Goal: Task Accomplishment & Management: Manage account settings

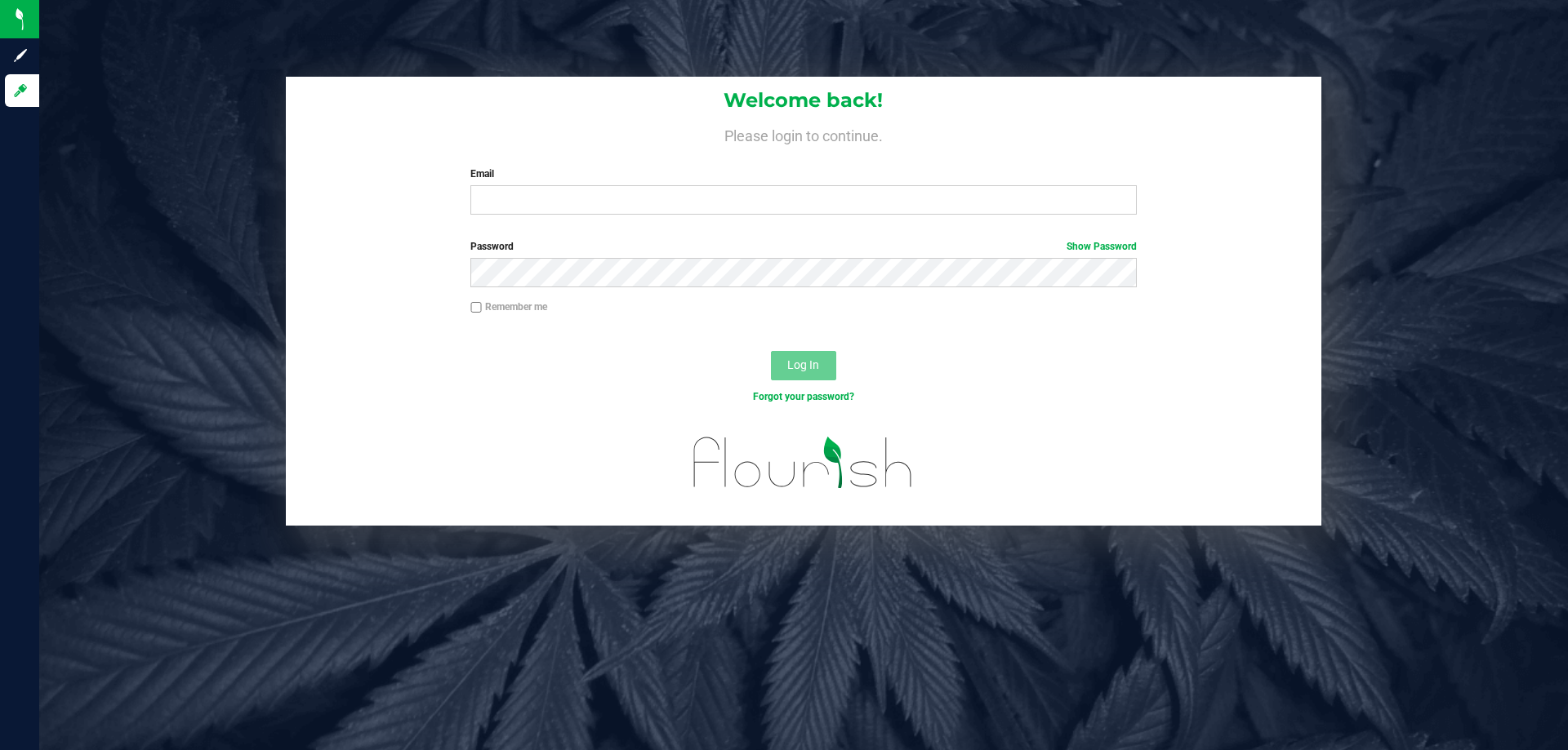
click at [556, 216] on div "Welcome back! Please login to continue. Email Required Please format your email…" at bounding box center [803, 152] width 1036 height 151
click at [554, 202] on input "Email" at bounding box center [803, 200] width 665 height 30
type input "[EMAIL_ADDRESS][DOMAIN_NAME]"
click at [771, 351] on button "Log In" at bounding box center [803, 365] width 65 height 30
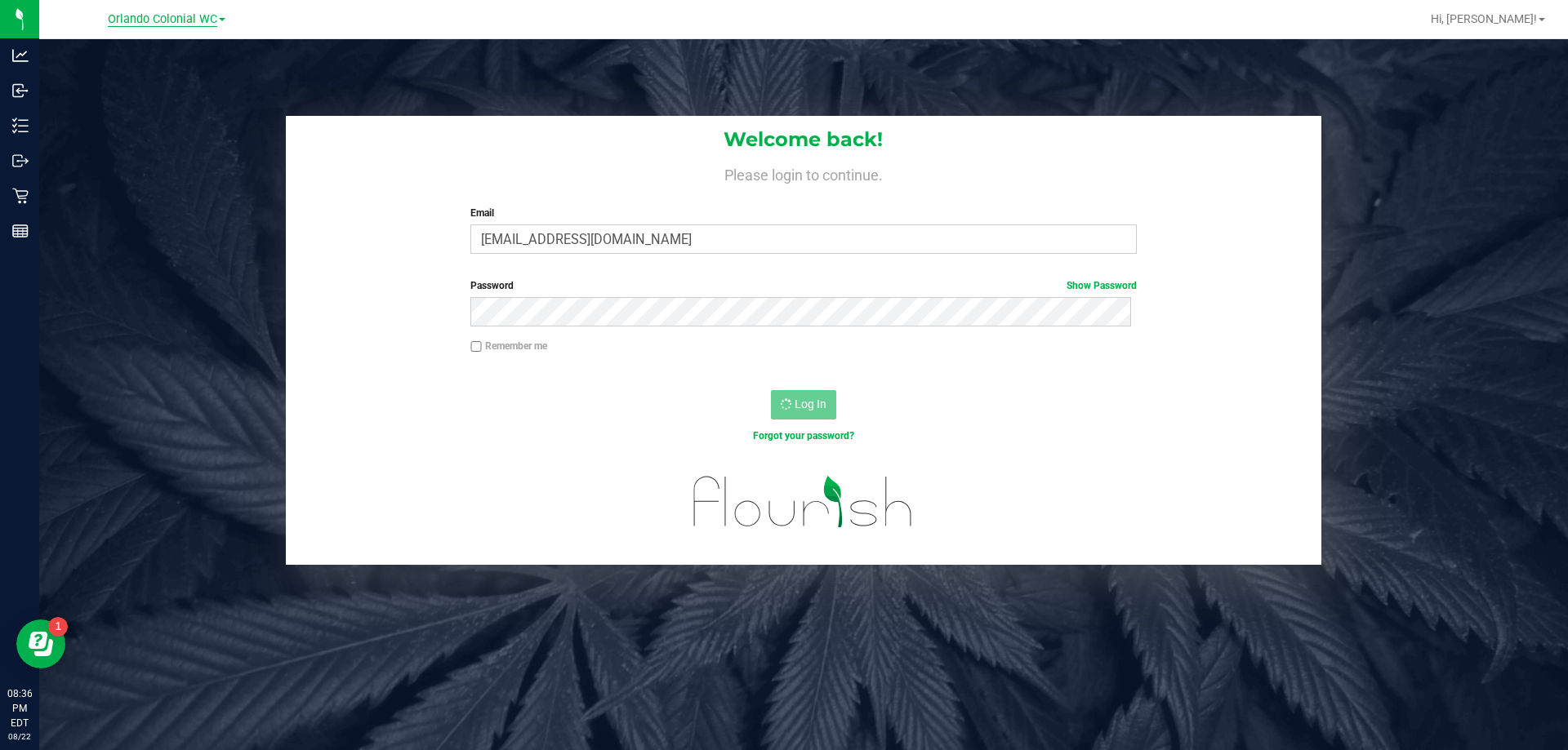
click at [218, 23] on span "Orlando Colonial WC" at bounding box center [162, 19] width 110 height 14
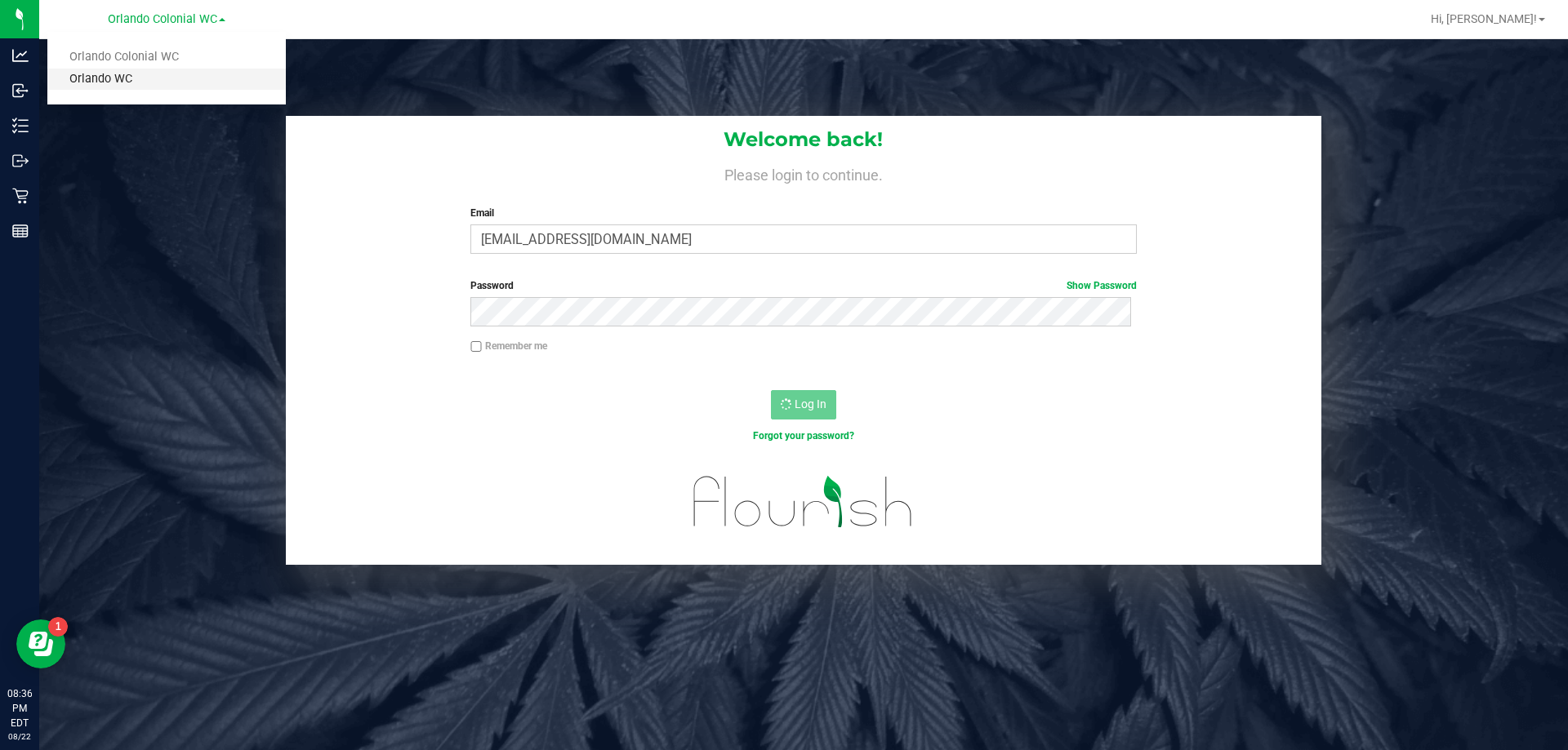
click at [110, 76] on link "Orlando WC" at bounding box center [167, 80] width 239 height 22
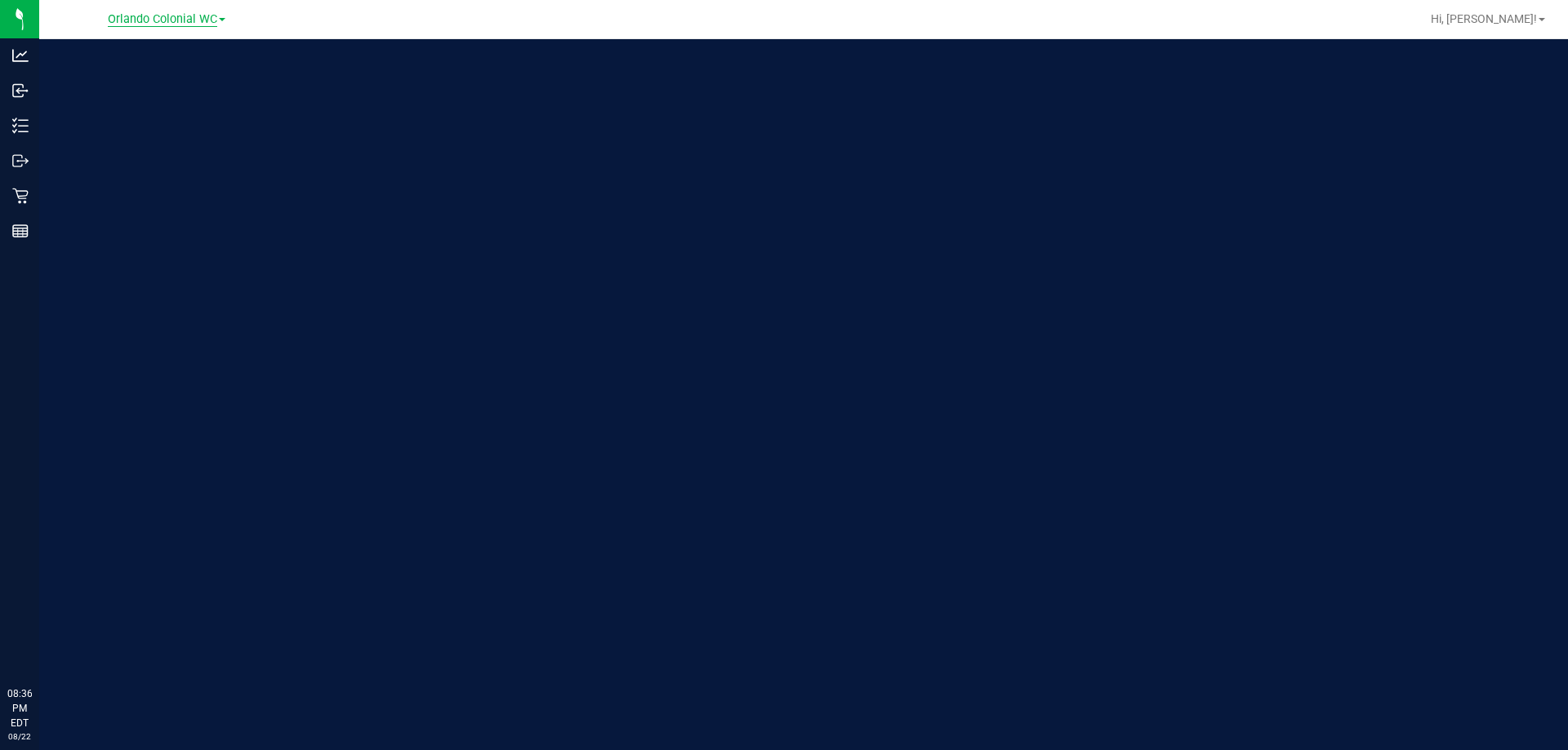
click at [158, 14] on span "Orlando Colonial WC" at bounding box center [162, 19] width 110 height 14
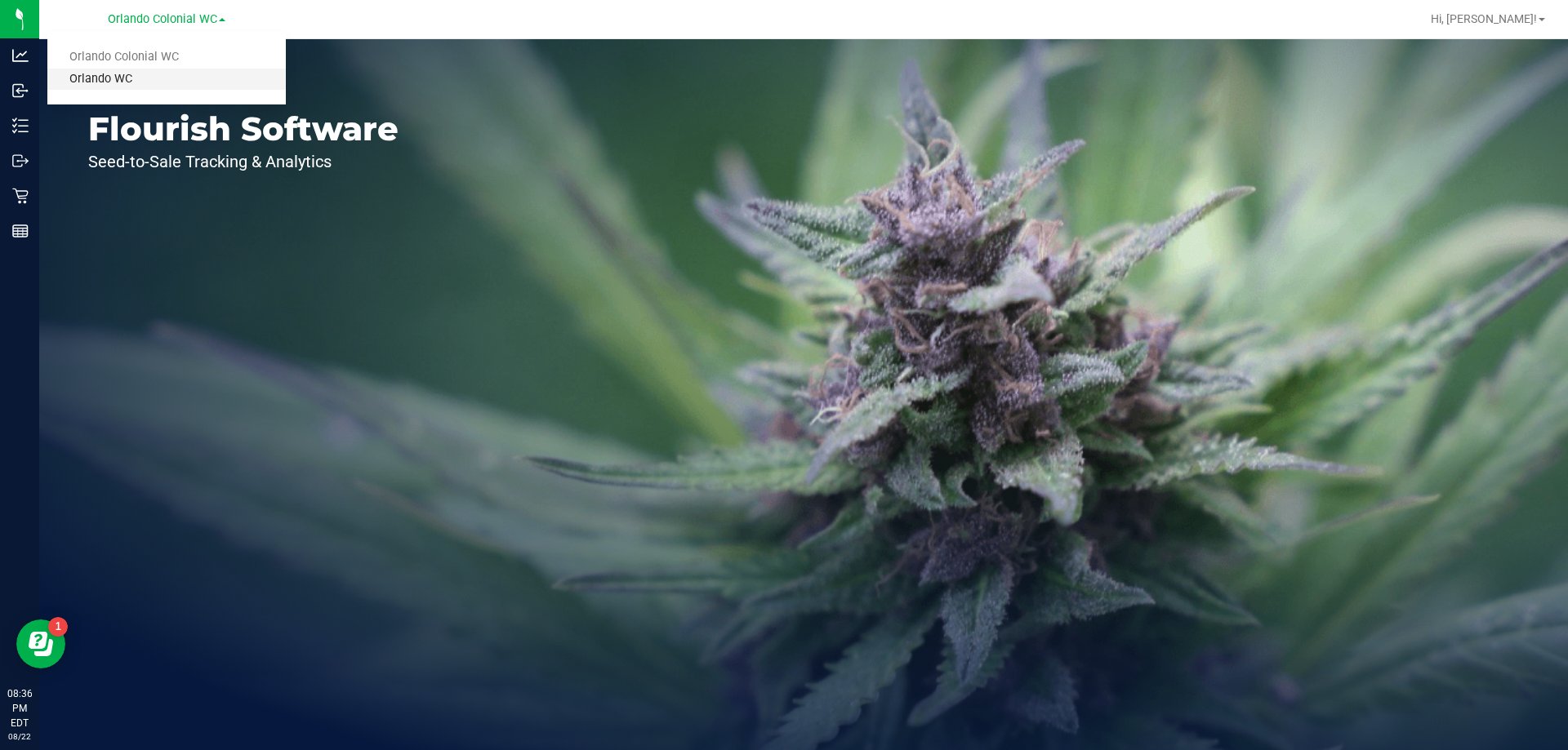
click at [126, 85] on link "Orlando WC" at bounding box center [167, 80] width 239 height 22
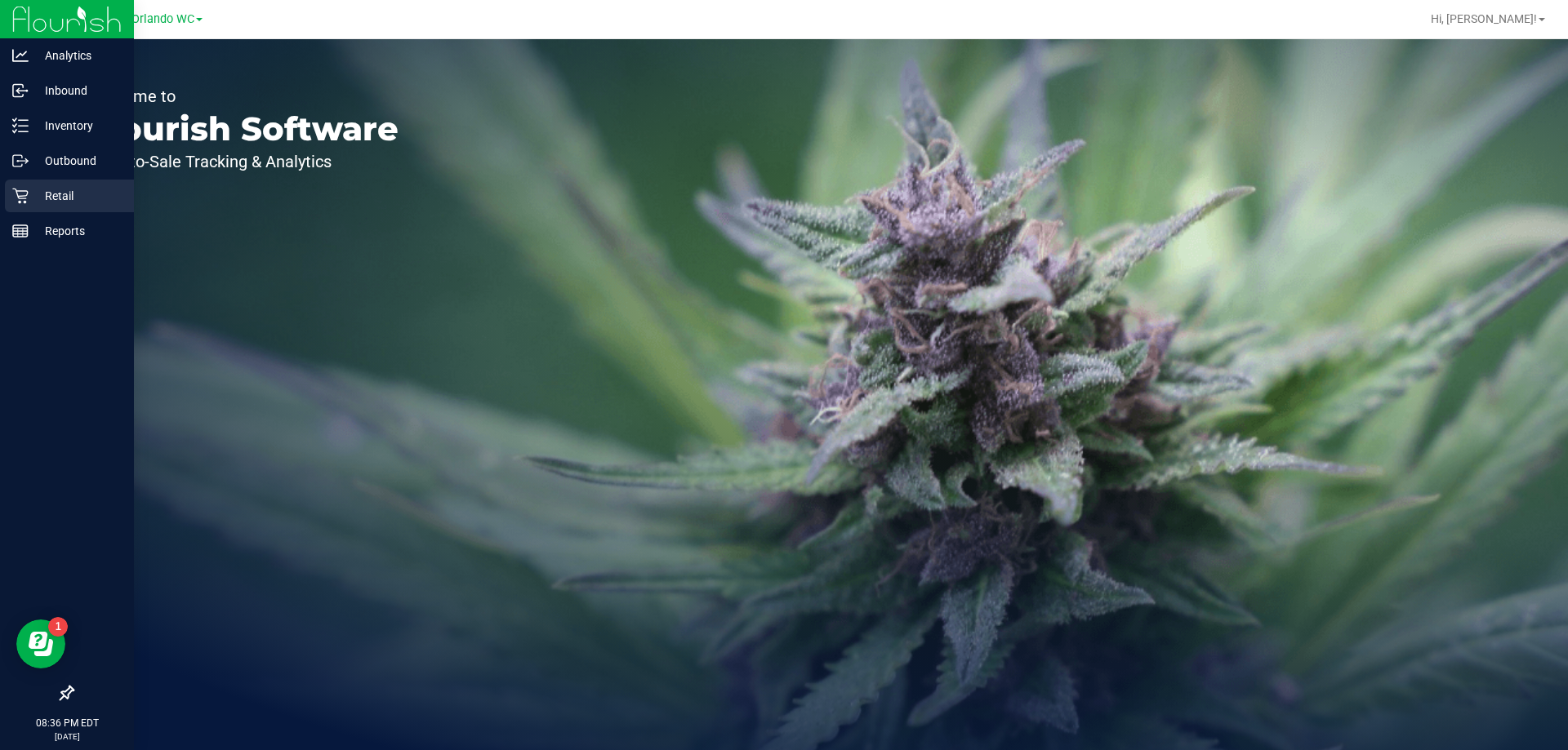
click at [18, 194] on icon at bounding box center [20, 195] width 16 height 16
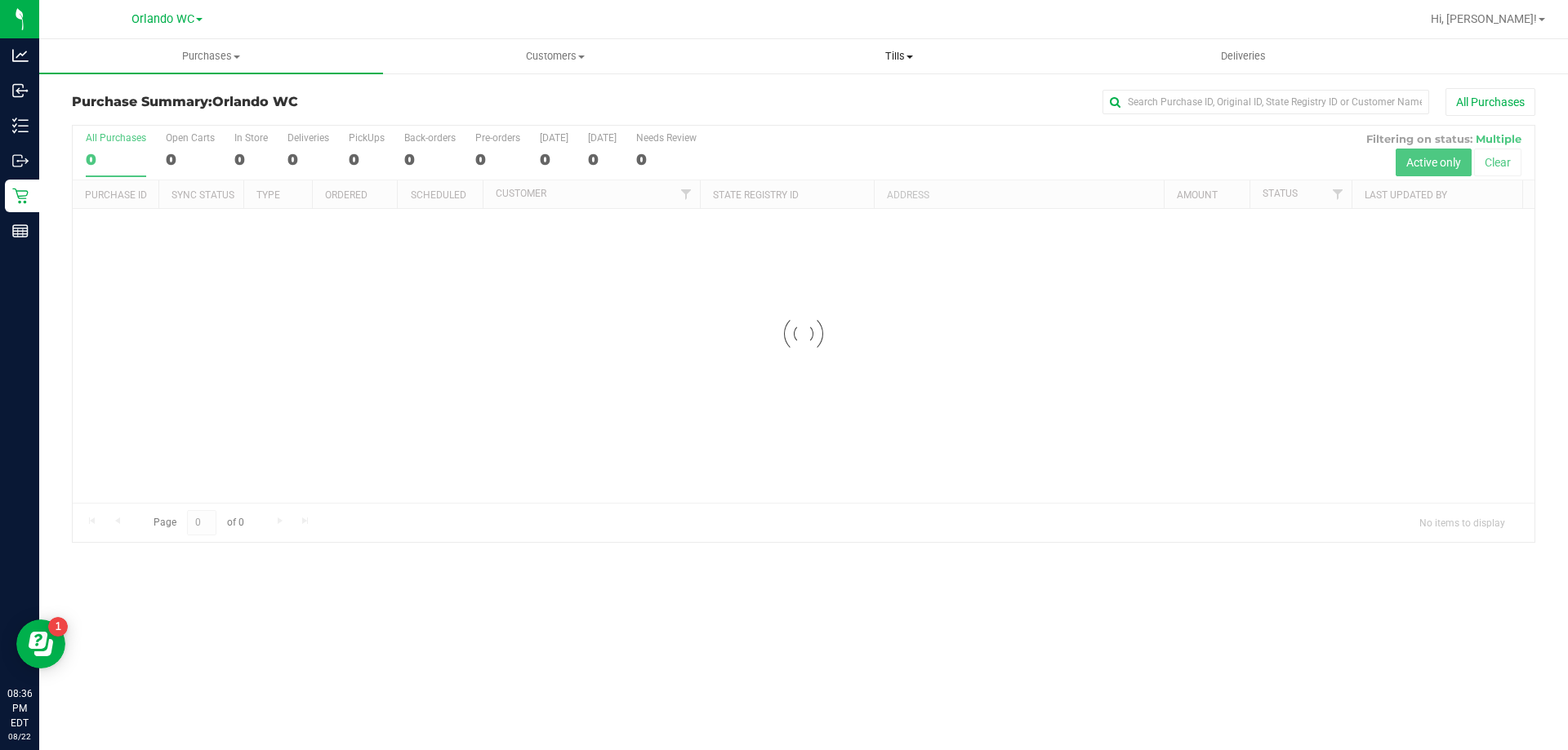
click at [885, 53] on span "Tills" at bounding box center [898, 56] width 342 height 14
click at [862, 99] on li "Manage tills" at bounding box center [898, 99] width 344 height 20
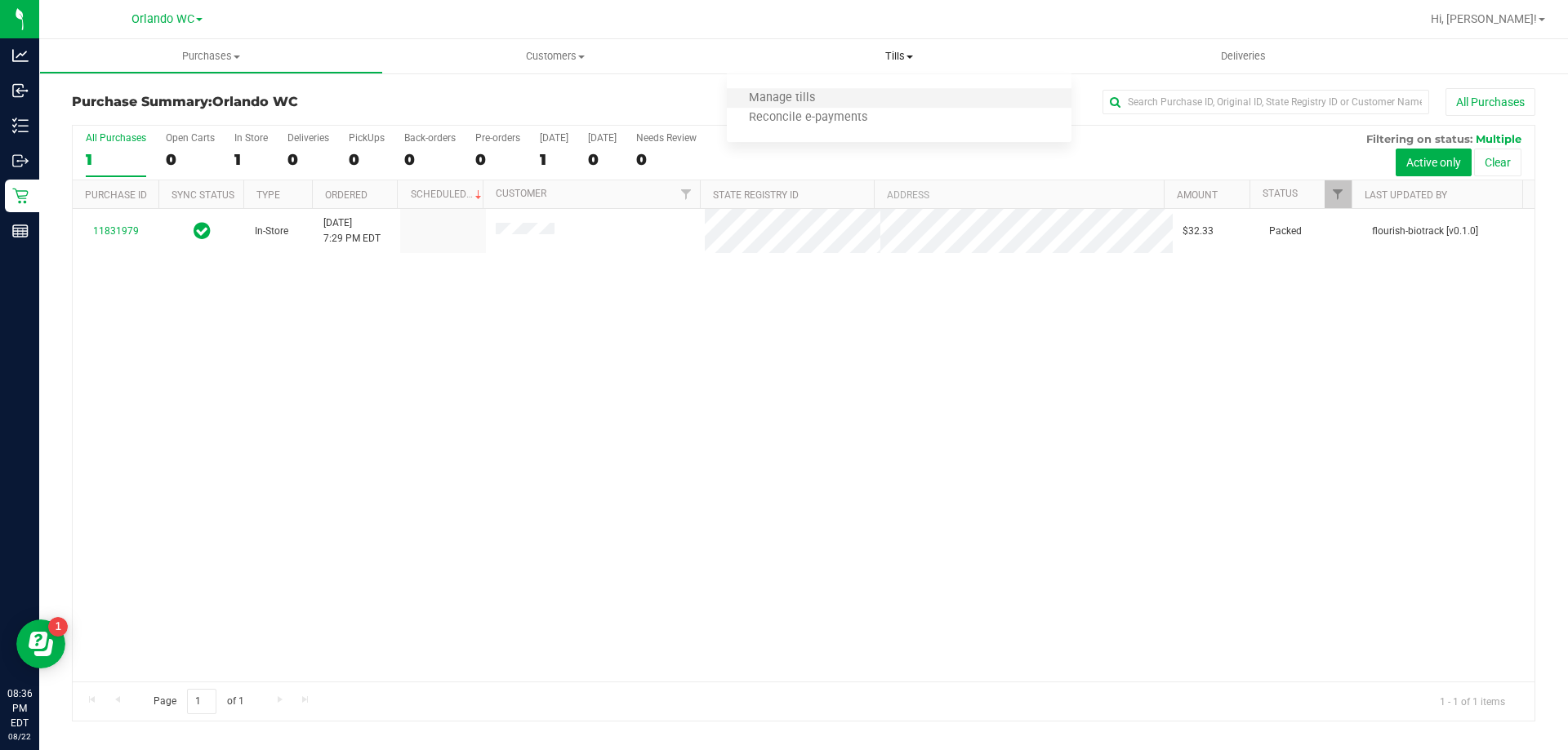
click at [794, 90] on li "Manage tills" at bounding box center [898, 99] width 344 height 20
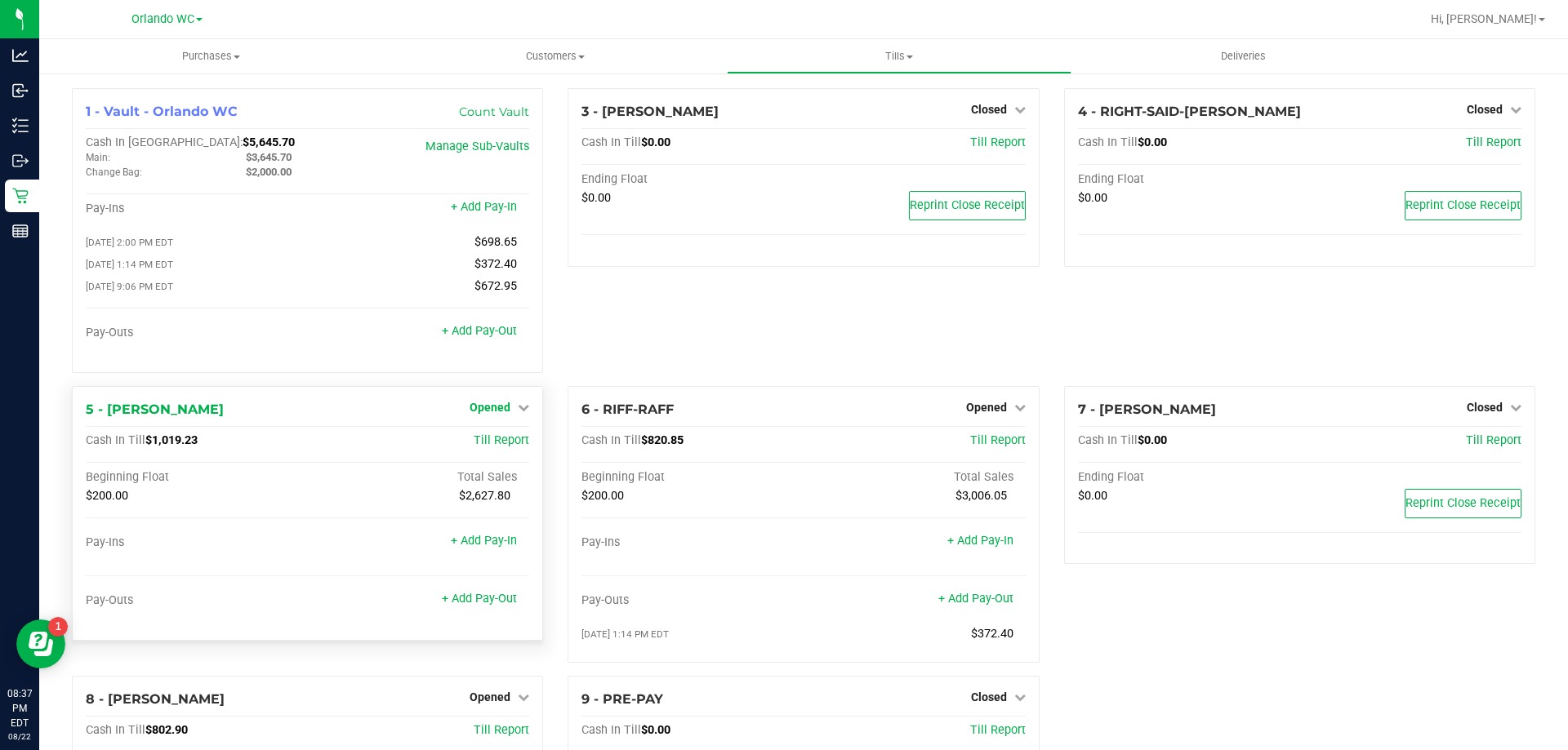
click at [501, 414] on span "Opened" at bounding box center [490, 407] width 41 height 13
click at [497, 446] on link "Close Till" at bounding box center [493, 440] width 44 height 13
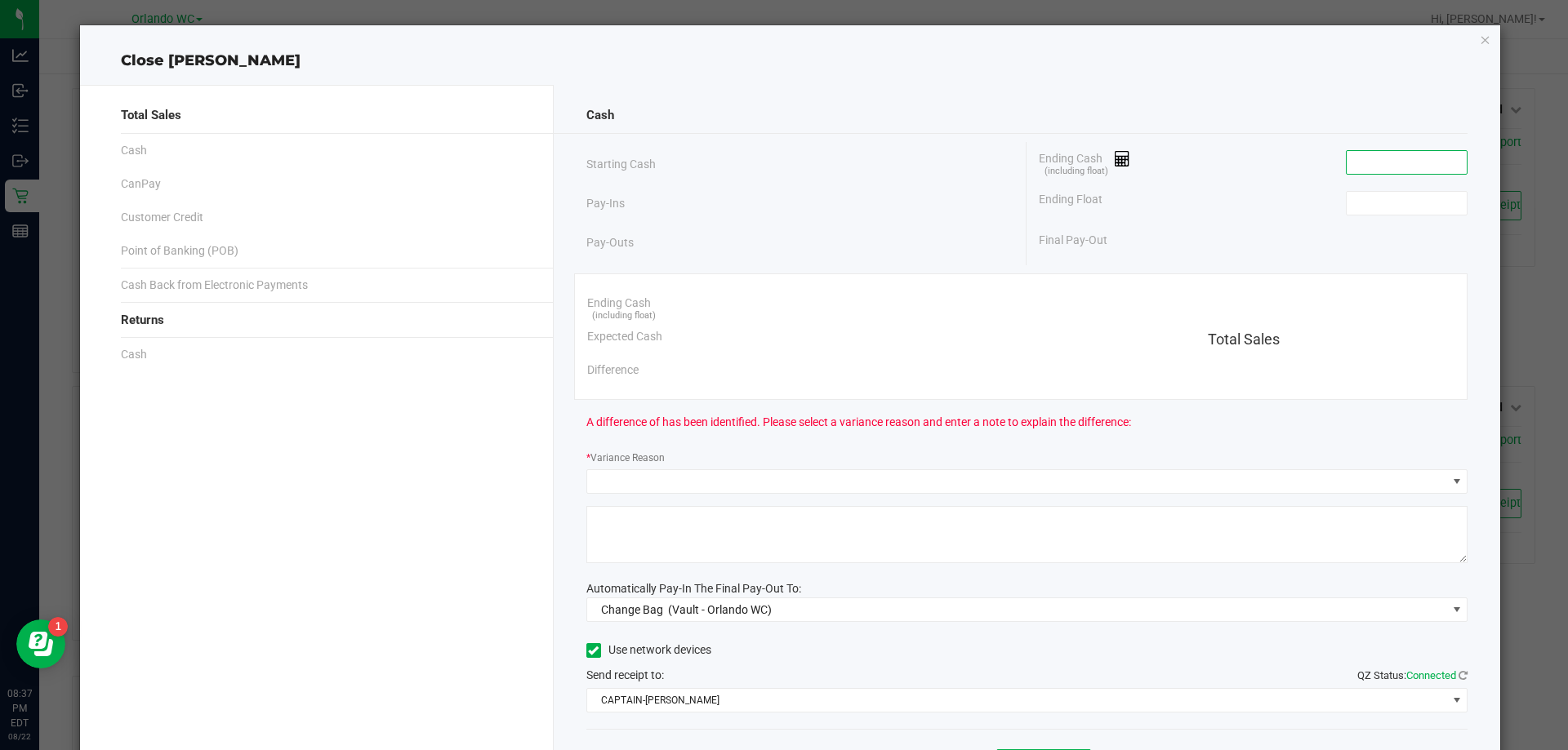
click at [1356, 155] on input at bounding box center [1407, 162] width 120 height 23
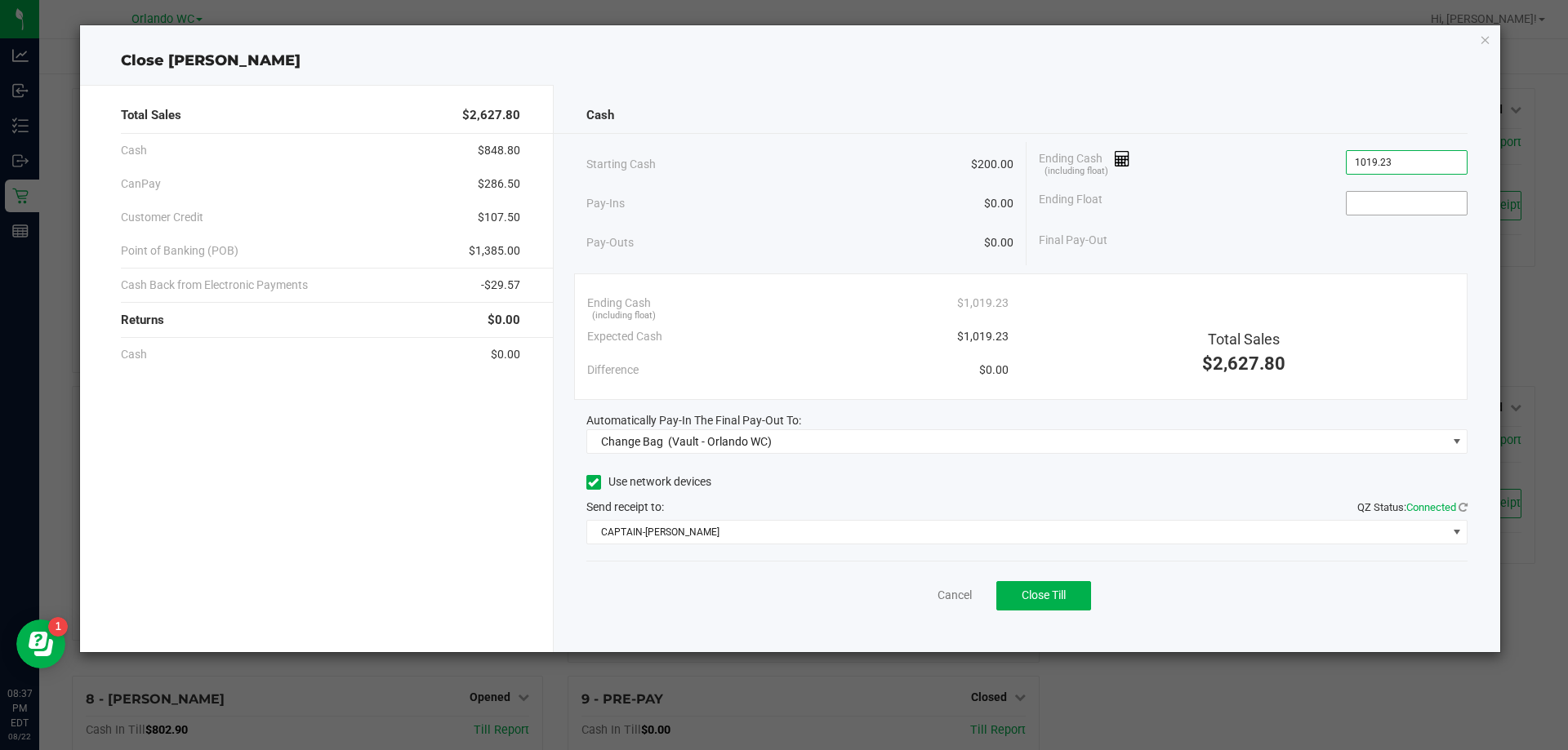
type input "$1,019.23"
click at [1361, 196] on input at bounding box center [1407, 203] width 120 height 23
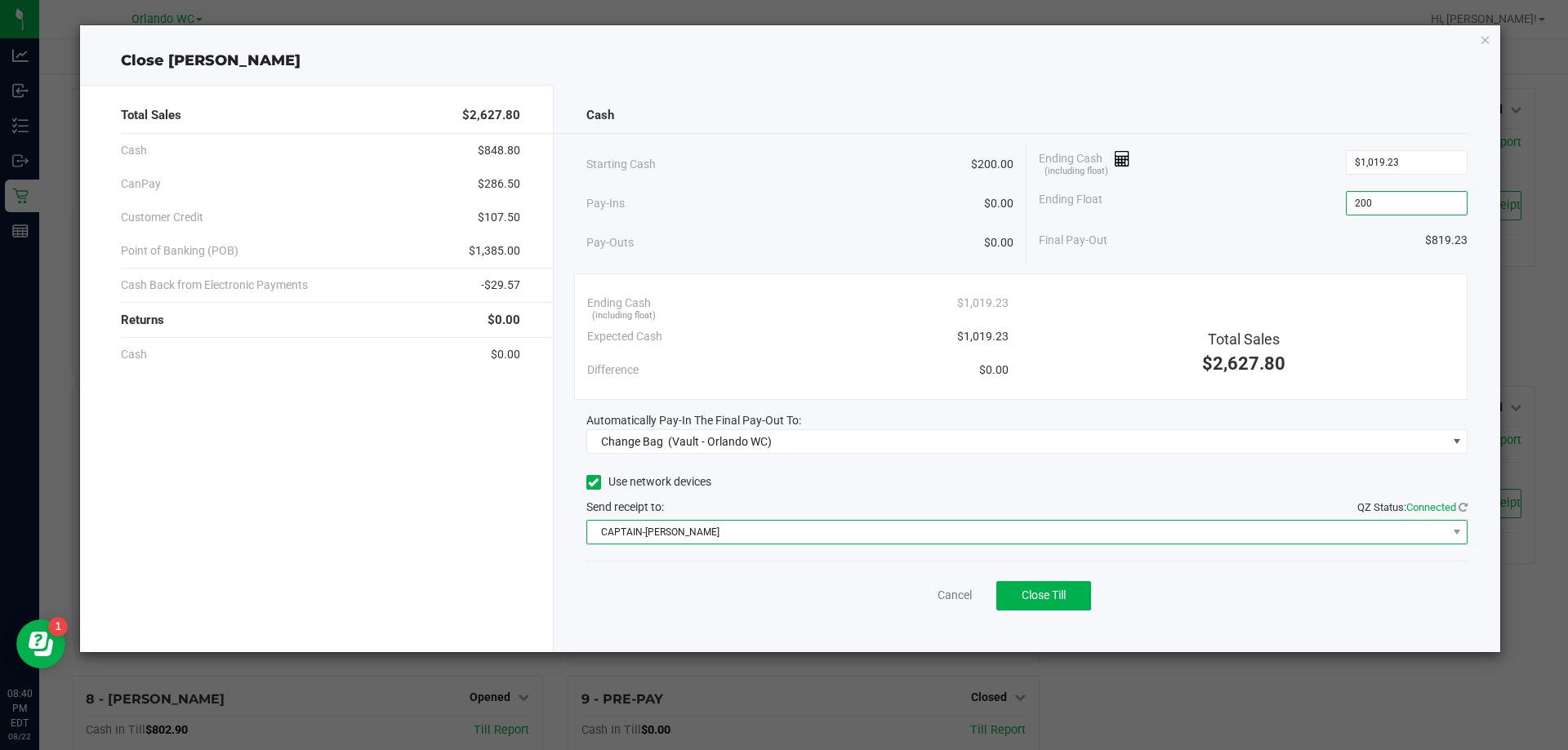
type input "$200.00"
click at [719, 526] on span "CAPTAIN-KANGA" at bounding box center [1017, 532] width 860 height 23
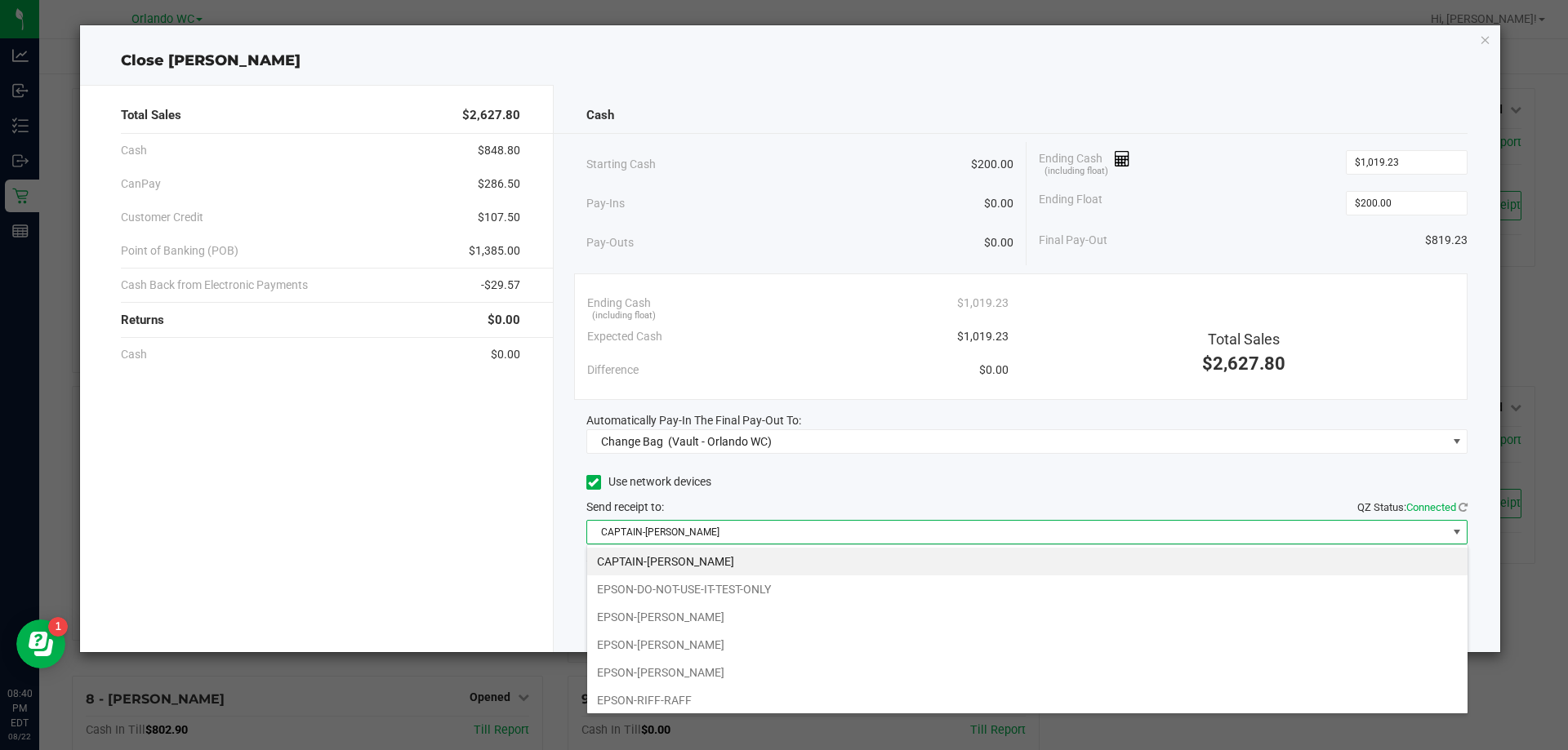
scroll to position [25, 881]
click at [720, 608] on li "EPSON-JASON-DERULO" at bounding box center [1027, 617] width 880 height 28
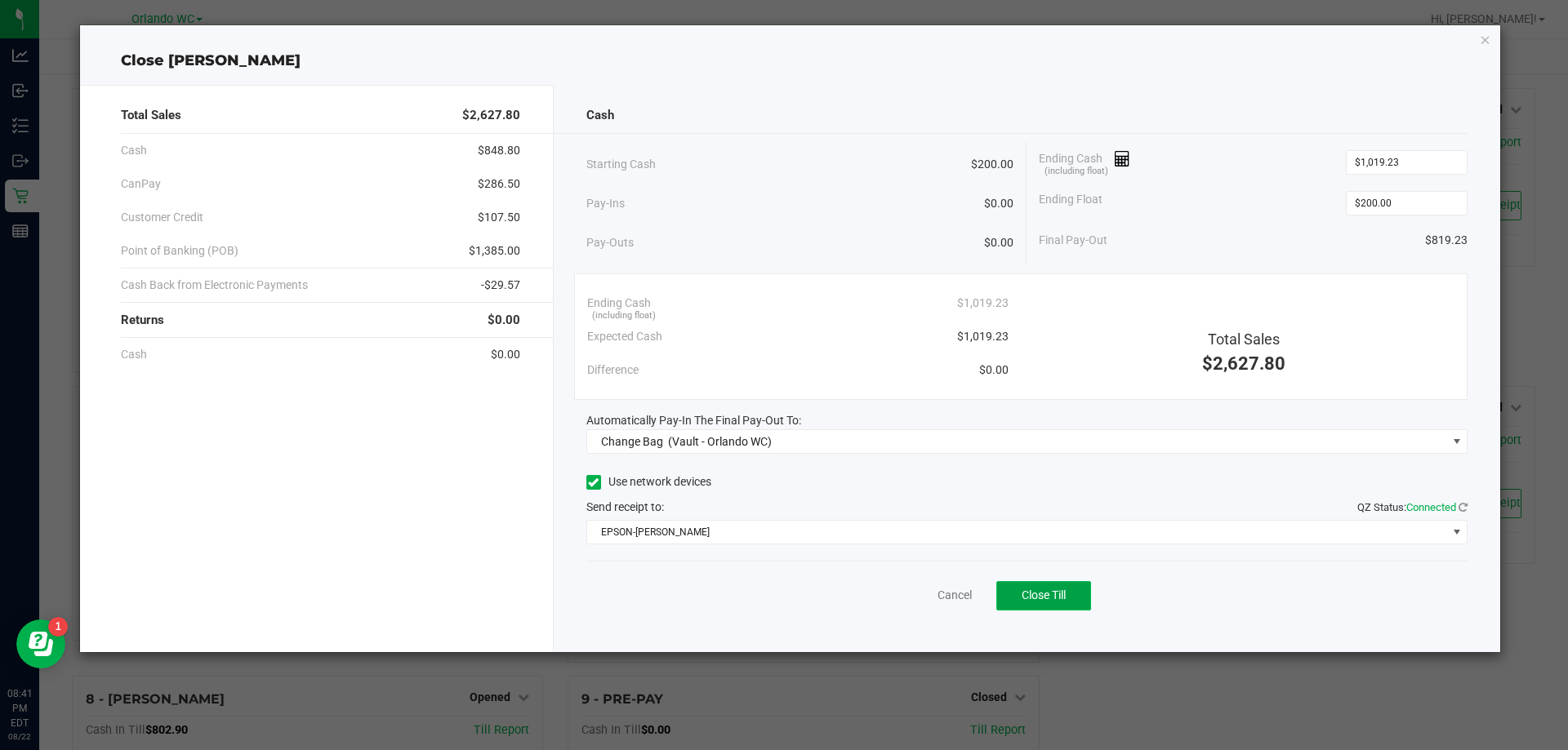
click at [1066, 599] on span "Close Till" at bounding box center [1044, 595] width 44 height 13
click at [936, 599] on link "Dismiss" at bounding box center [919, 595] width 39 height 17
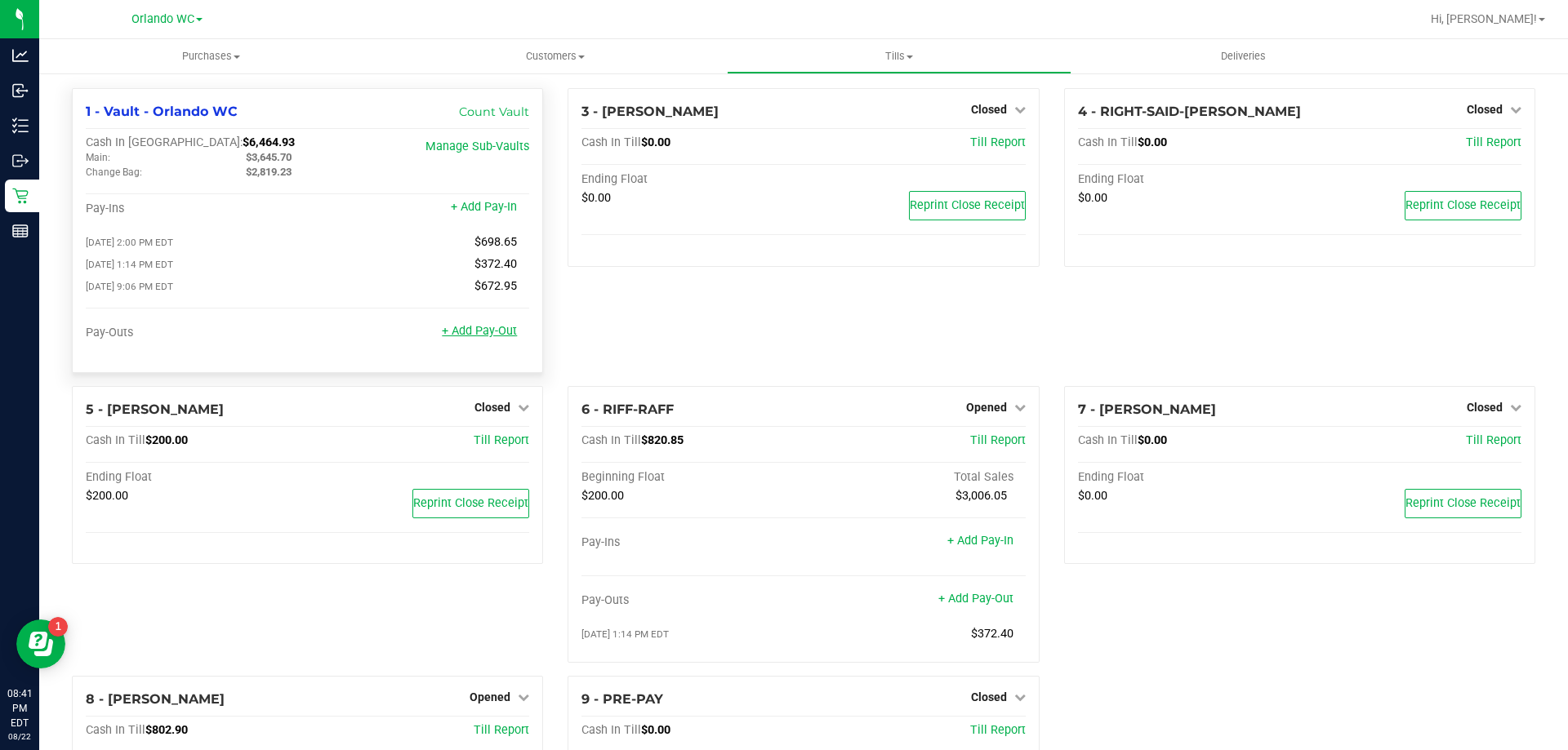
click at [478, 330] on link "+ Add Pay-Out" at bounding box center [479, 331] width 75 height 14
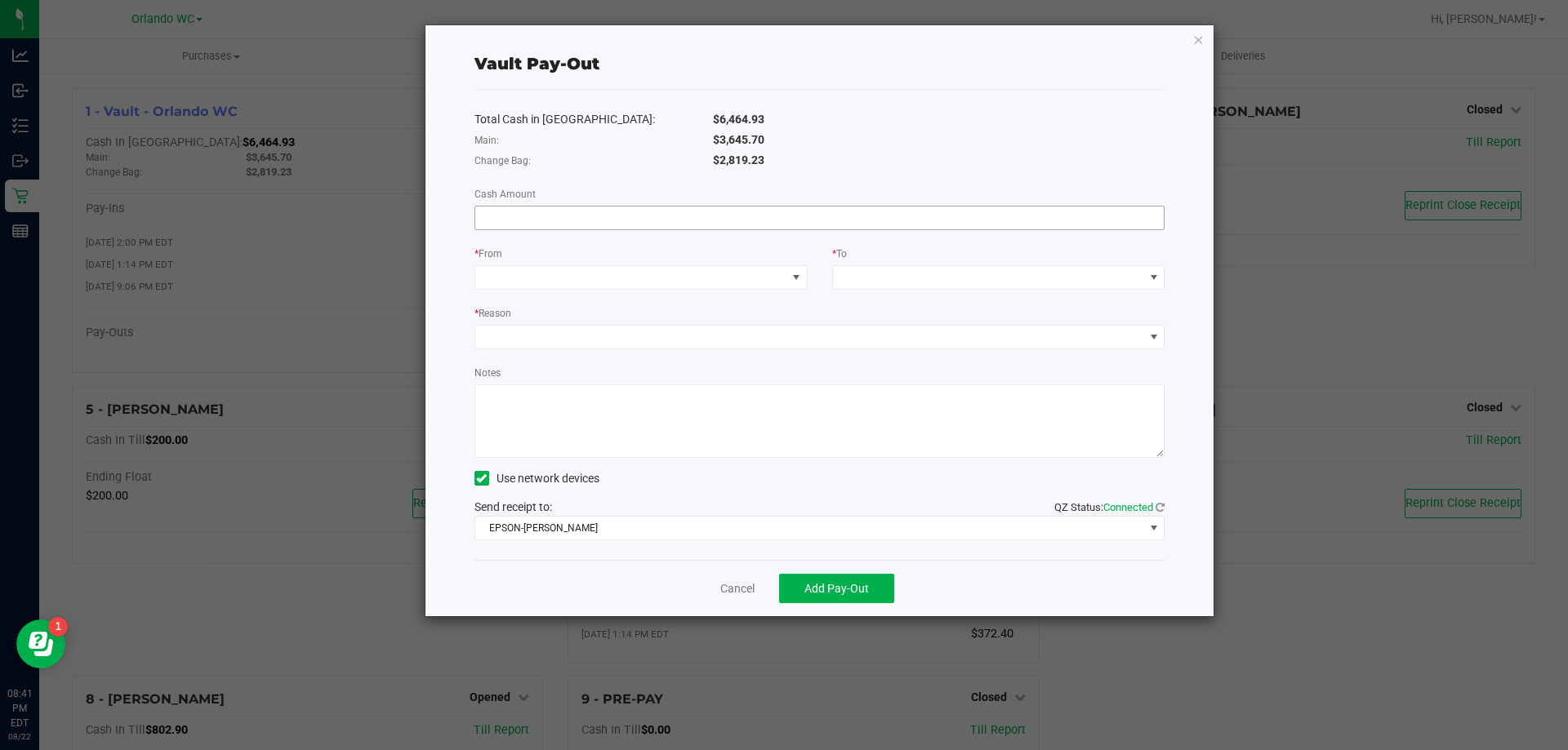
click at [601, 209] on input at bounding box center [819, 217] width 689 height 23
type input "$819.23"
click at [699, 280] on span at bounding box center [631, 277] width 311 height 23
click at [641, 347] on span "(Vault - Orlando WC)" at bounding box center [604, 350] width 104 height 13
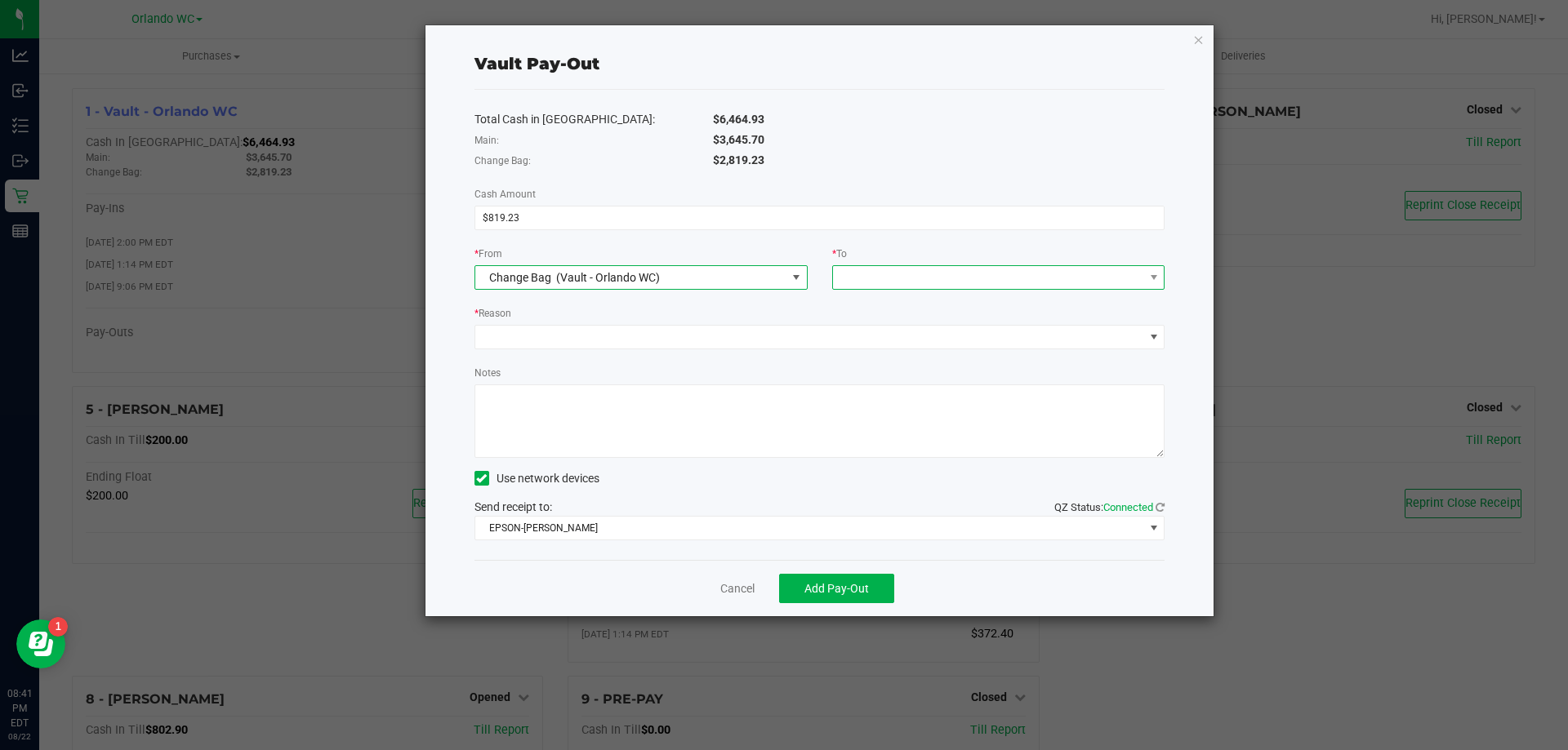
click at [967, 266] on span at bounding box center [988, 277] width 311 height 23
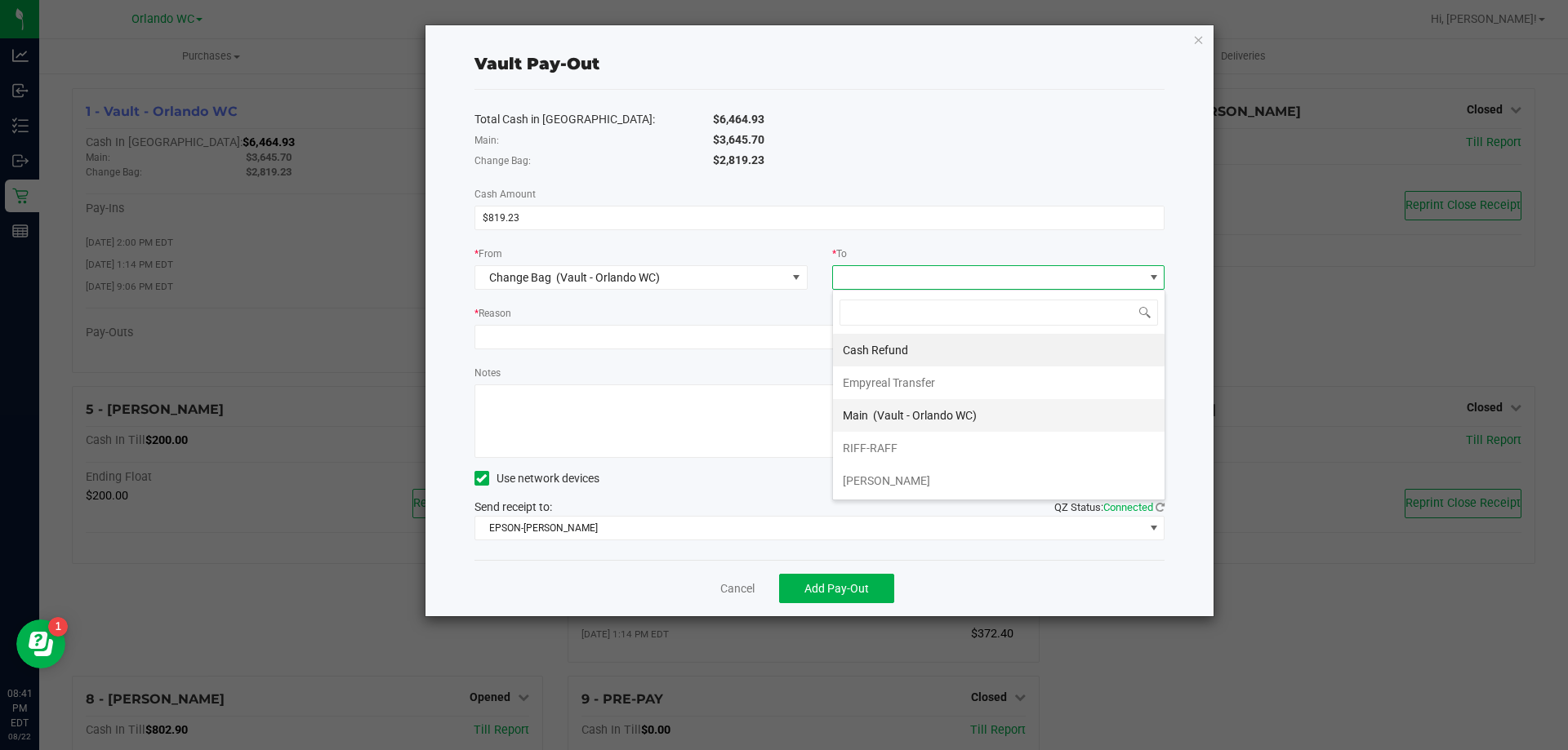
click at [907, 415] on span "(Vault - Orlando WC)" at bounding box center [925, 415] width 104 height 13
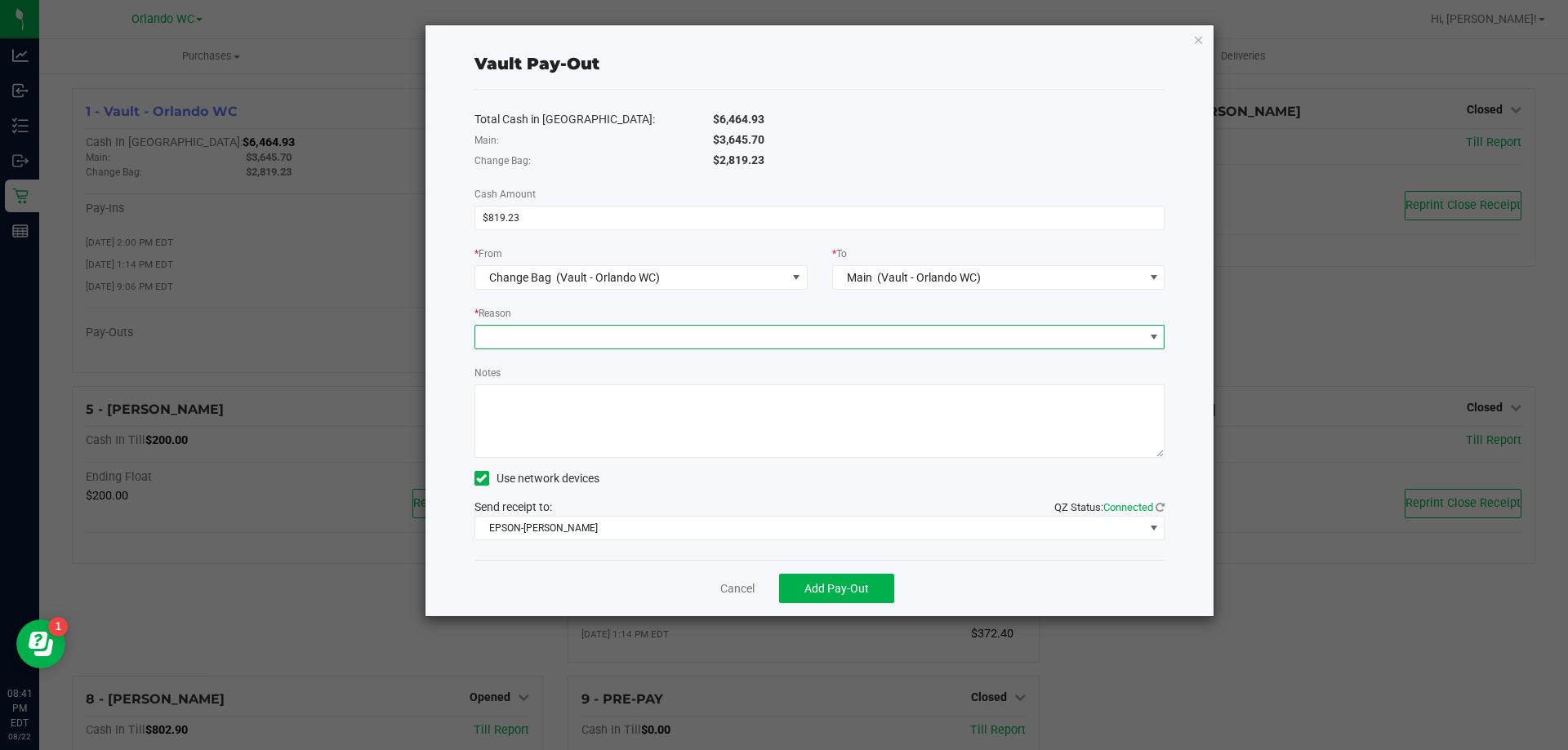
click at [522, 336] on span at bounding box center [809, 337] width 669 height 23
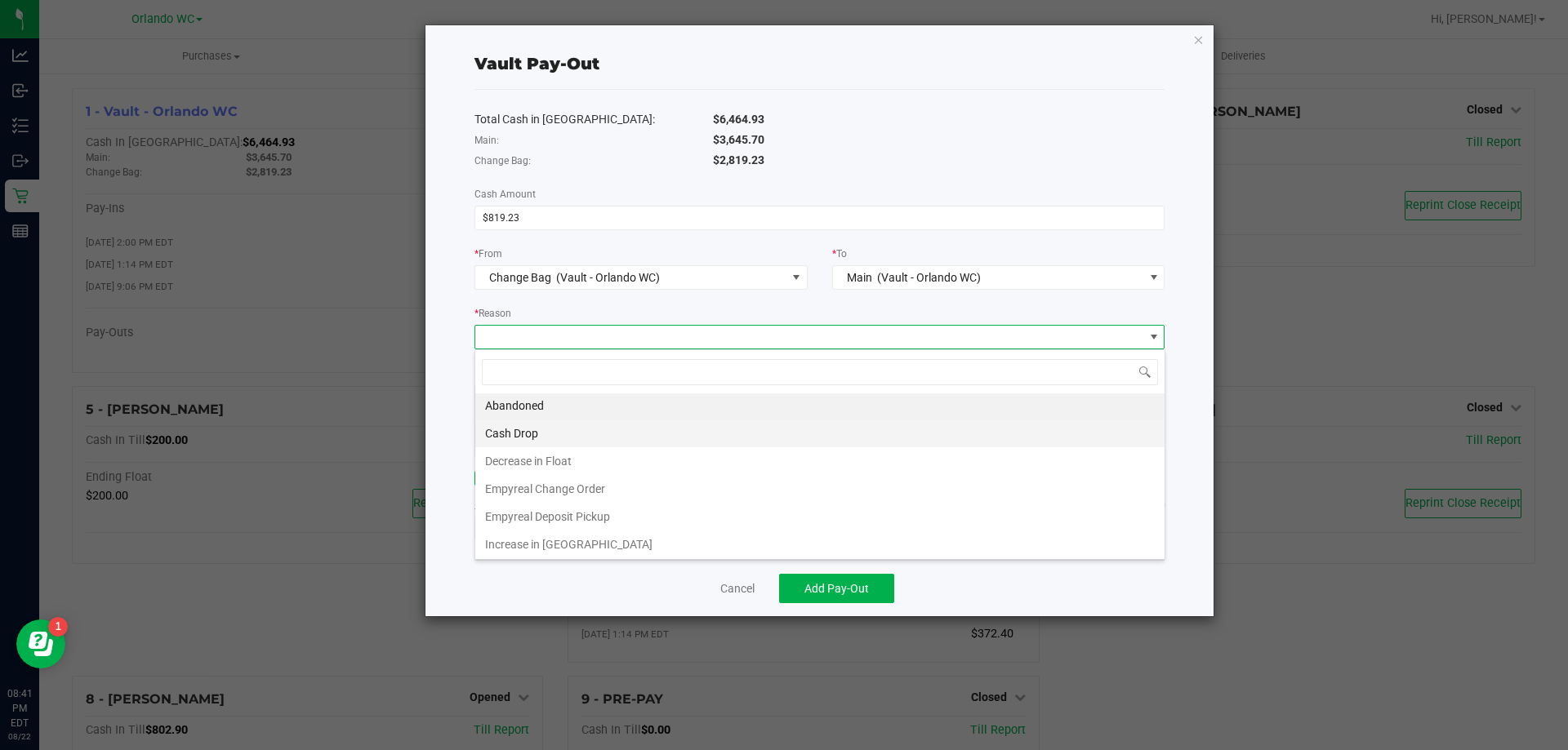
scroll to position [0, 0]
click at [541, 434] on li "Cash Drop" at bounding box center [819, 435] width 689 height 28
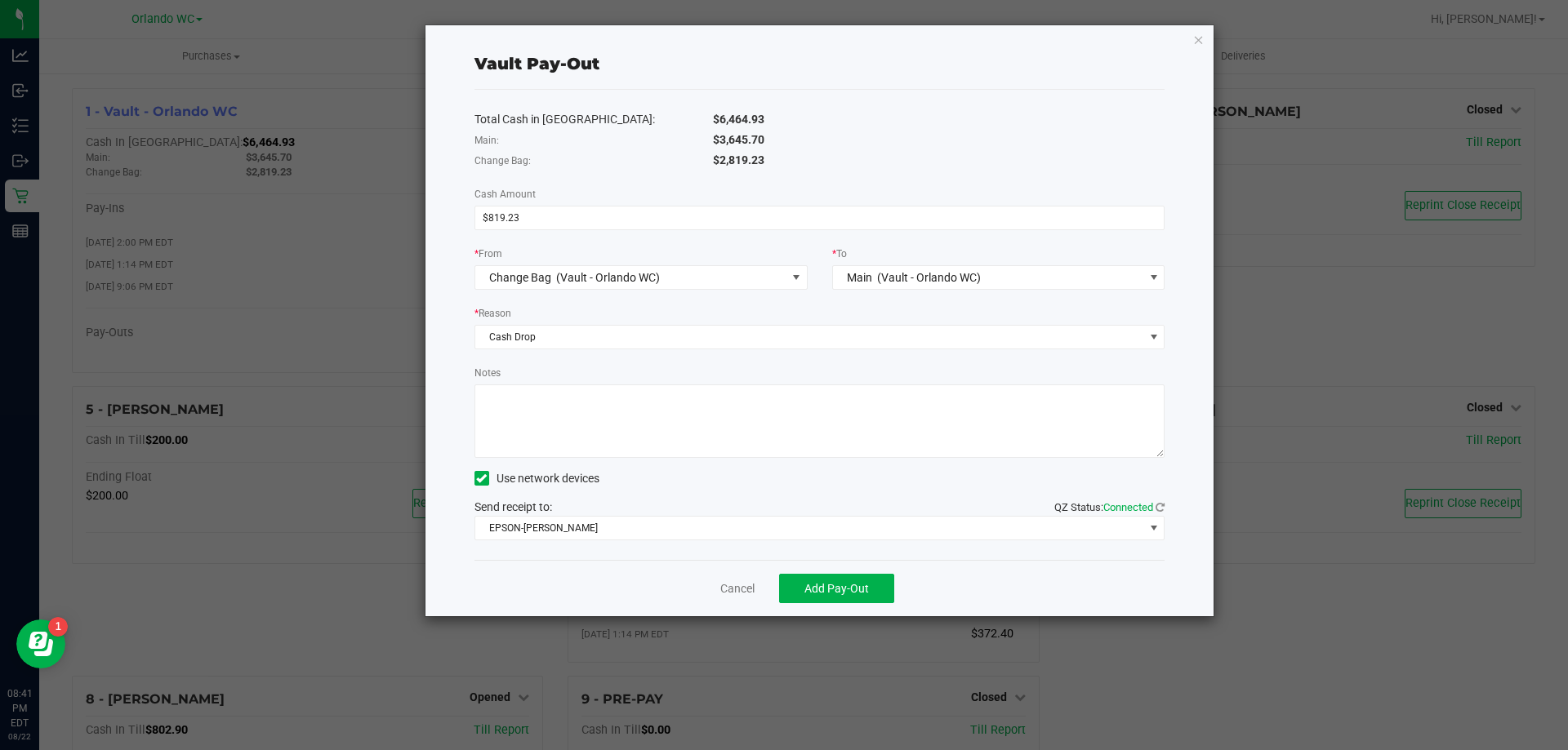
click at [549, 416] on textarea "Notes" at bounding box center [819, 421] width 691 height 74
type textarea "Cash drop for EON. I accidentally added to change bag - SC"
click at [836, 582] on span "Add Pay-Out" at bounding box center [837, 588] width 65 height 13
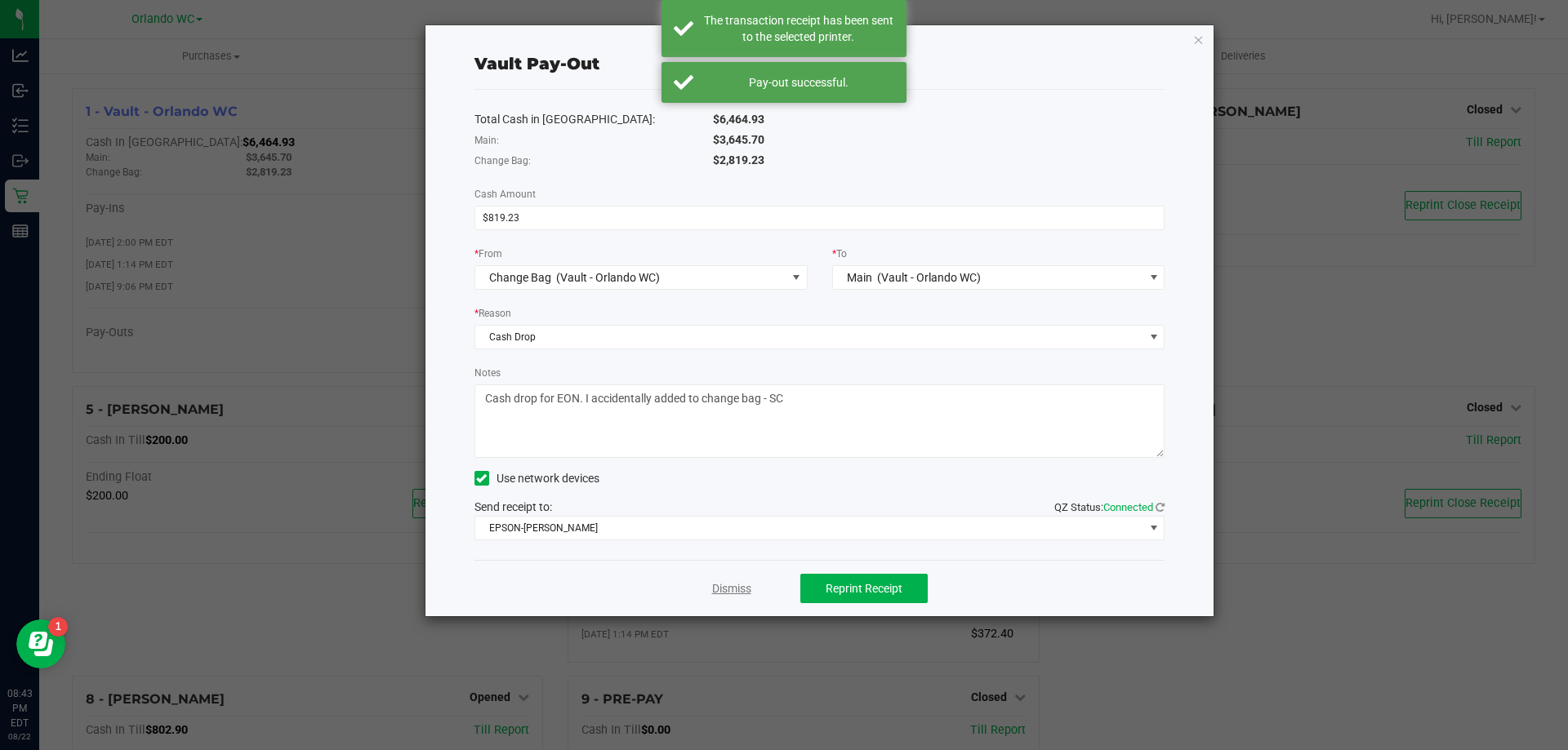
click at [736, 589] on link "Dismiss" at bounding box center [732, 589] width 39 height 17
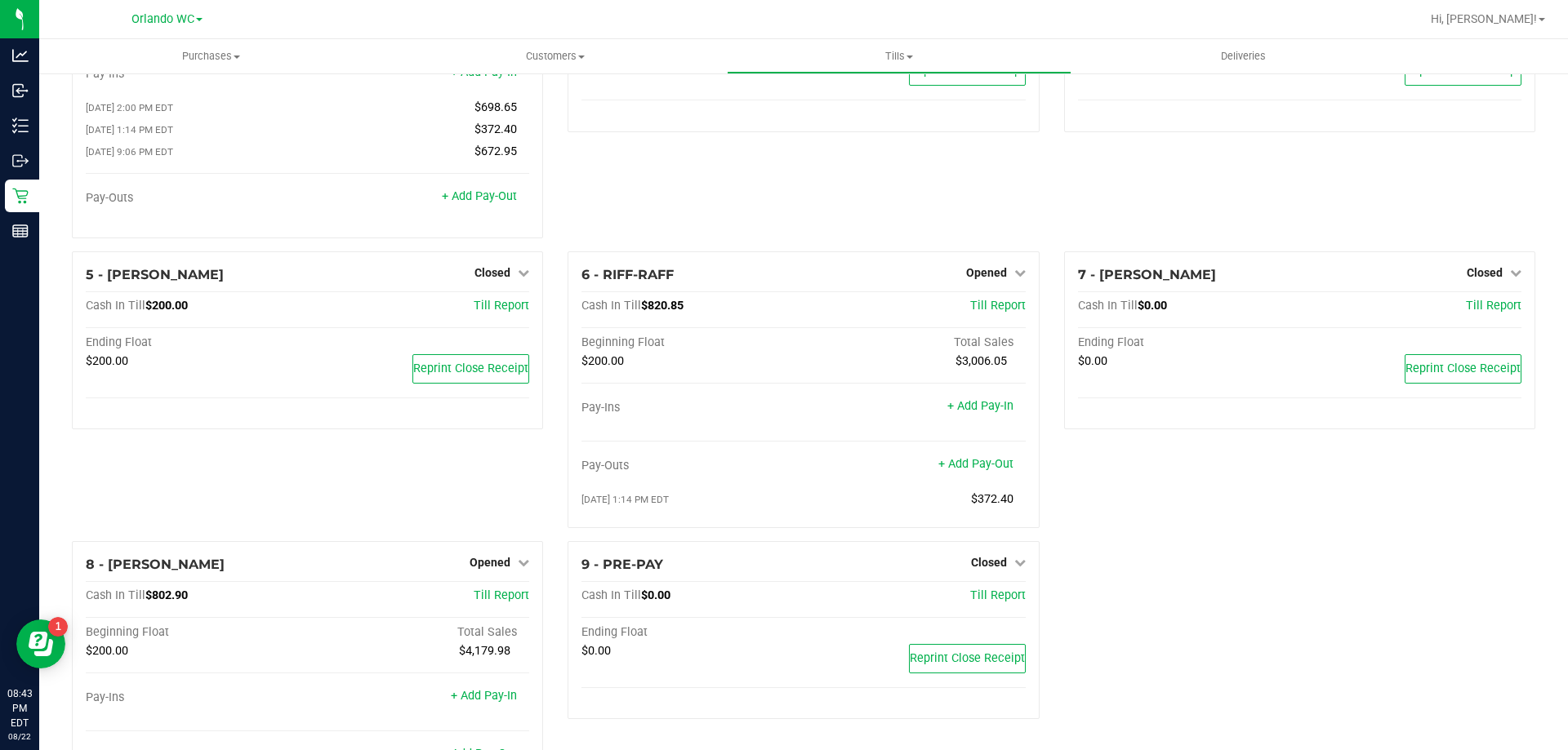
scroll to position [163, 0]
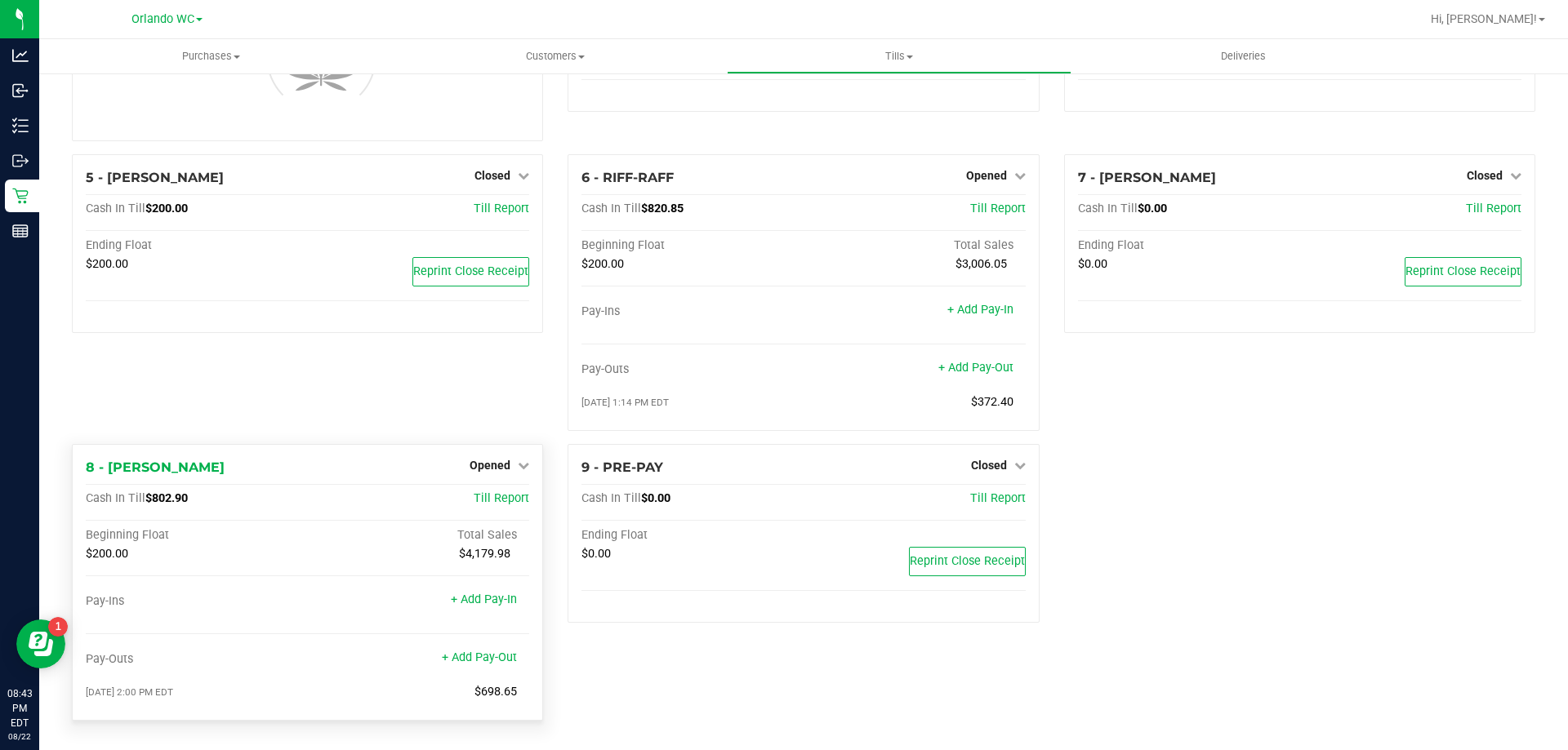
scroll to position [157, 0]
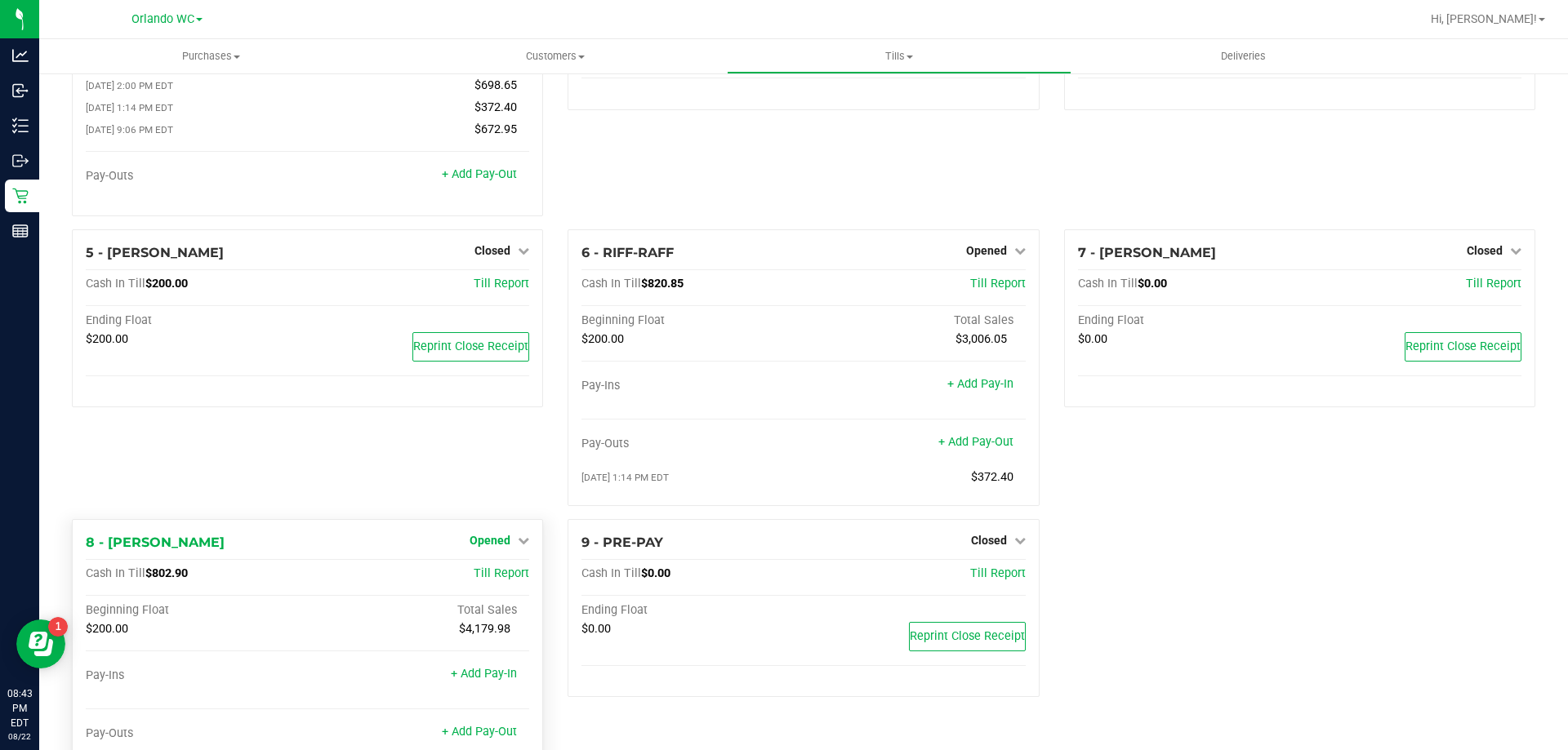
click at [518, 544] on icon at bounding box center [523, 540] width 11 height 11
click at [493, 580] on link "Close Till" at bounding box center [493, 573] width 44 height 13
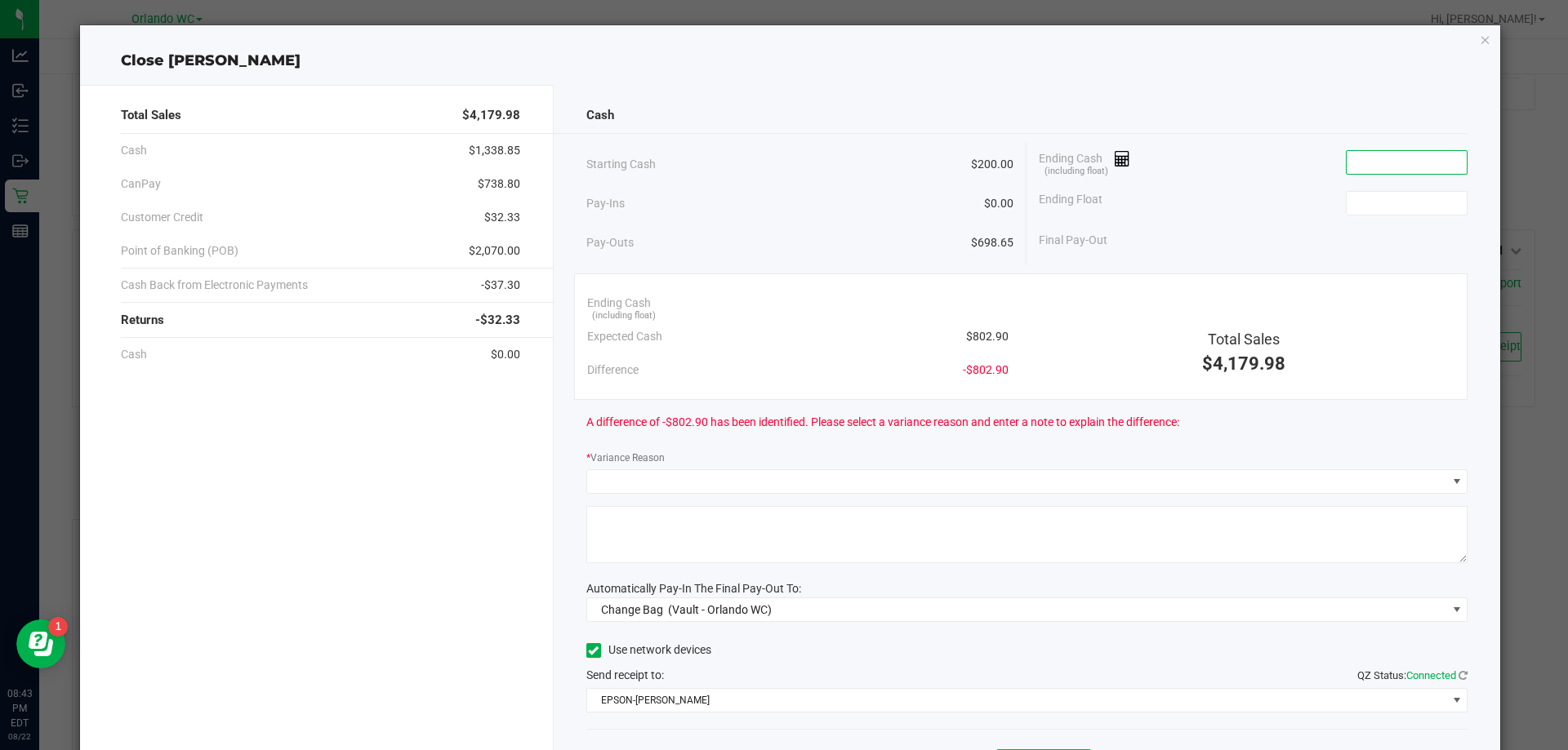
click at [1361, 157] on input at bounding box center [1407, 162] width 120 height 23
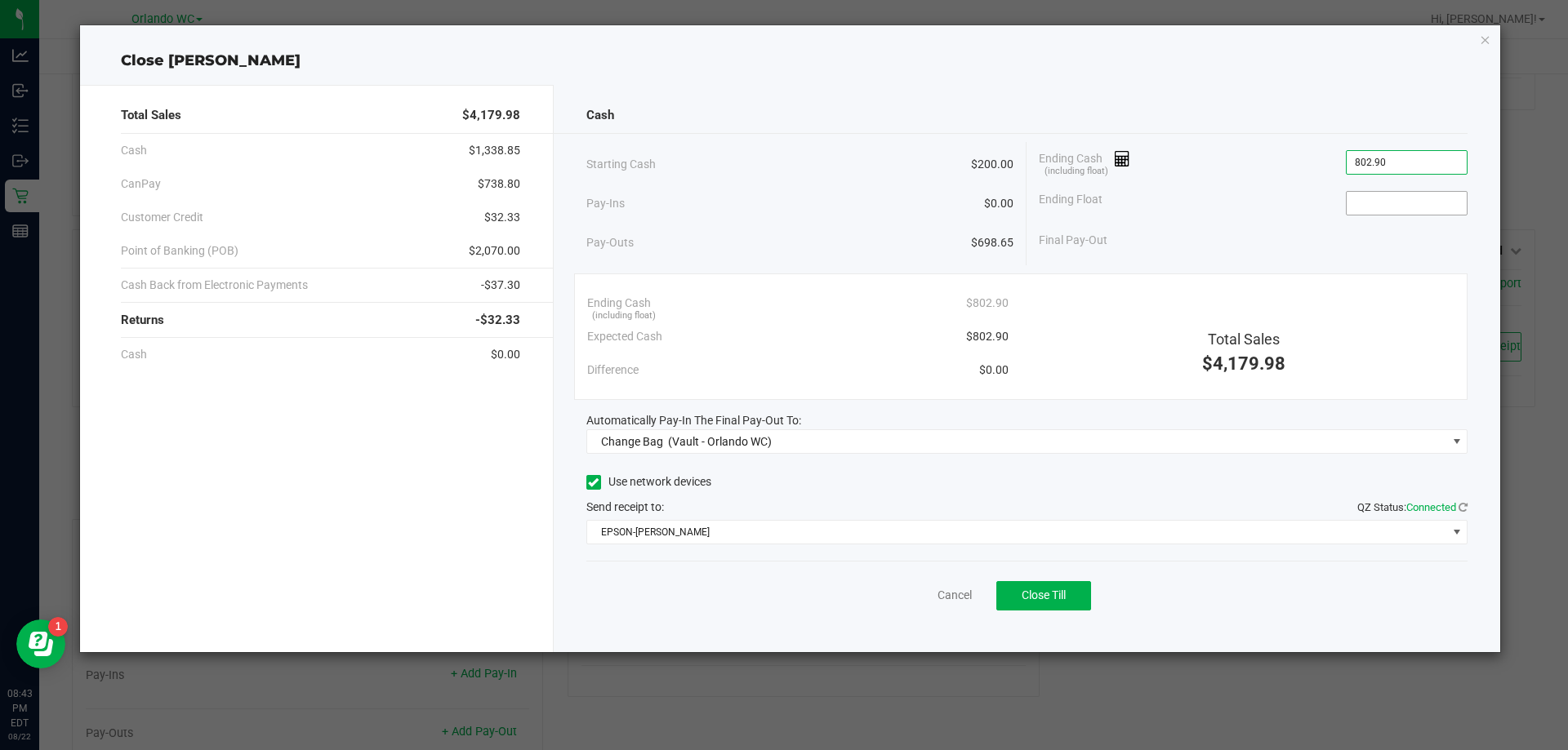
type input "$802.90"
click at [1418, 215] on span at bounding box center [1407, 203] width 122 height 25
click at [1420, 206] on input at bounding box center [1407, 203] width 120 height 23
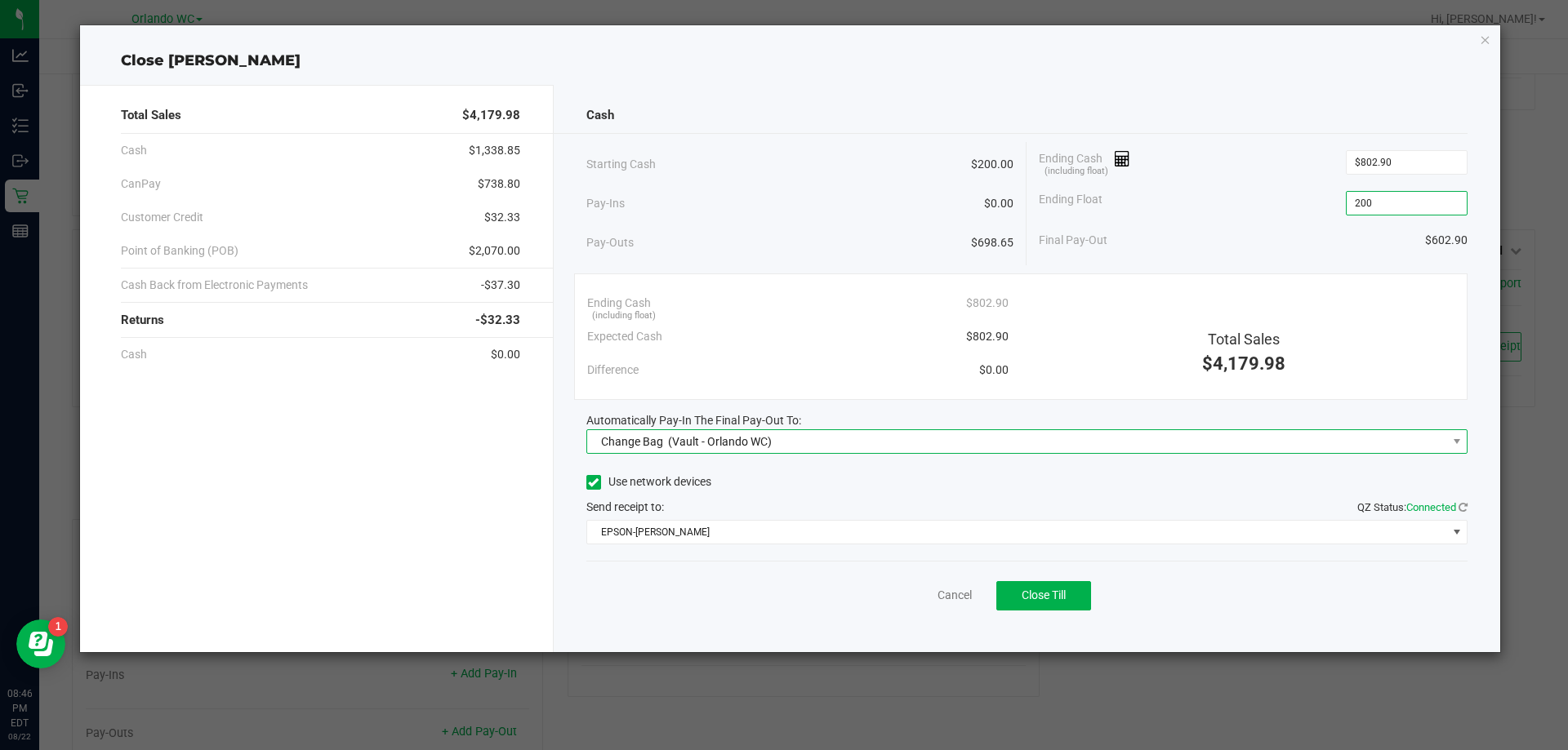
type input "$200.00"
click at [882, 441] on span "Change Bag (Vault - Orlando WC)" at bounding box center [1017, 442] width 860 height 23
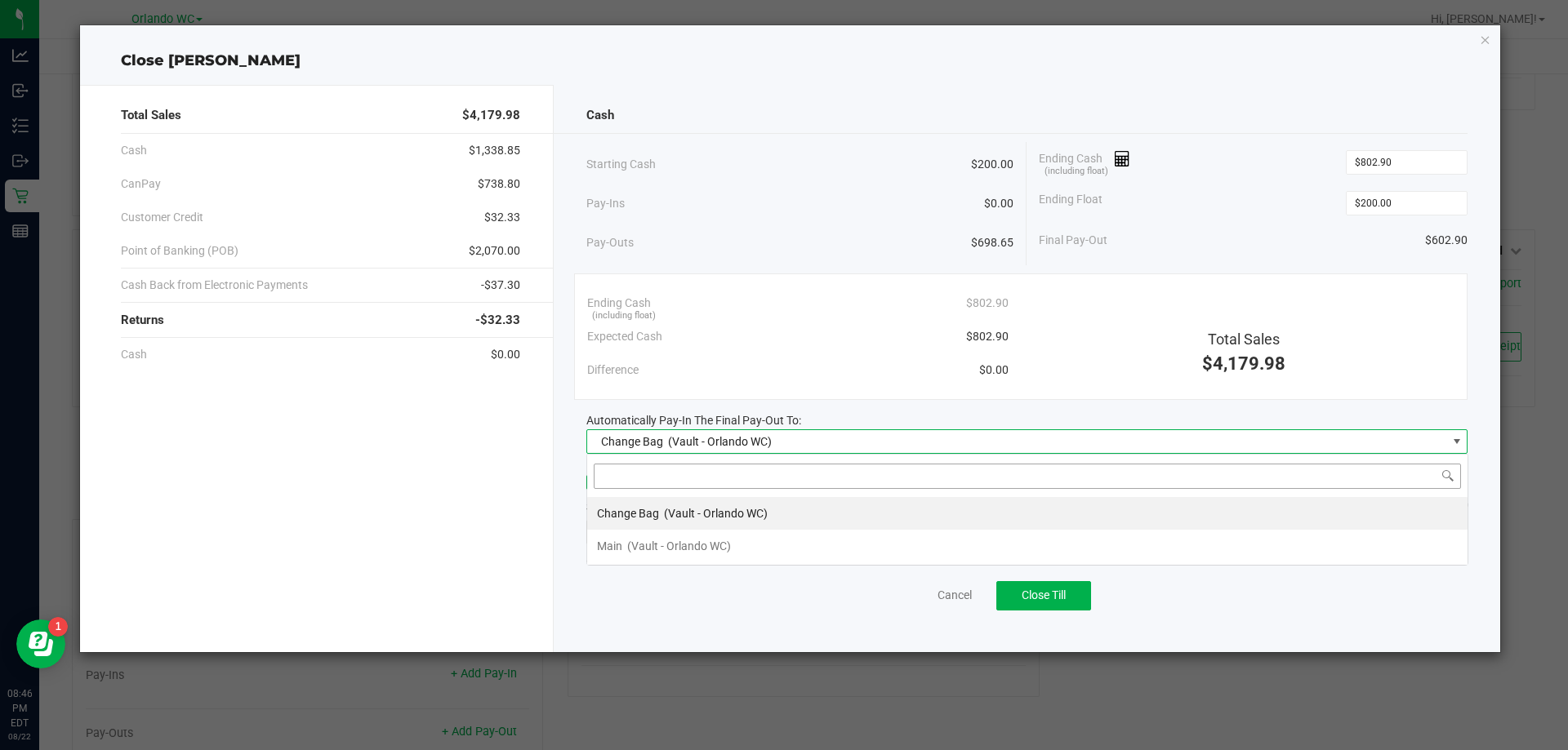
scroll to position [25, 881]
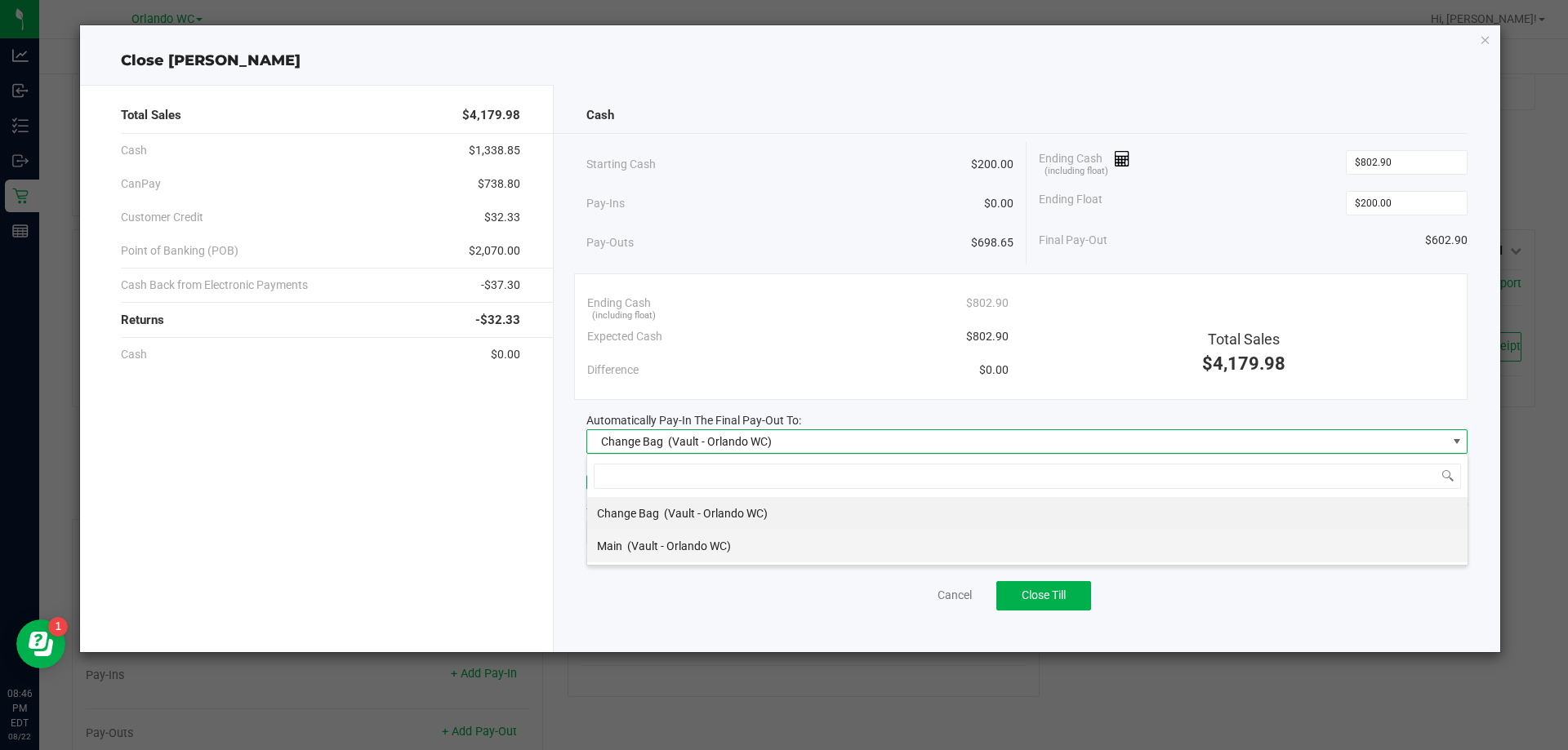
click at [675, 544] on span "(Vault - Orlando WC)" at bounding box center [679, 545] width 104 height 13
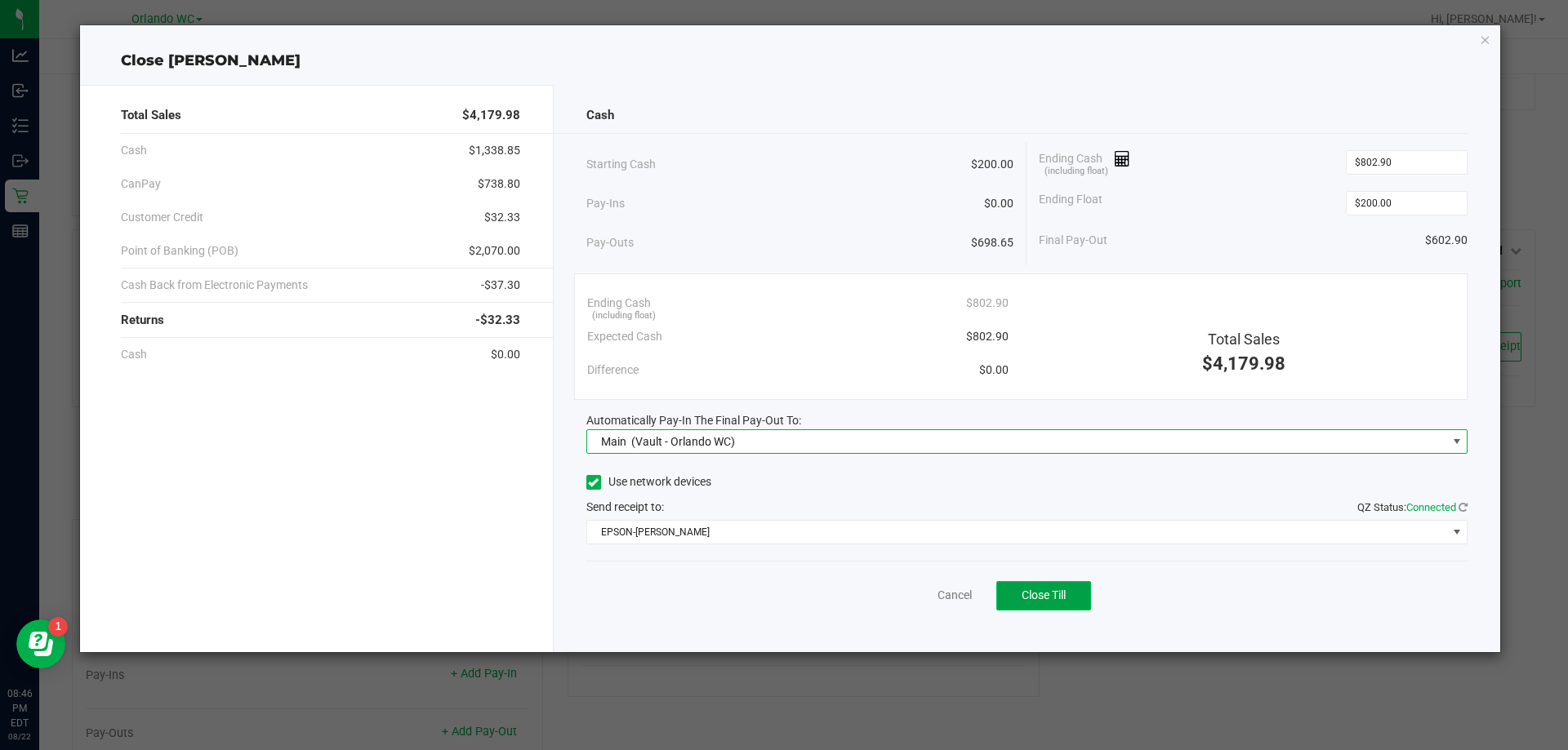
click at [1063, 597] on span "Close Till" at bounding box center [1044, 595] width 44 height 13
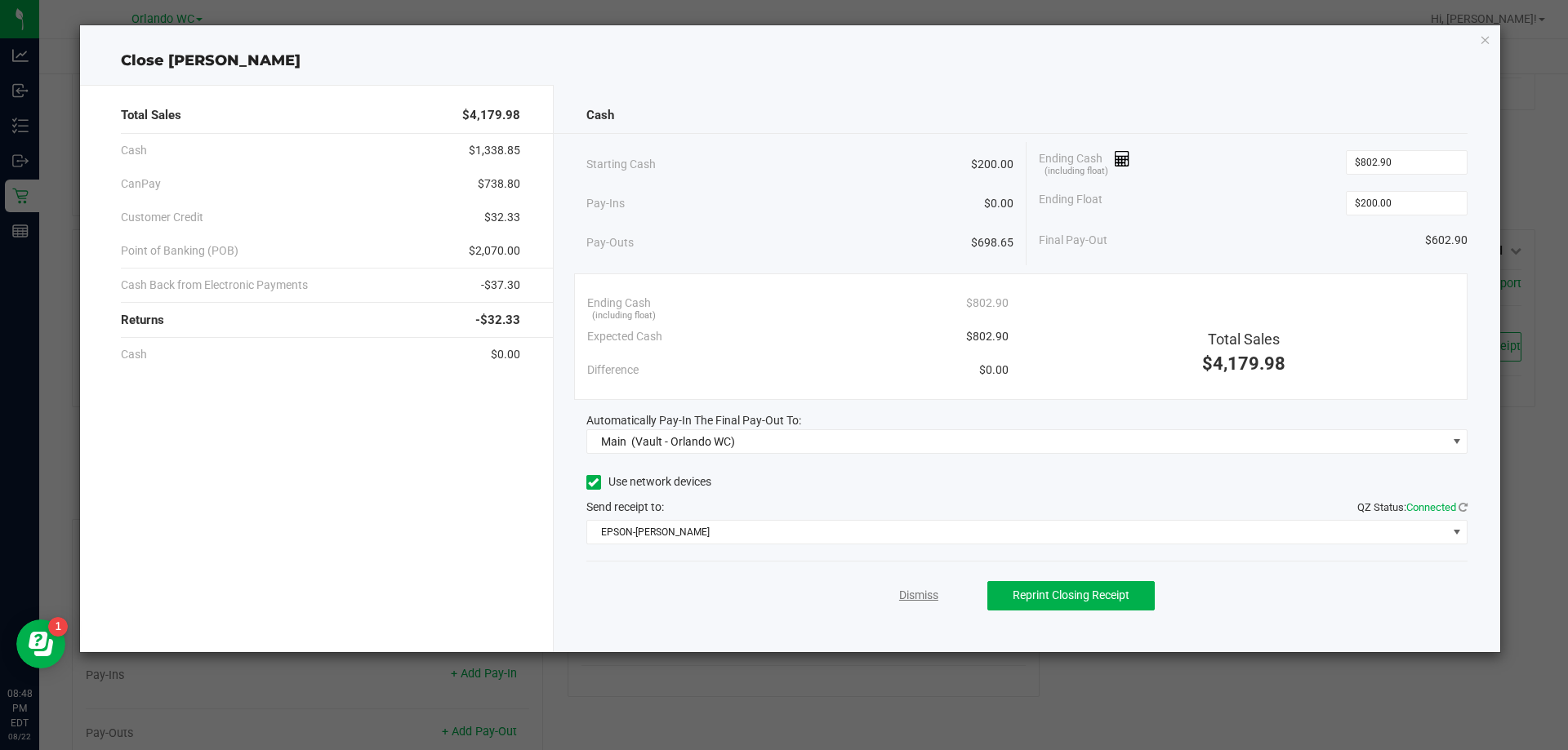
click at [926, 599] on link "Dismiss" at bounding box center [919, 595] width 39 height 17
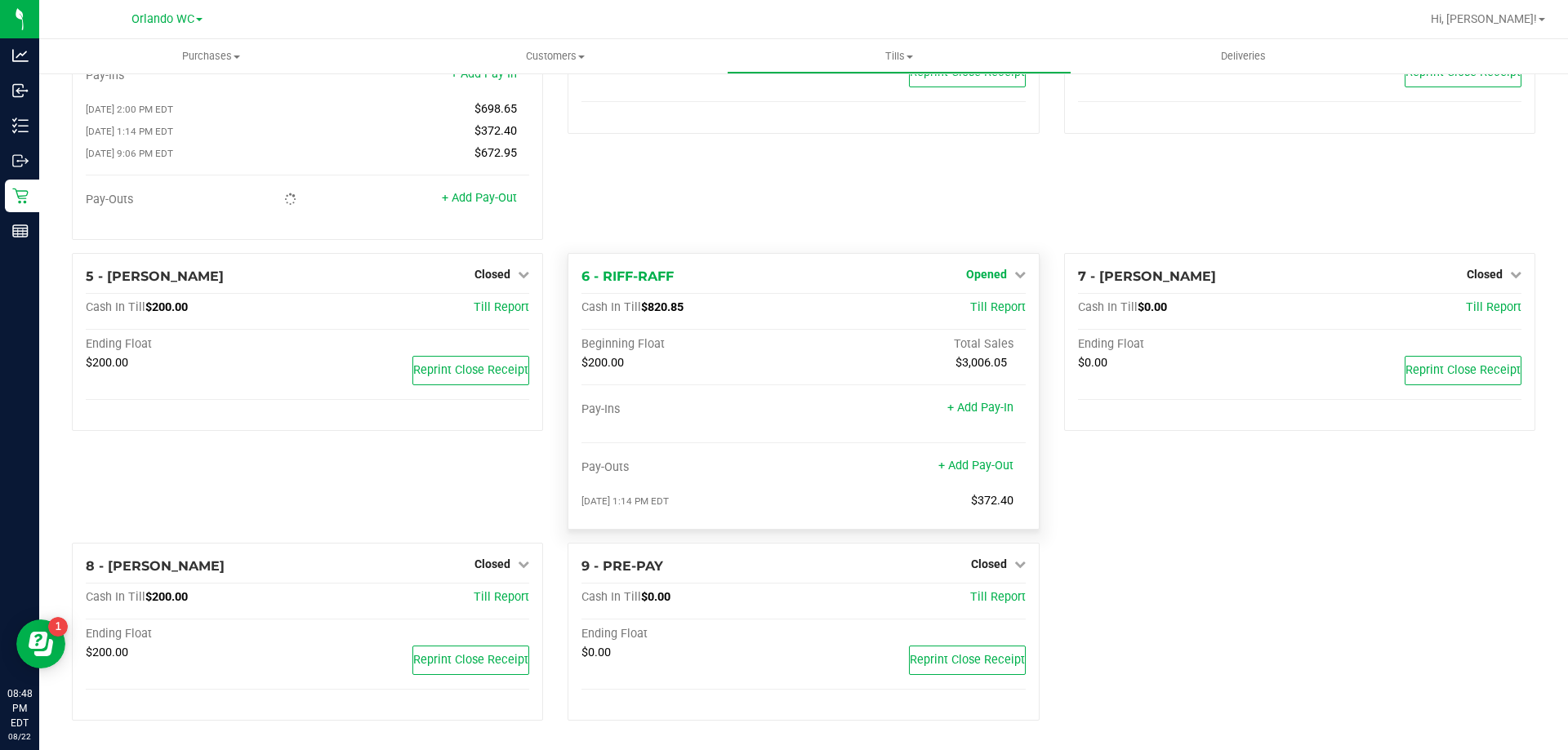
click at [971, 268] on span "Opened" at bounding box center [987, 273] width 41 height 13
click at [936, 313] on div "Close Till" at bounding box center [988, 308] width 121 height 20
click at [966, 307] on link "Close Till" at bounding box center [988, 307] width 44 height 13
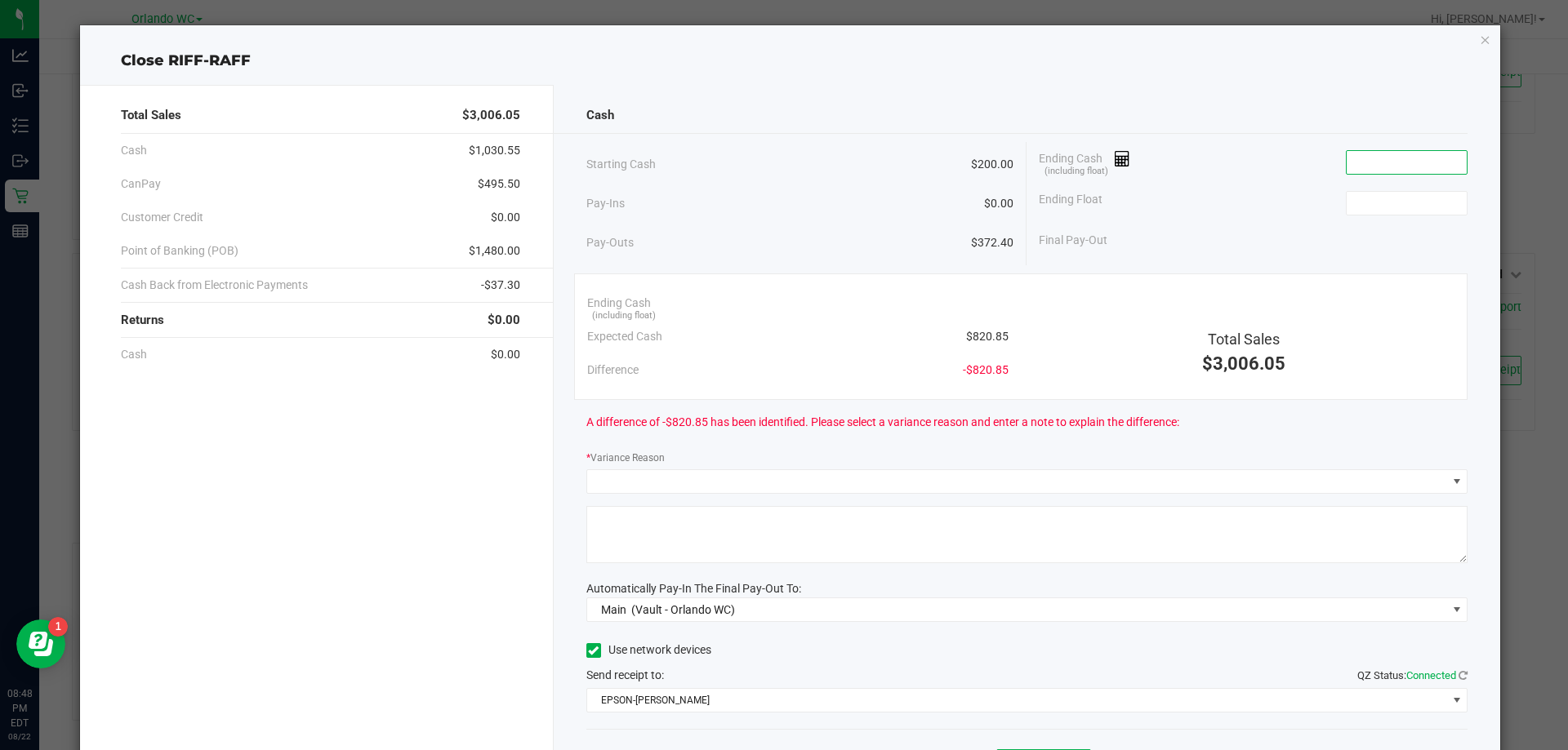
click at [1373, 160] on input at bounding box center [1407, 162] width 120 height 23
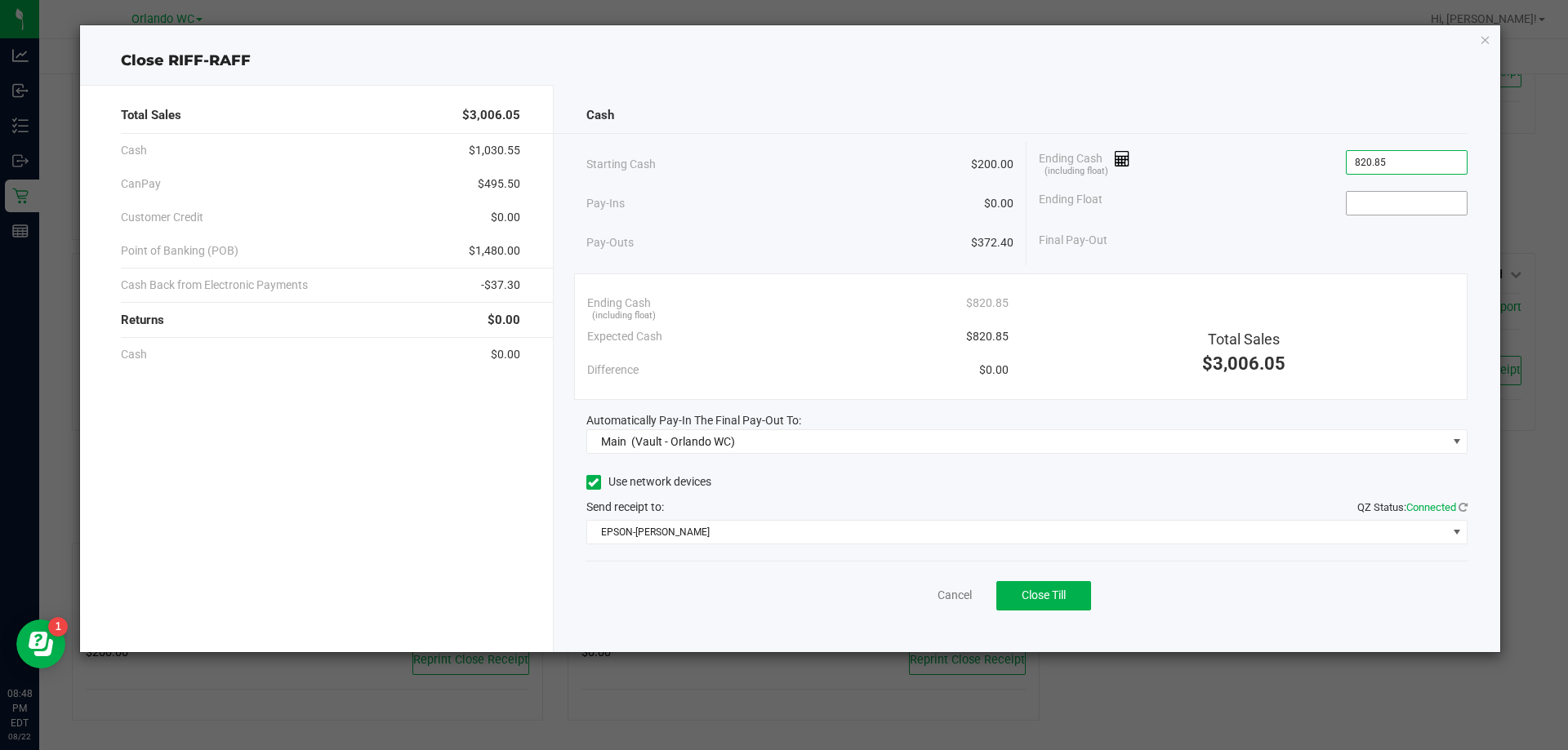
type input "$820.85"
click at [1401, 201] on input at bounding box center [1407, 203] width 120 height 23
type input "$200.00"
click at [1066, 590] on span "Close Till" at bounding box center [1044, 595] width 44 height 13
click at [923, 599] on link "Dismiss" at bounding box center [919, 595] width 39 height 17
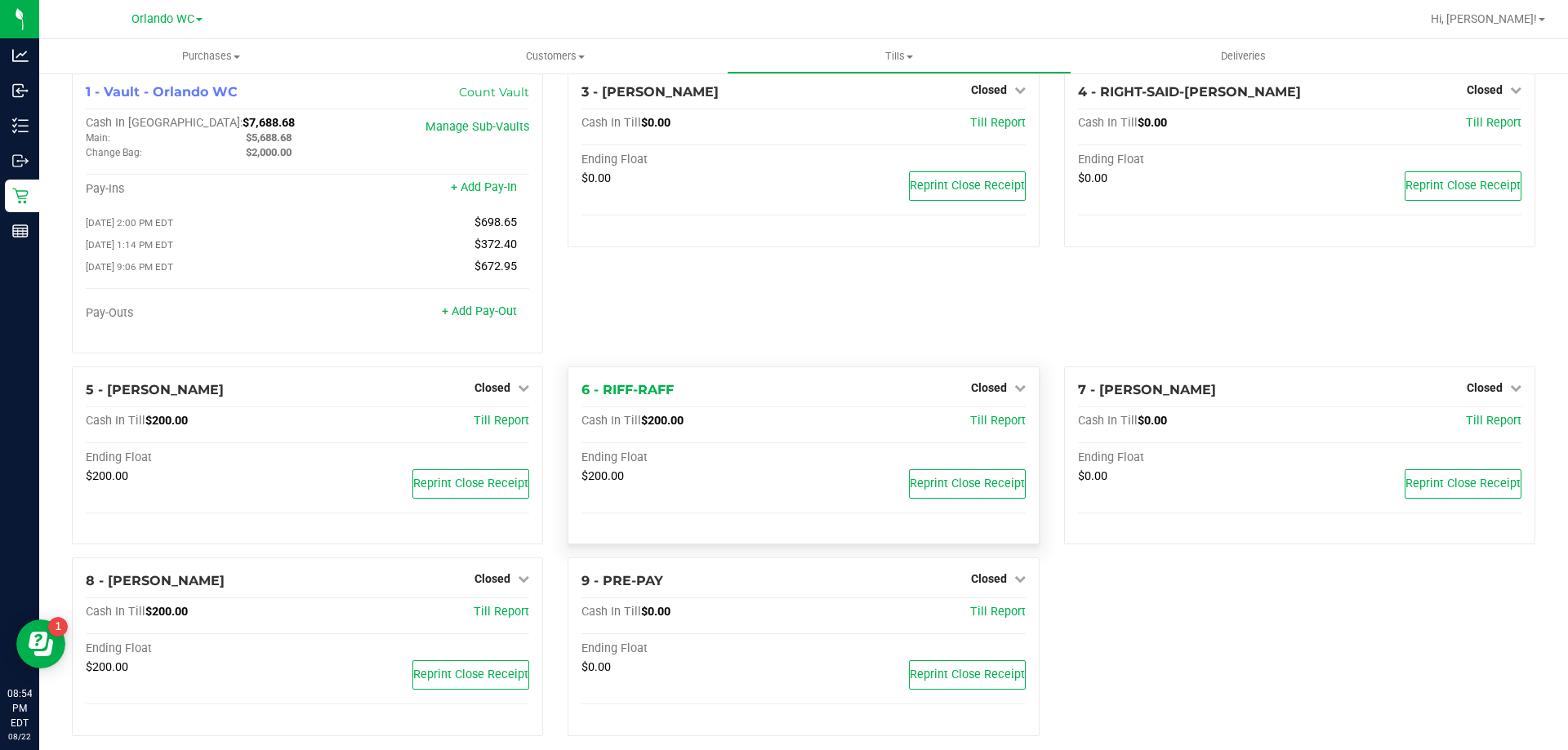
scroll to position [0, 0]
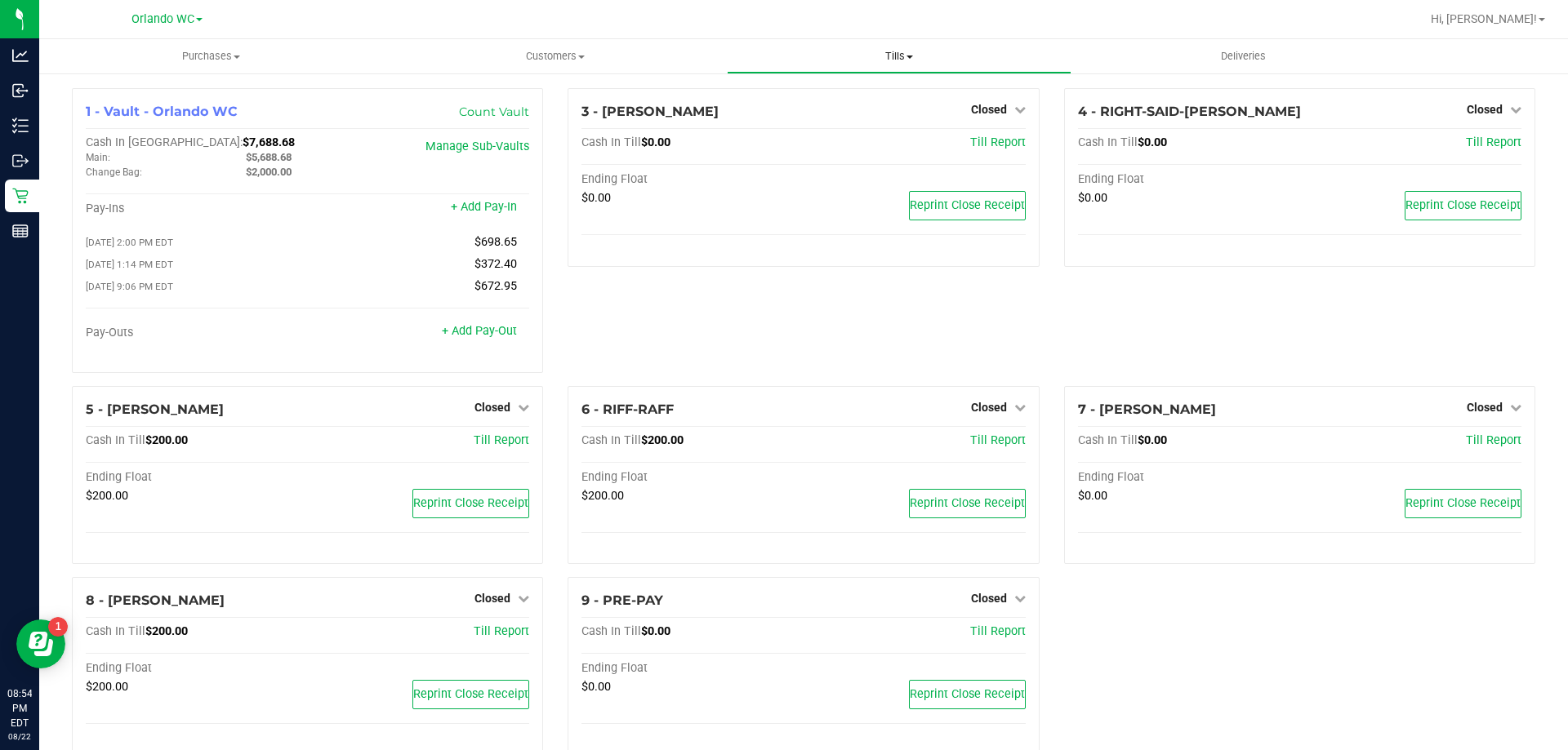
click at [904, 55] on span "Tills" at bounding box center [898, 56] width 342 height 14
click at [852, 119] on span "Reconcile e-payments" at bounding box center [807, 118] width 162 height 14
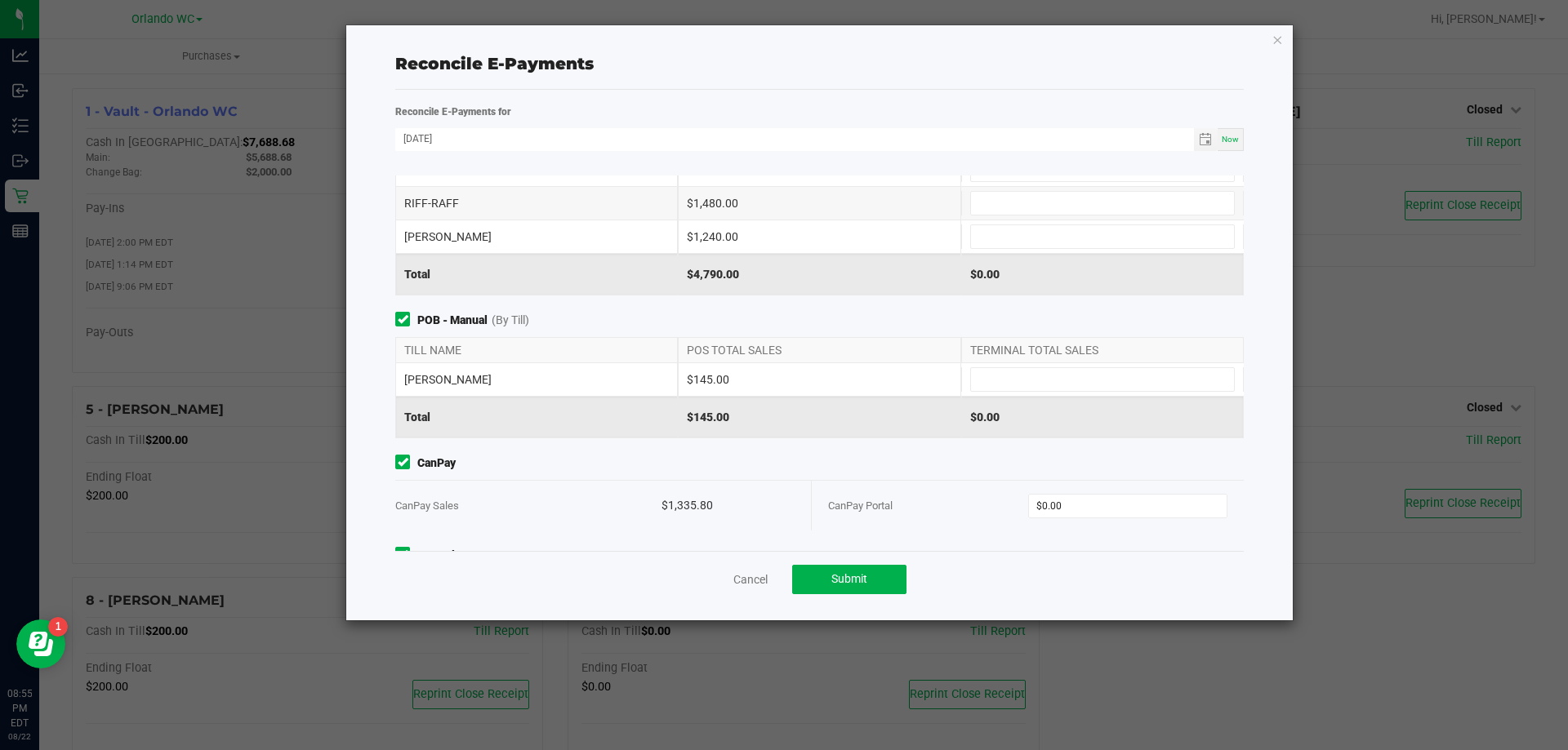
scroll to position [160, 0]
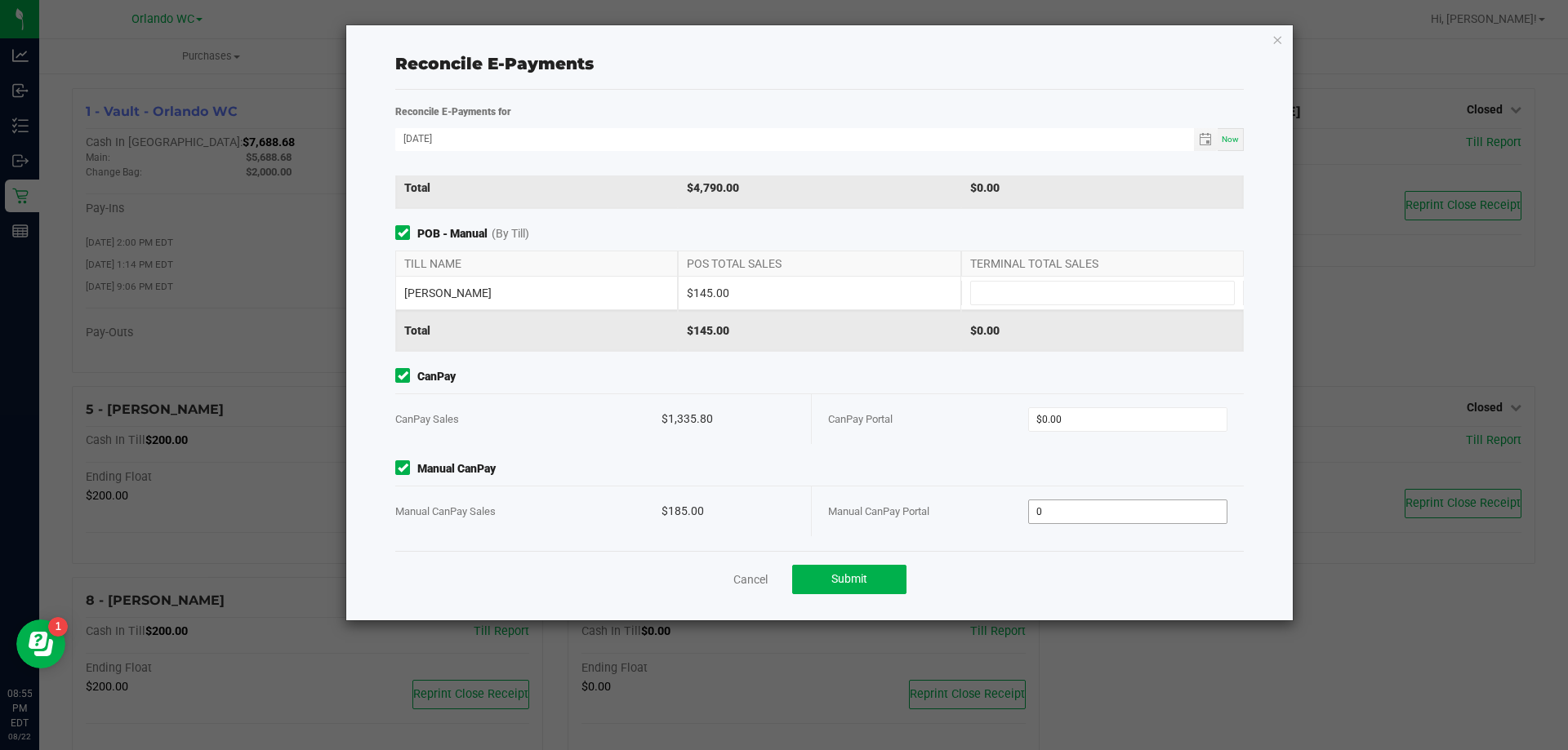
click at [1083, 507] on input "0" at bounding box center [1129, 511] width 199 height 23
type input "185"
type input "0"
type input "$185.00"
click at [1073, 410] on input "0" at bounding box center [1129, 420] width 199 height 23
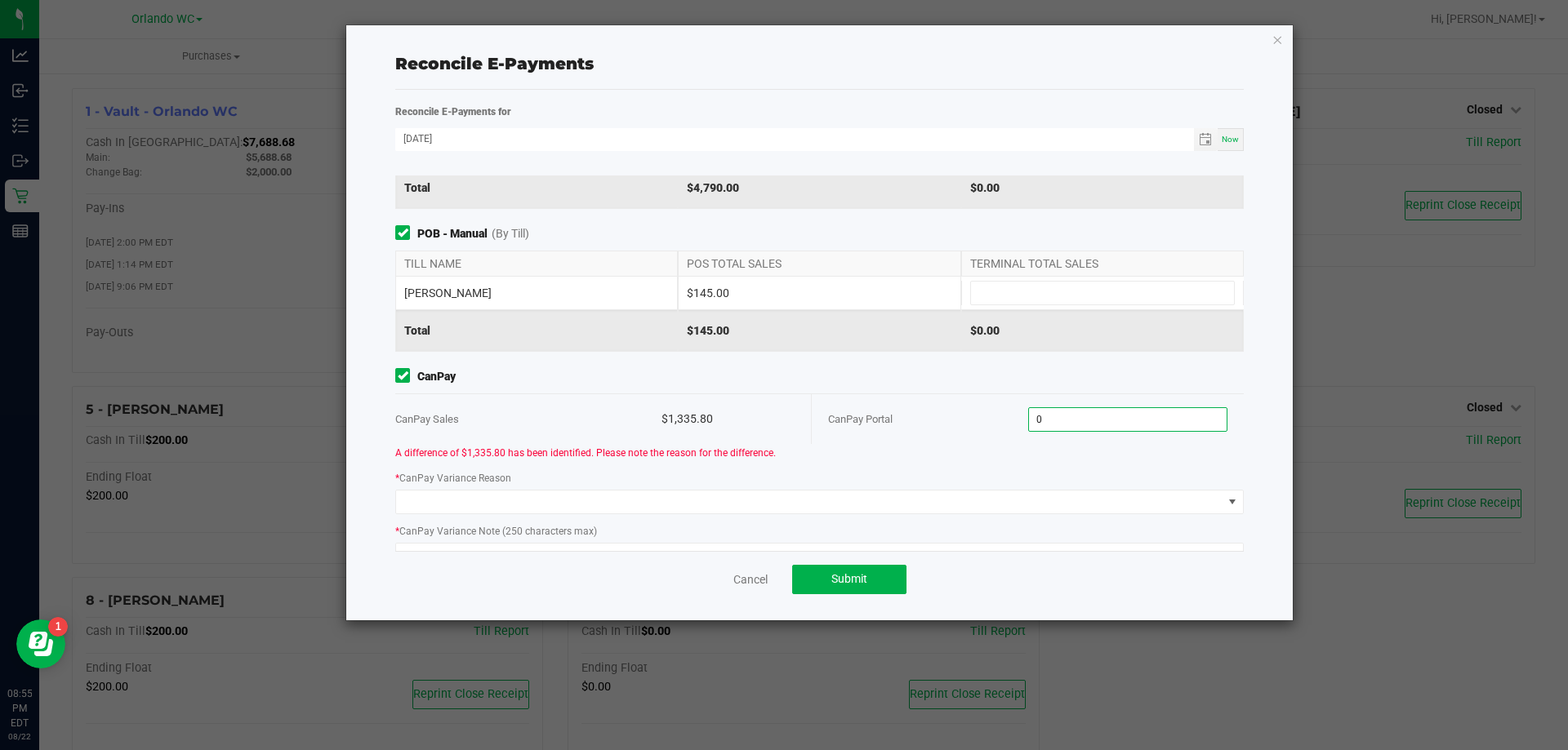
scroll to position [311, 0]
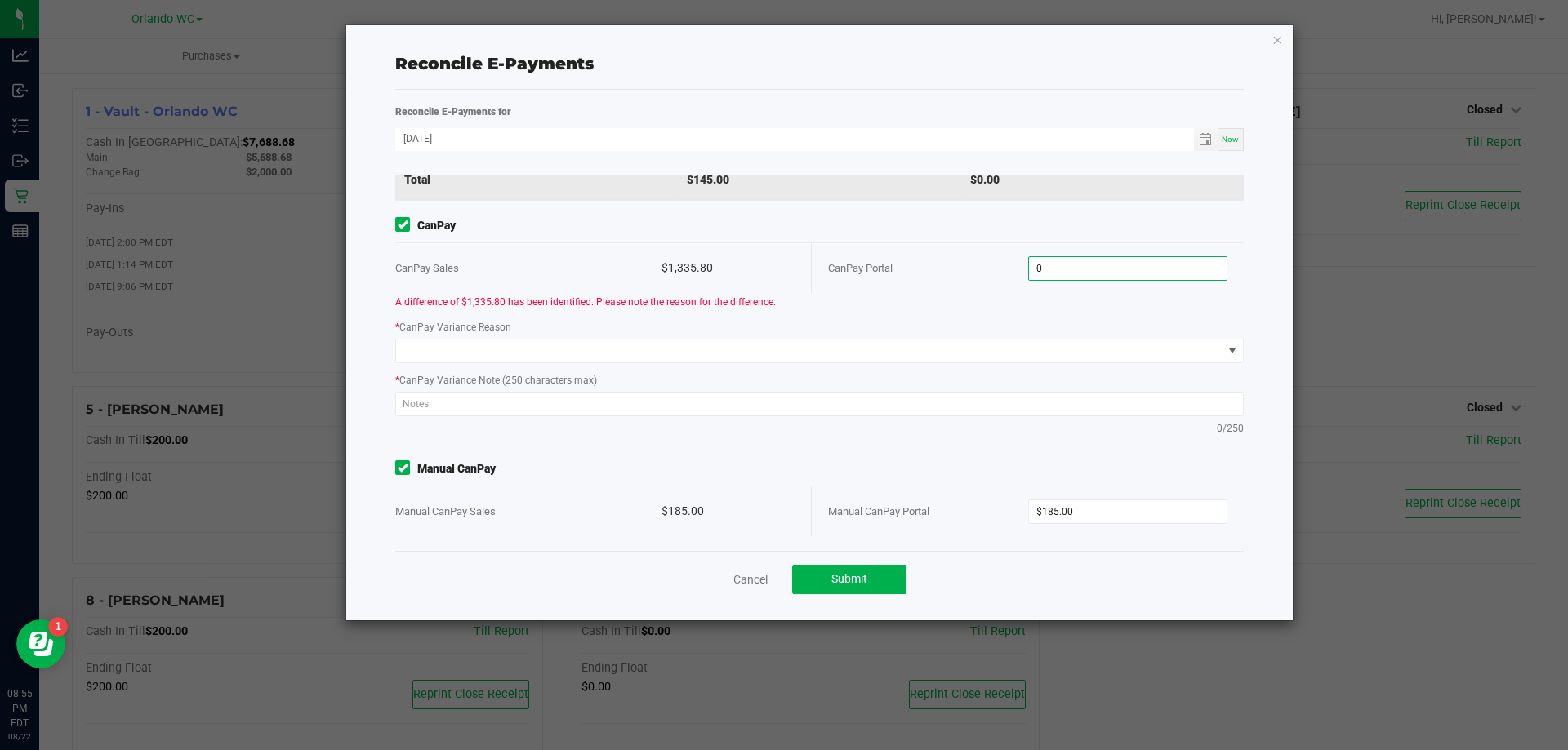
click at [1084, 271] on input "0" at bounding box center [1129, 268] width 199 height 23
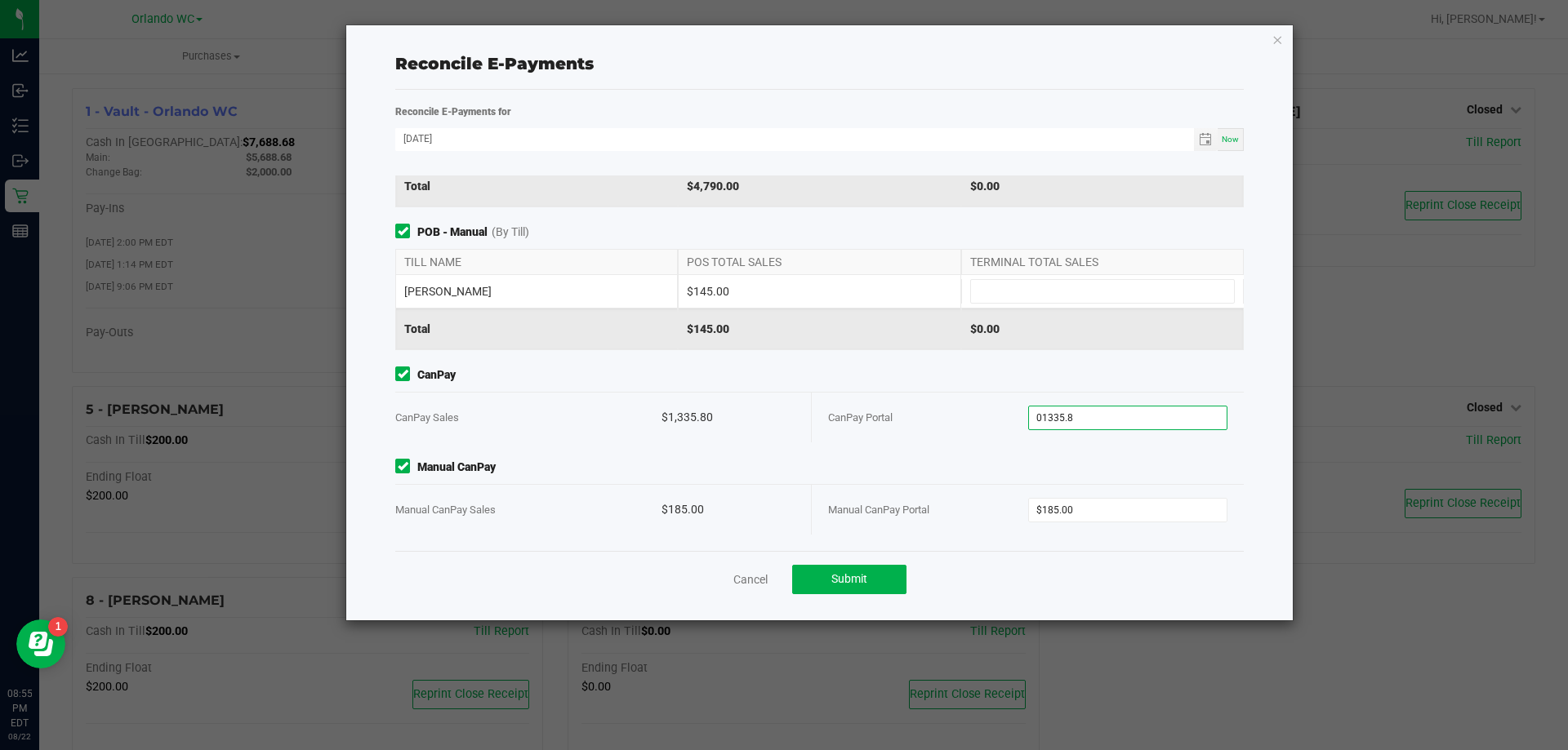
scroll to position [160, 0]
type input "$1,335.80"
click at [953, 395] on div "CanPay Portal" at bounding box center [928, 419] width 200 height 50
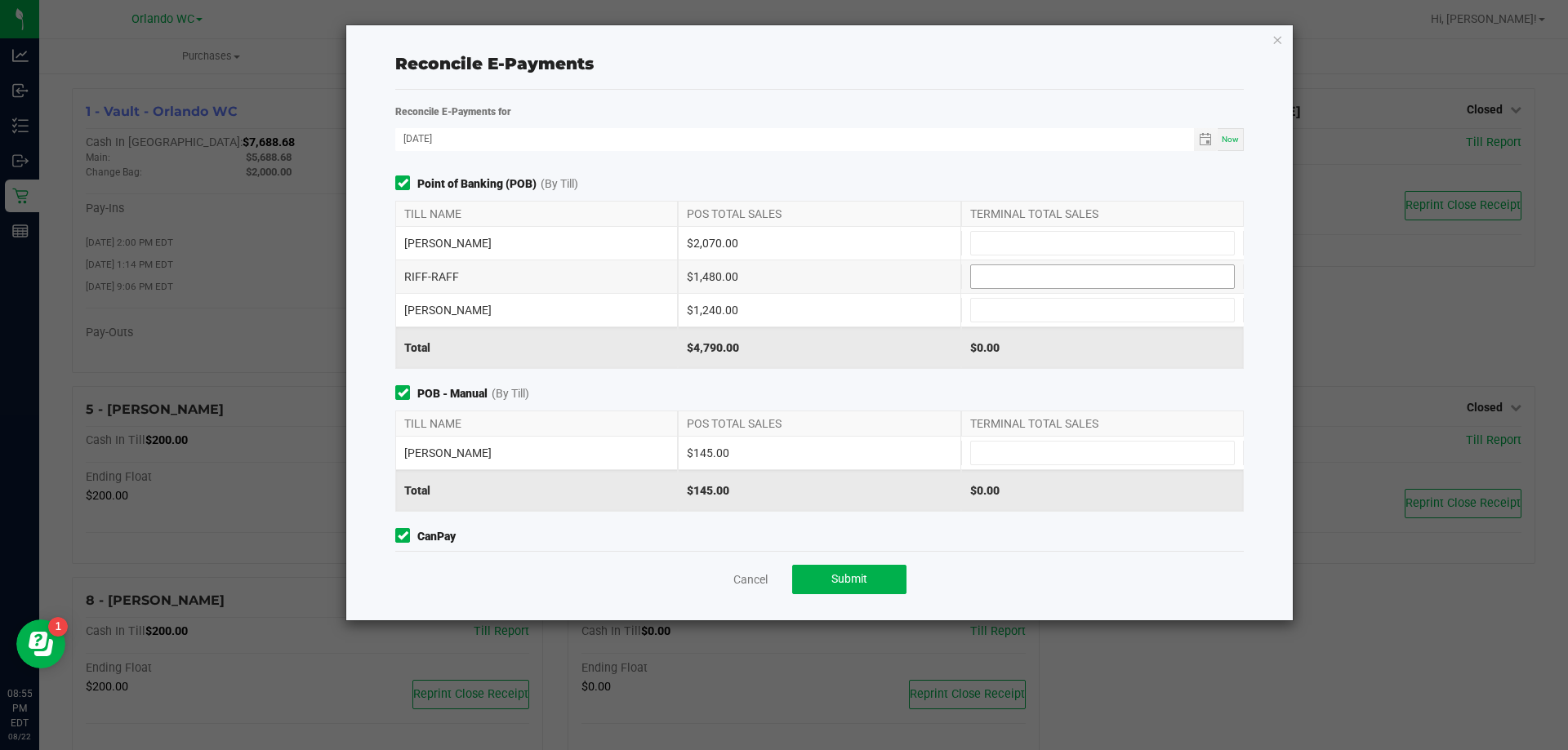
click at [1011, 280] on input at bounding box center [1102, 276] width 263 height 23
type input "$1,480.00"
click at [1006, 247] on input at bounding box center [1102, 243] width 263 height 23
type input "$2,070.00"
click at [1010, 309] on input at bounding box center [1102, 310] width 263 height 23
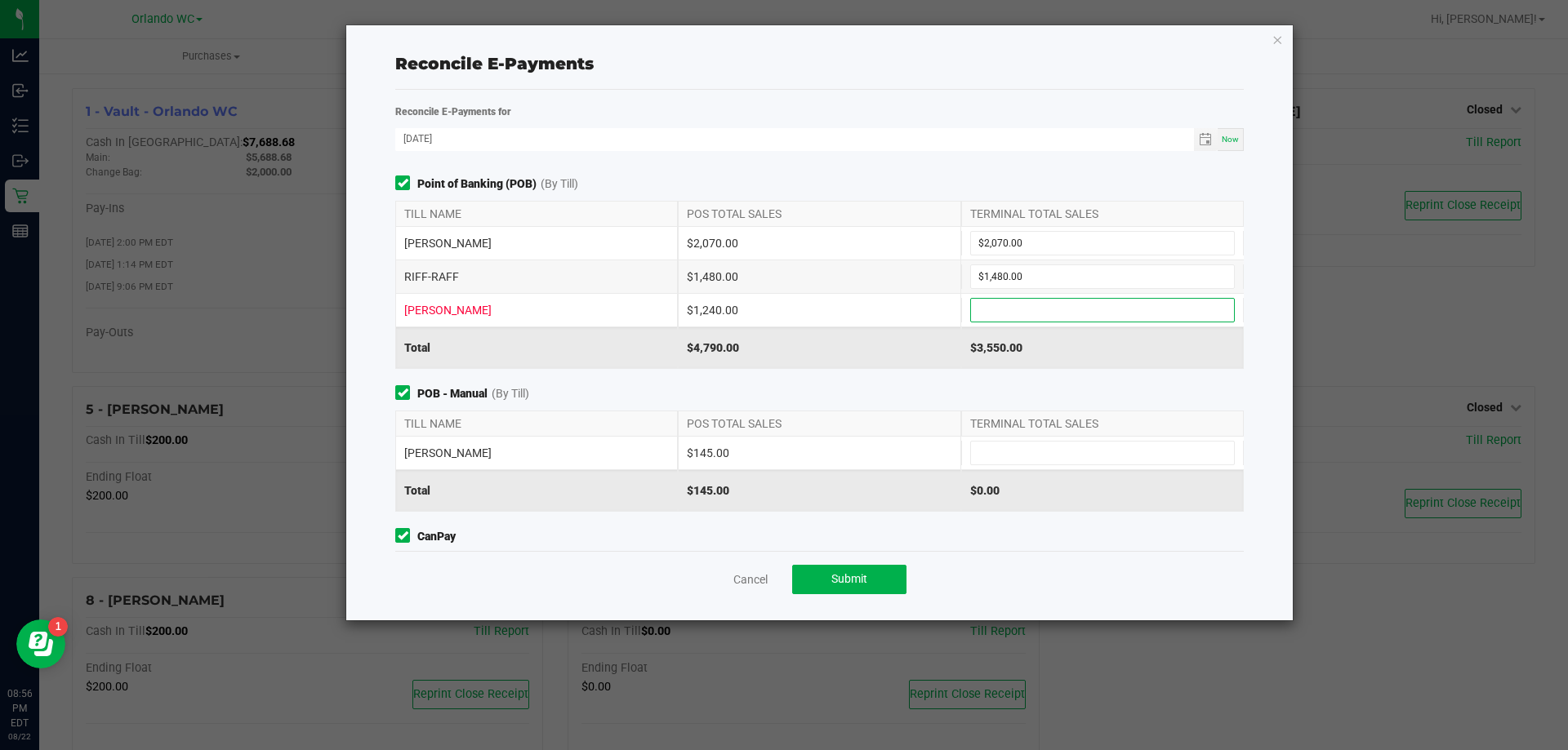
click at [1013, 302] on input at bounding box center [1102, 310] width 263 height 23
type input "$1,240.00"
click at [1000, 450] on input at bounding box center [1102, 453] width 263 height 23
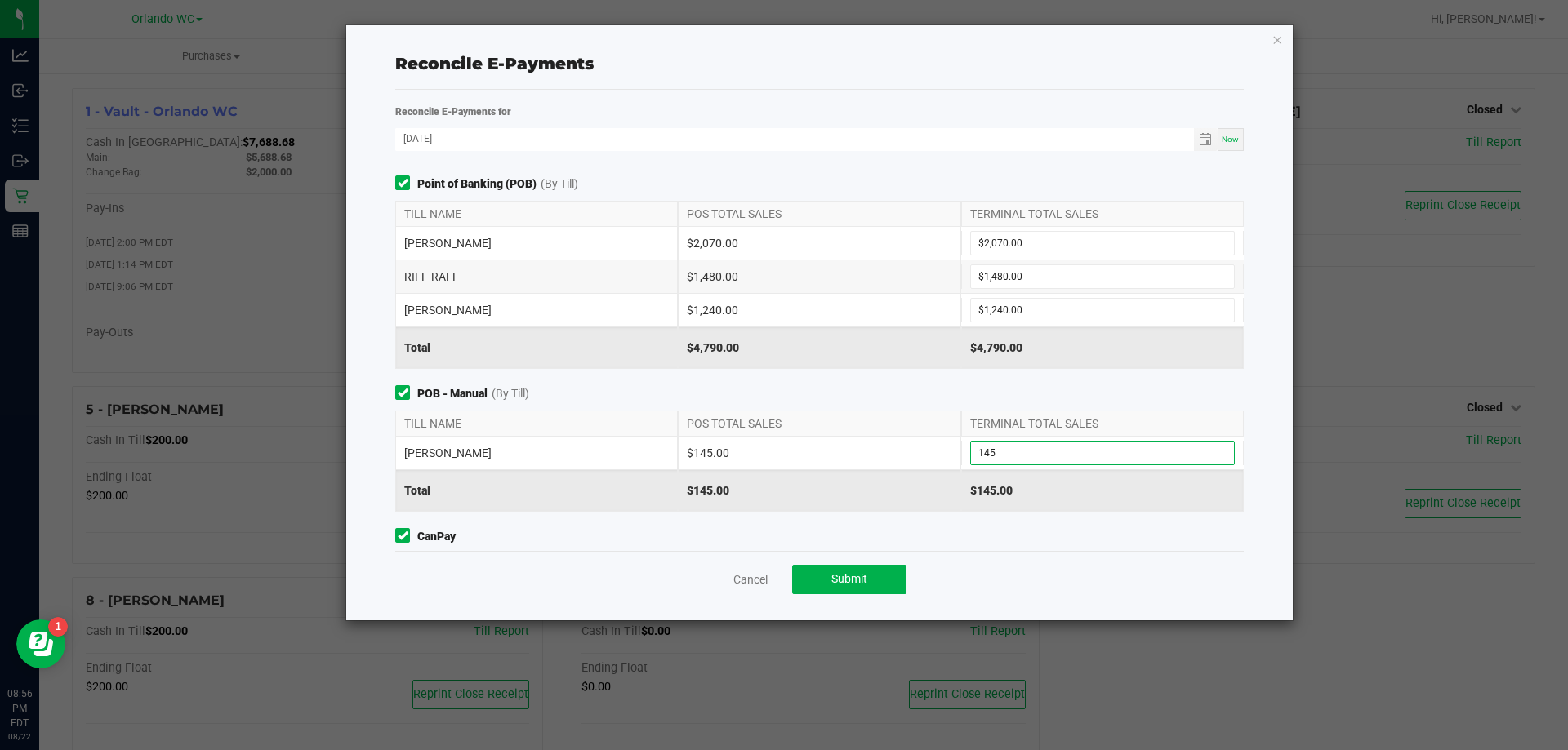
type input "$145.00"
click at [1157, 585] on div "Cancel Submit" at bounding box center [819, 579] width 849 height 56
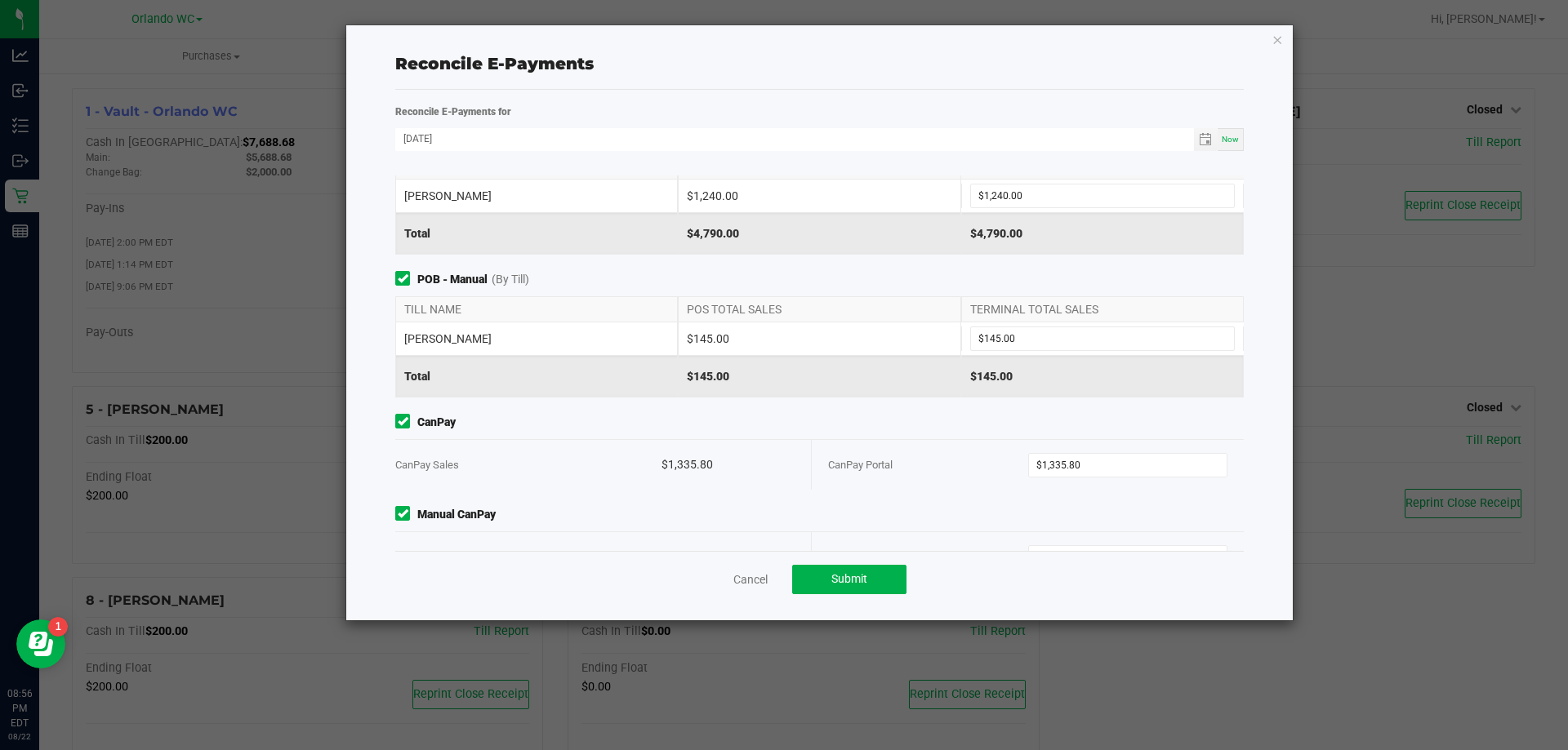
scroll to position [160, 0]
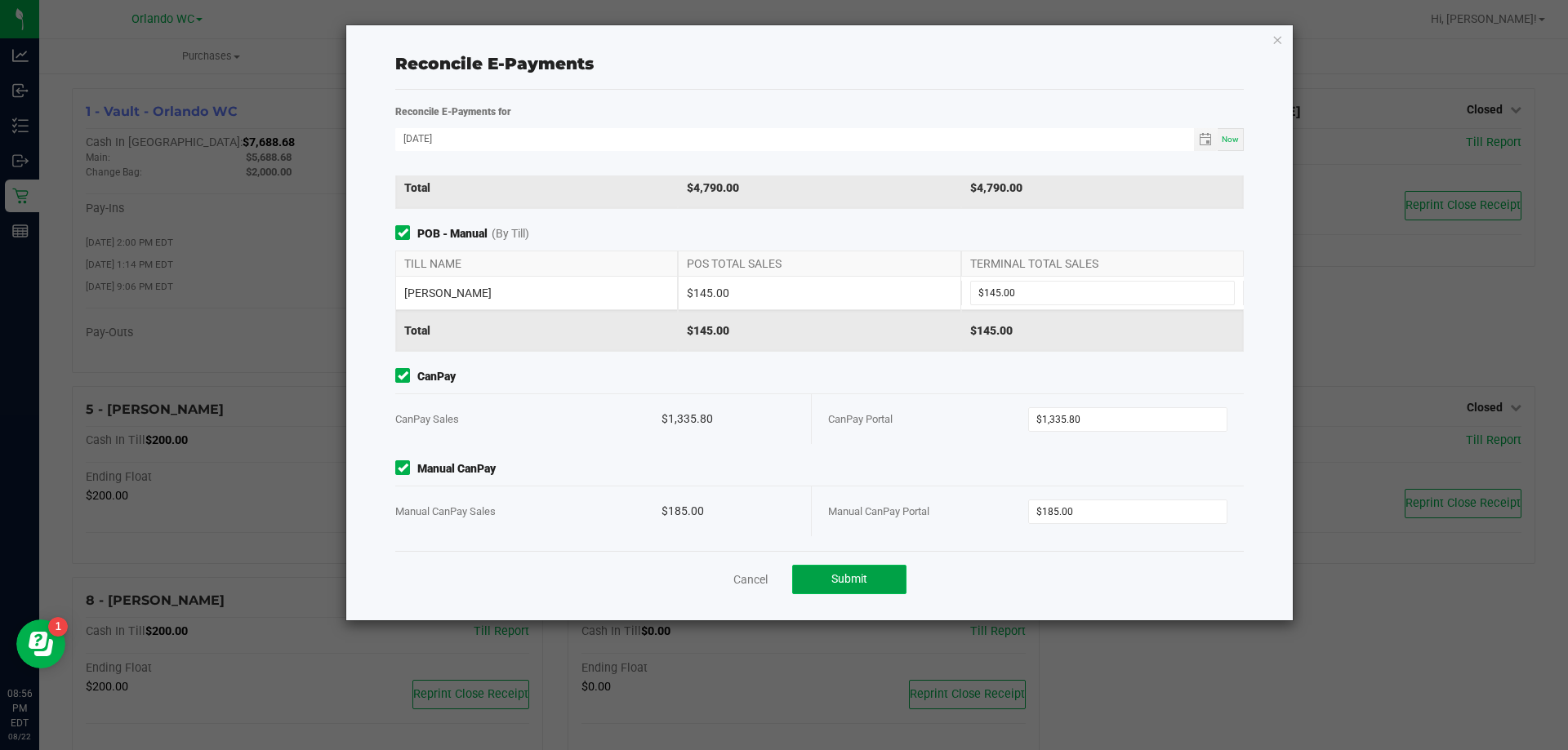
click at [852, 584] on span "Submit" at bounding box center [849, 578] width 36 height 13
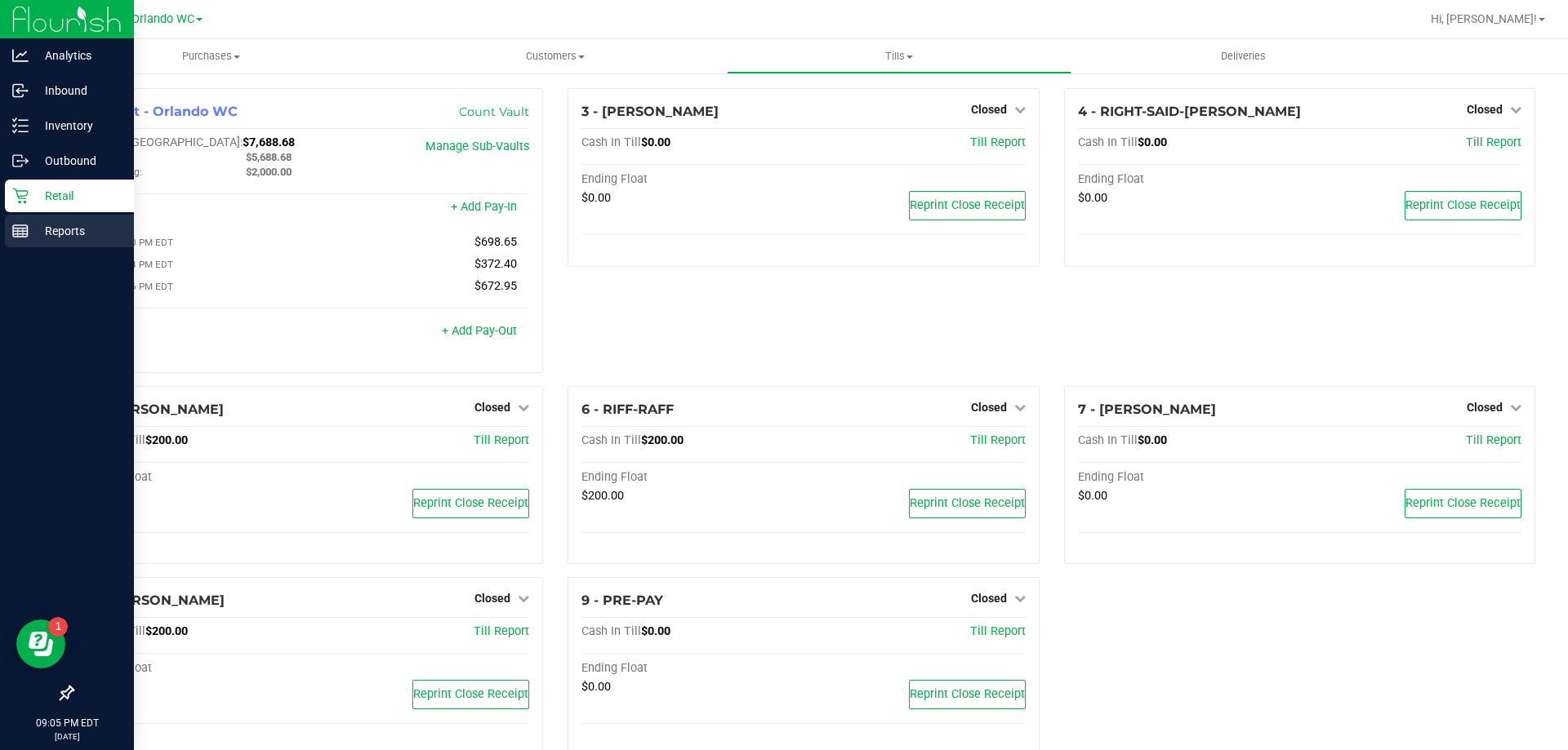
click at [25, 224] on icon at bounding box center [20, 230] width 16 height 16
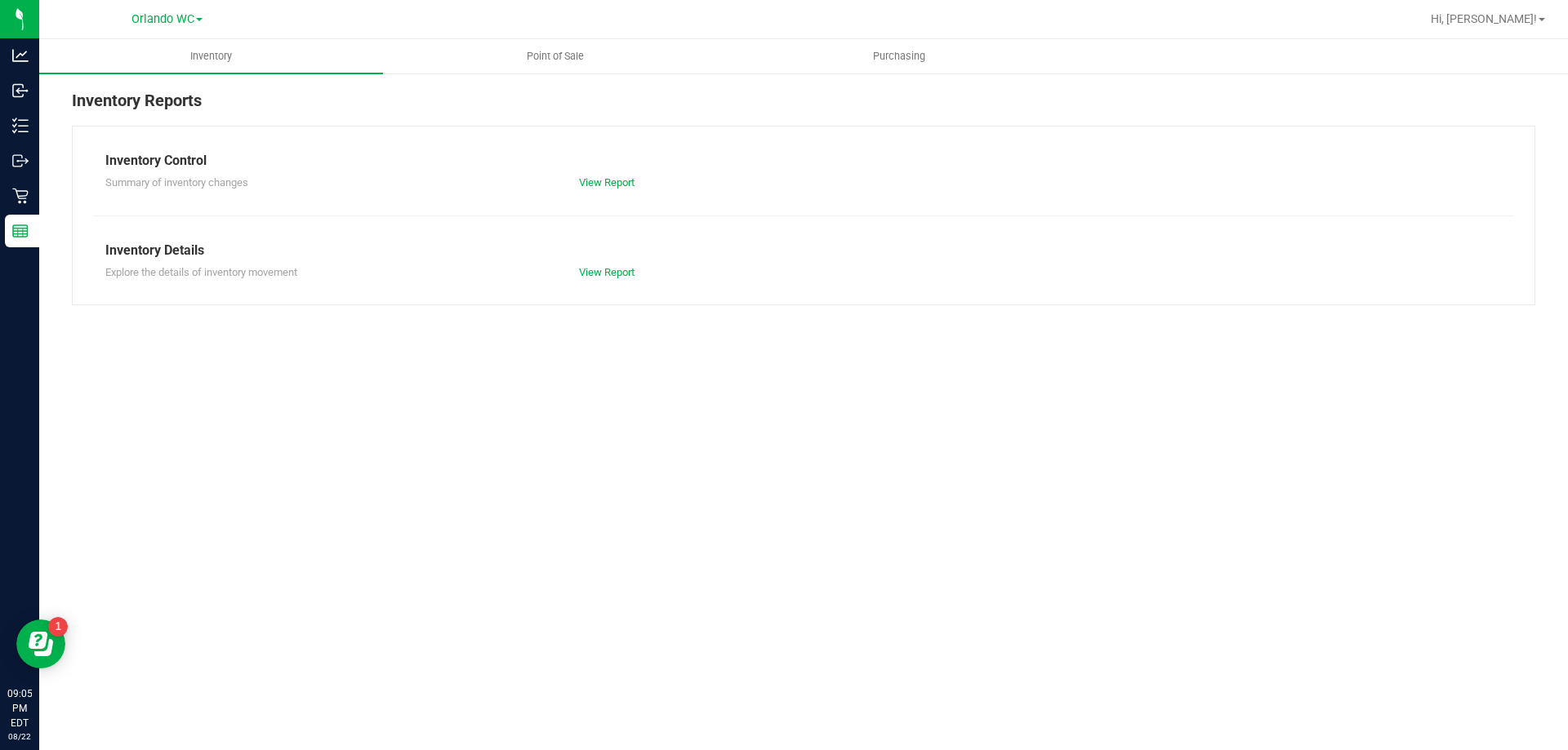
click at [548, 76] on div "Inventory Reports Inventory Control Summary of inventory changes View Report In…" at bounding box center [803, 197] width 1529 height 250
click at [552, 66] on uib-tab-heading "Point of Sale" at bounding box center [555, 56] width 342 height 32
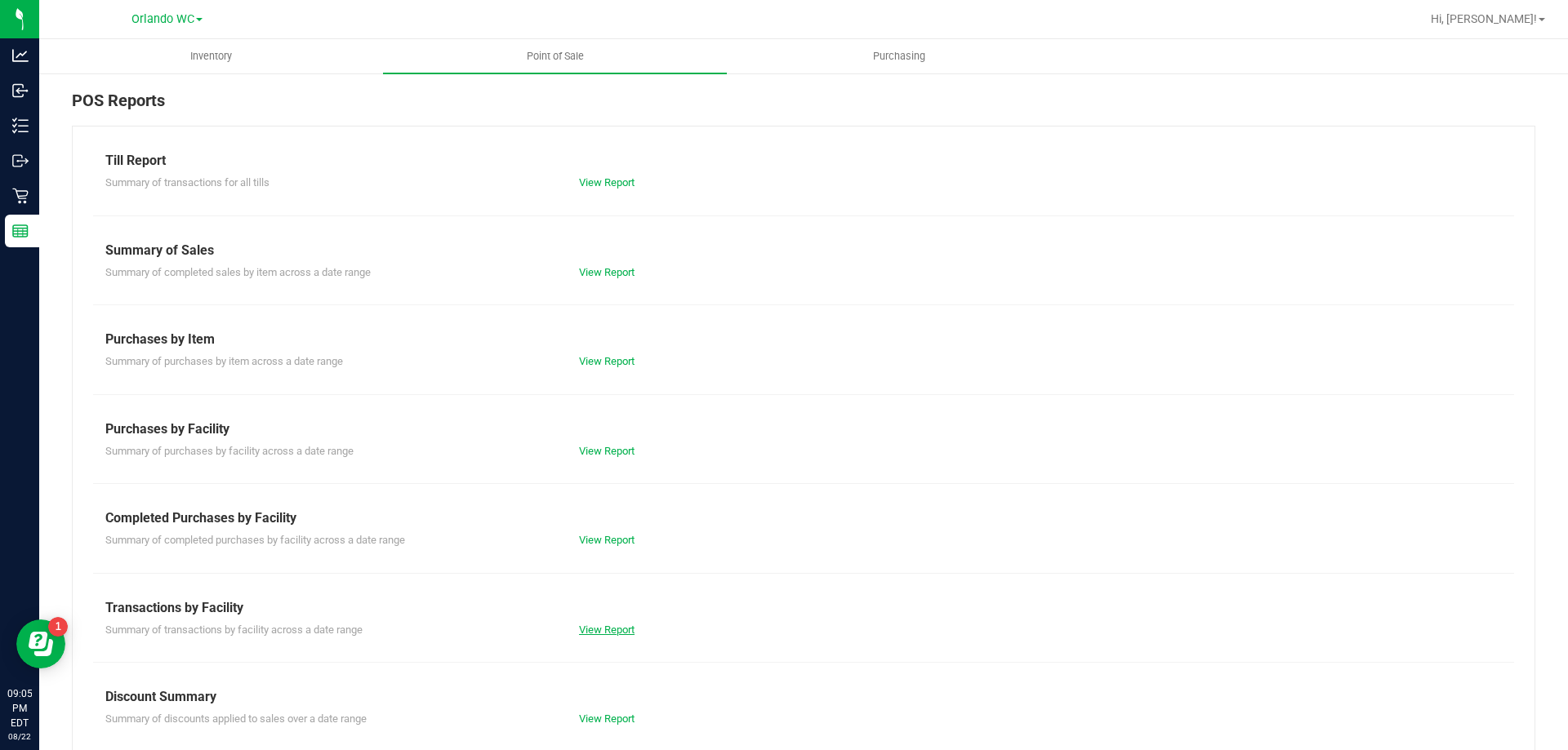
click at [601, 630] on link "View Report" at bounding box center [606, 629] width 55 height 12
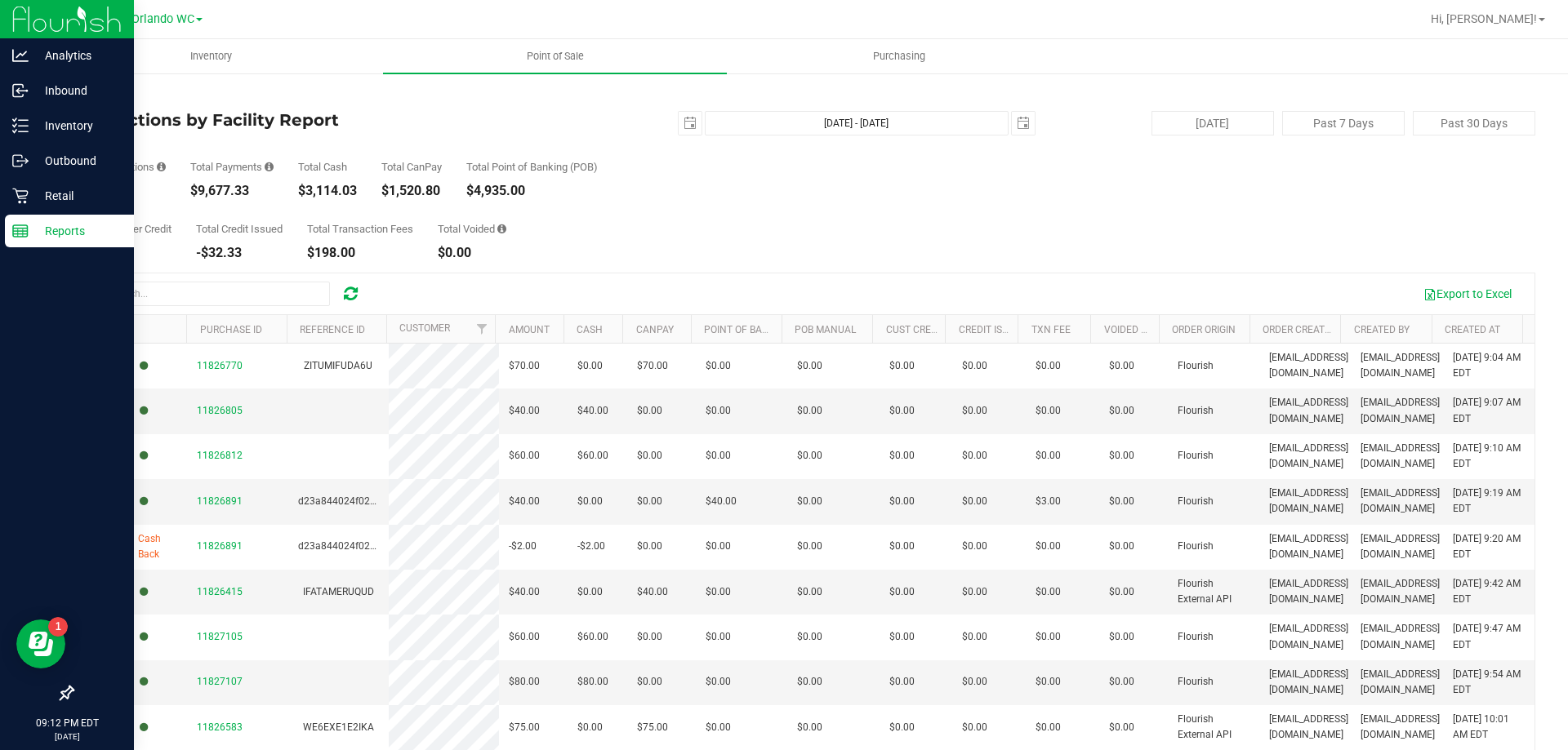
click at [75, 222] on p "Reports" at bounding box center [77, 230] width 98 height 20
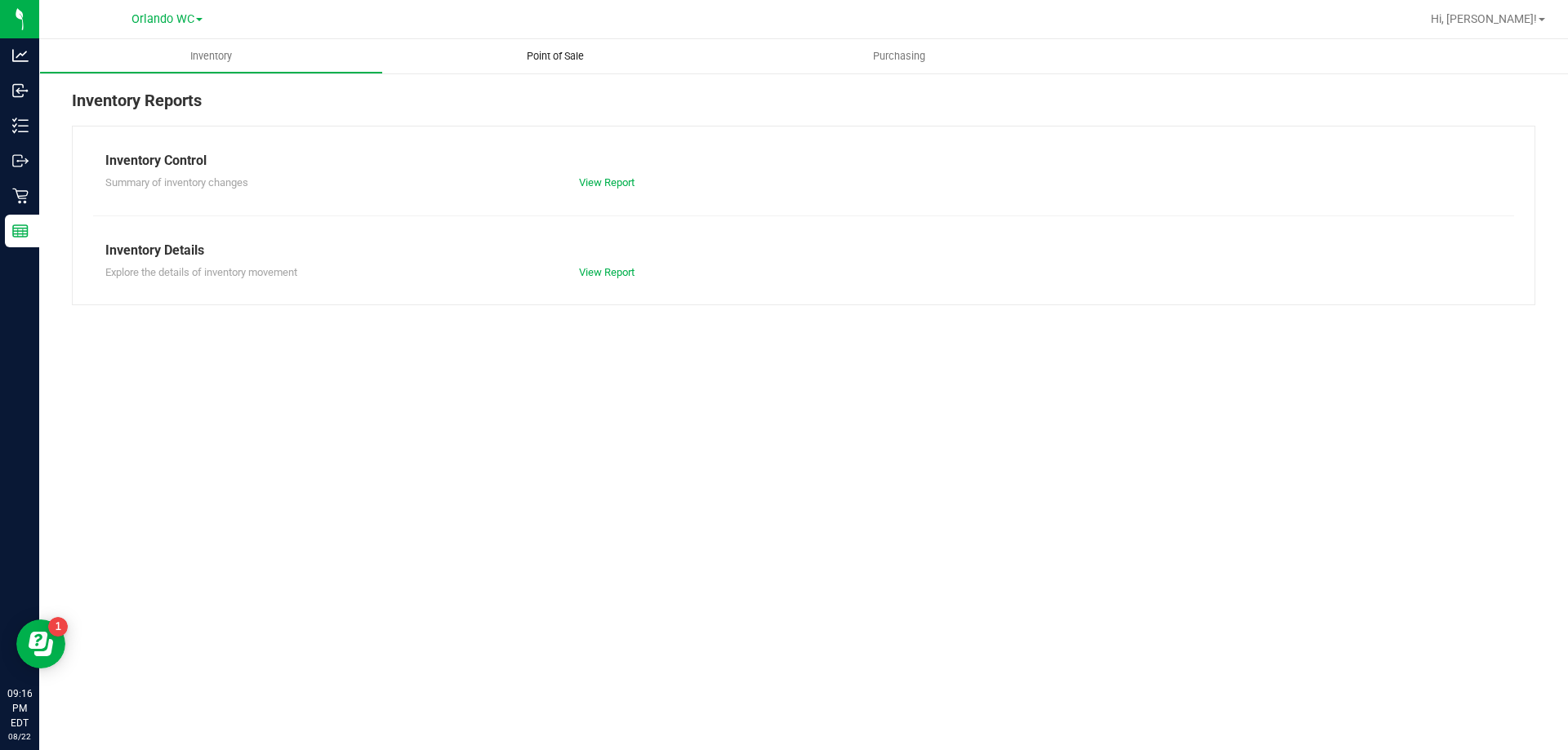
click at [567, 53] on span "Point of Sale" at bounding box center [555, 56] width 101 height 14
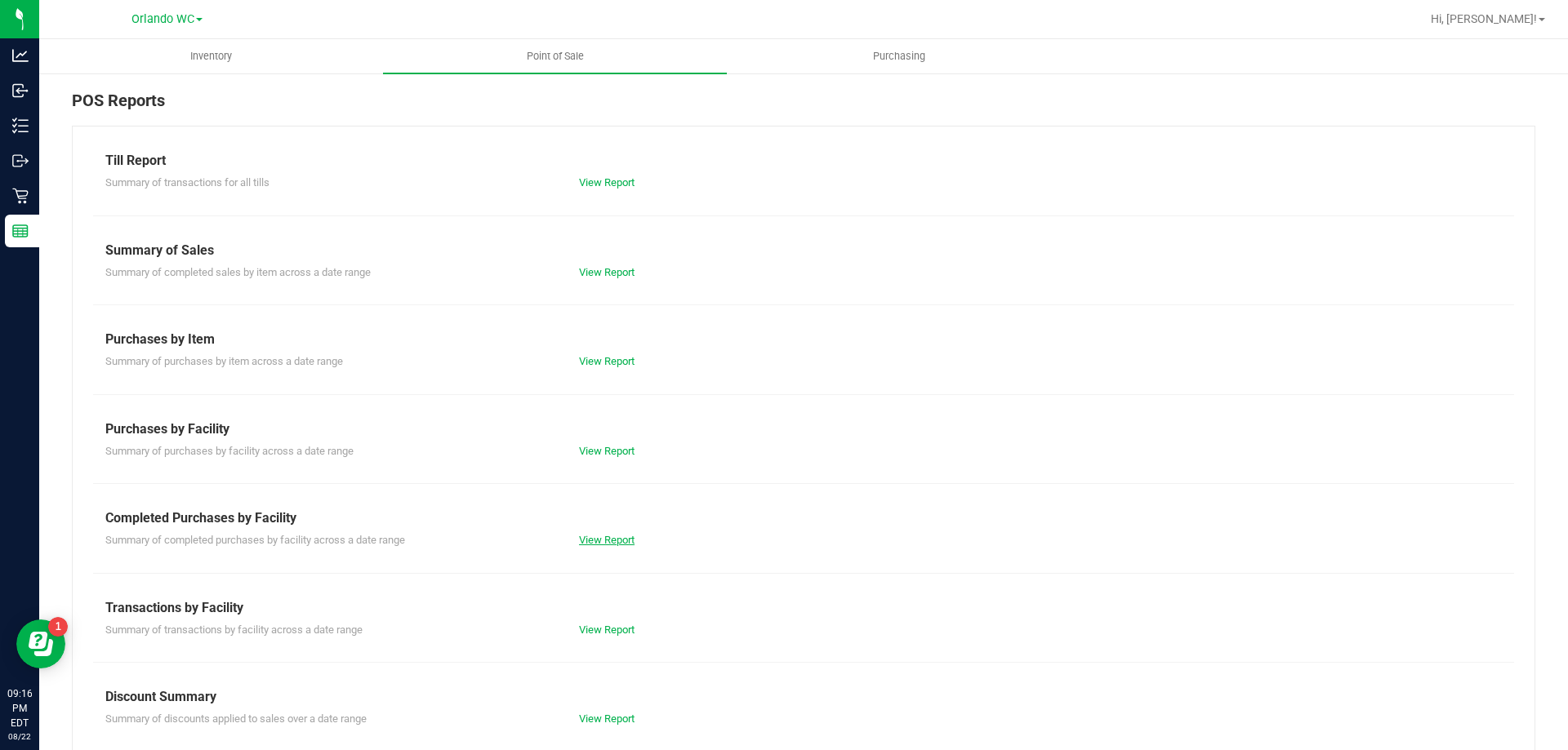
click at [610, 540] on link "View Report" at bounding box center [606, 540] width 55 height 12
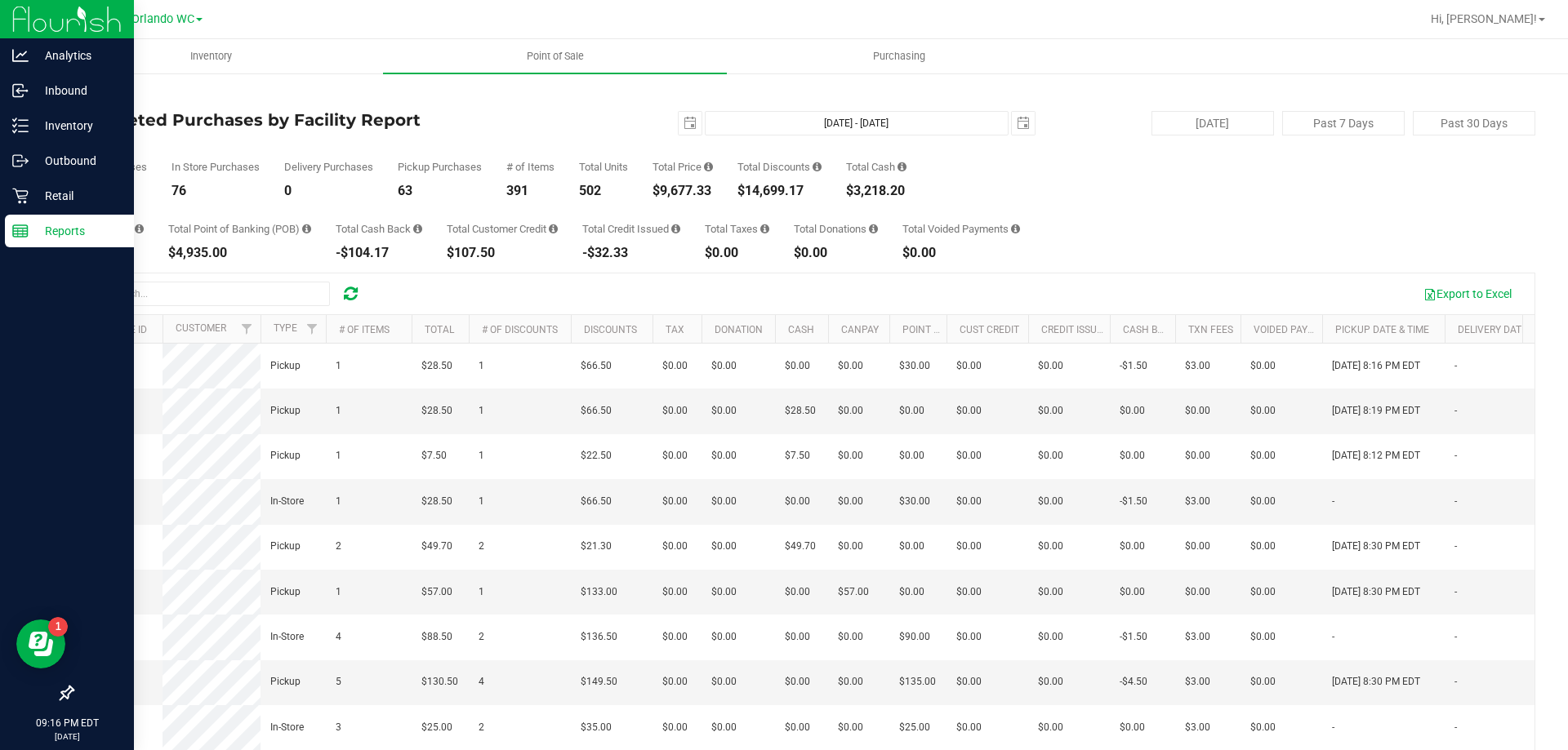
click at [34, 226] on p "Reports" at bounding box center [77, 230] width 98 height 20
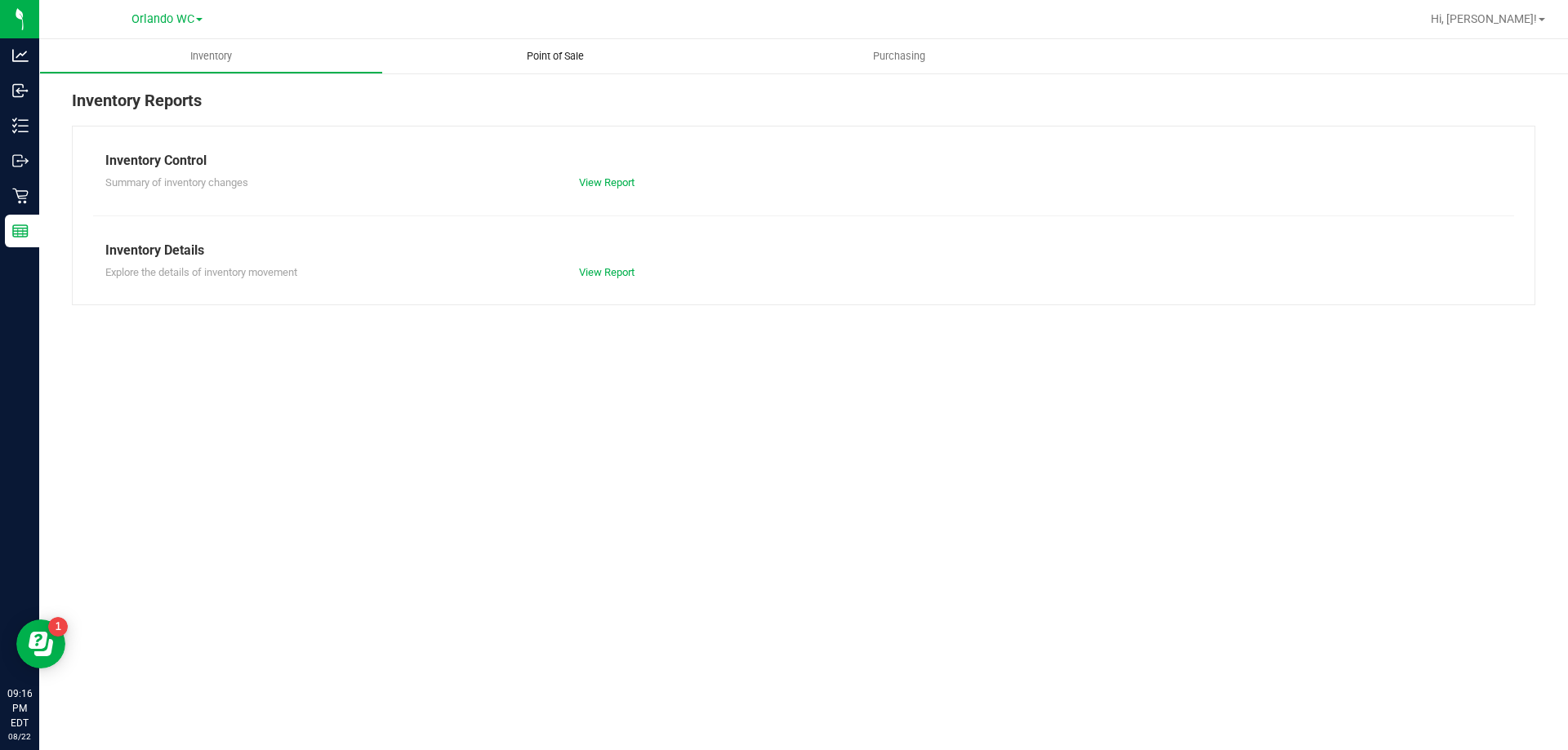
click at [546, 61] on span "Point of Sale" at bounding box center [555, 56] width 101 height 14
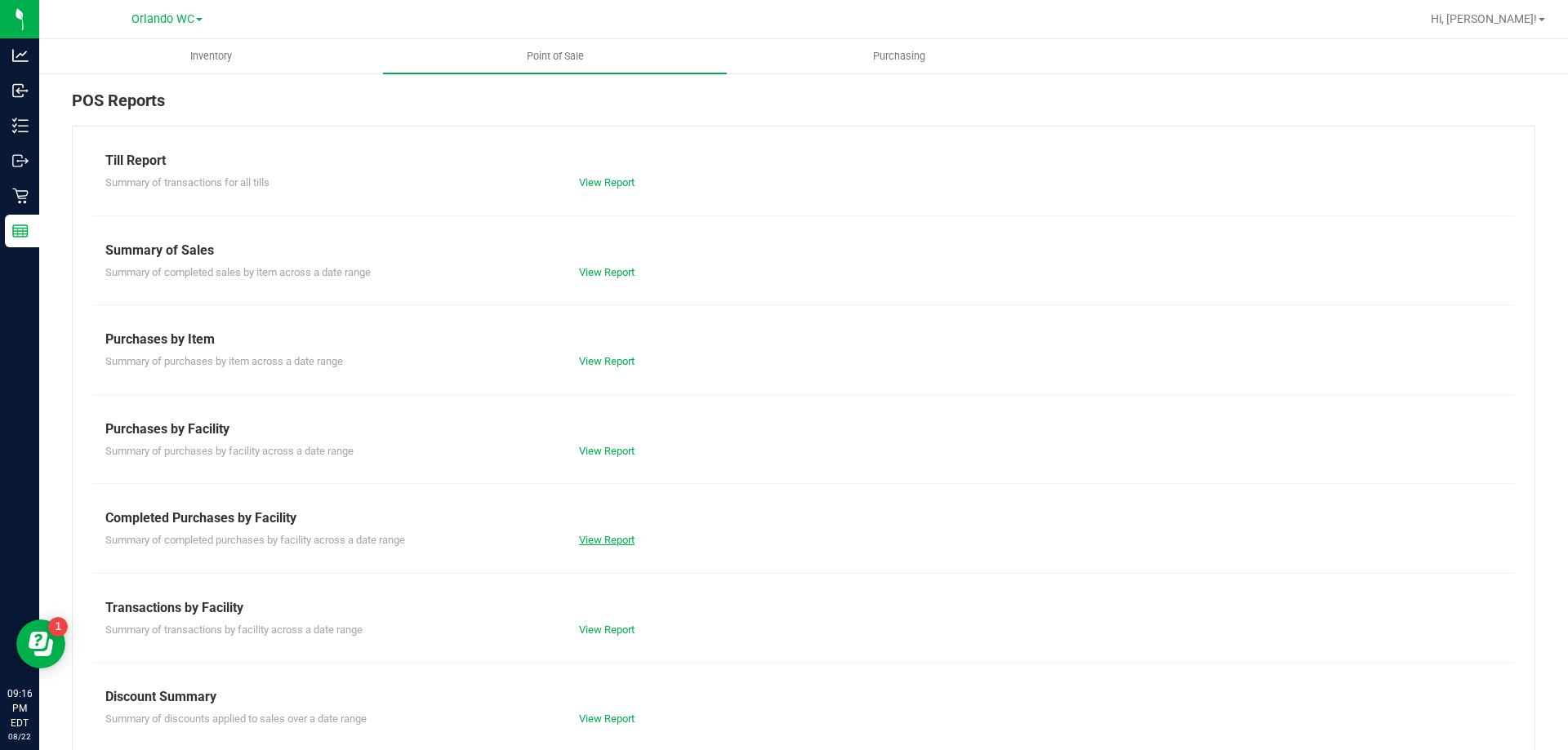
click at [605, 540] on link "View Report" at bounding box center [606, 540] width 55 height 12
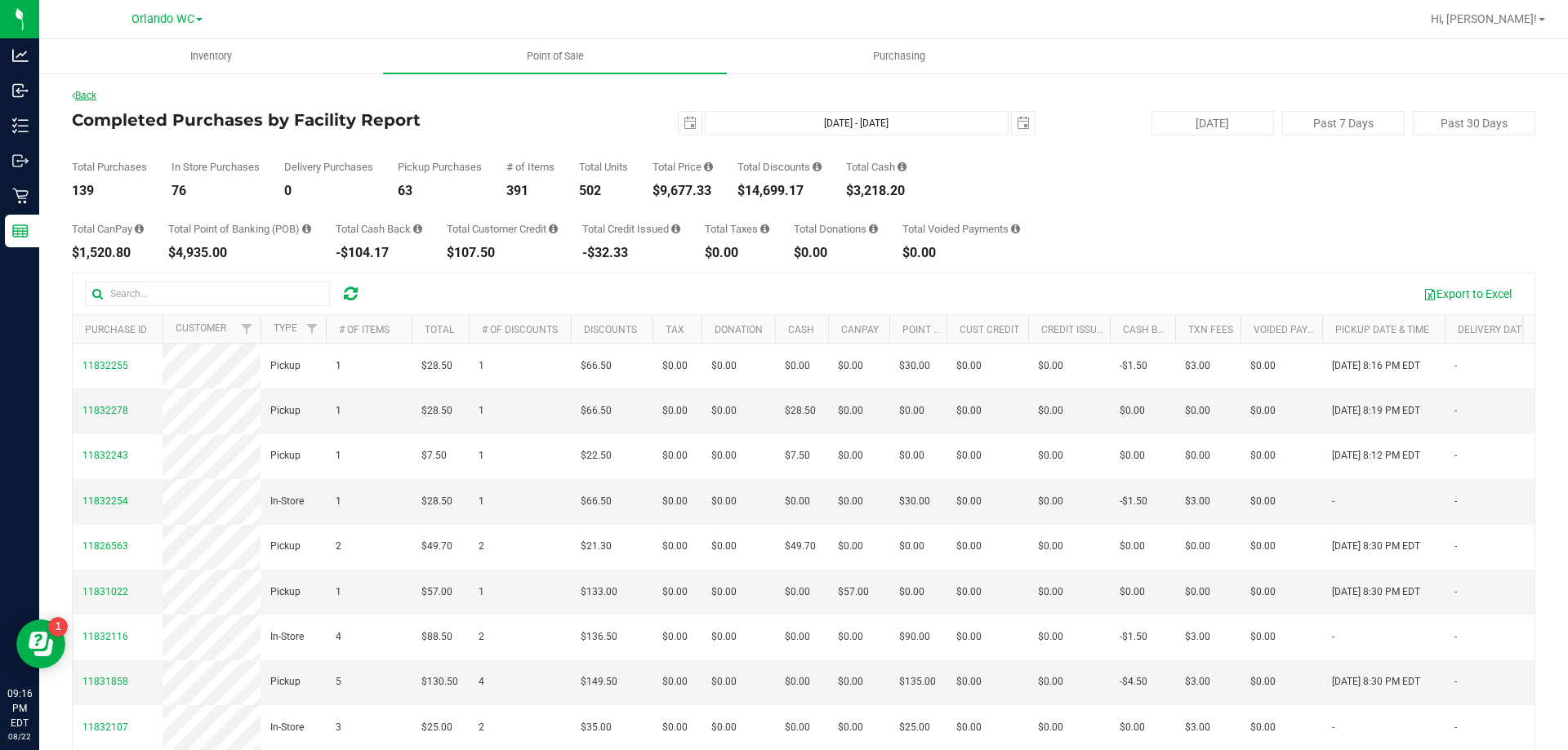
click at [93, 94] on link "Back" at bounding box center [84, 95] width 25 height 11
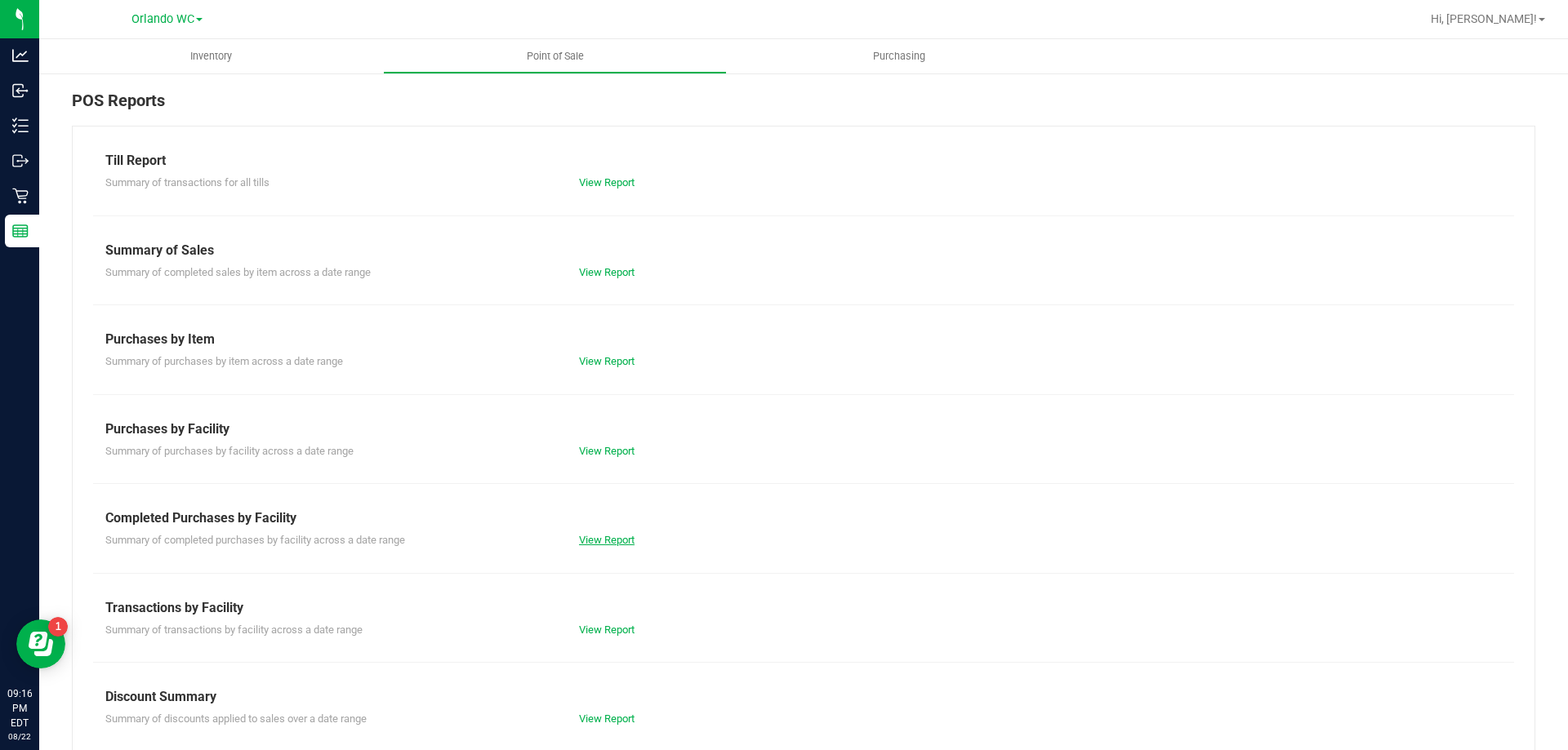
click at [610, 540] on link "View Report" at bounding box center [606, 540] width 55 height 12
click at [611, 635] on link "View Report" at bounding box center [606, 629] width 55 height 12
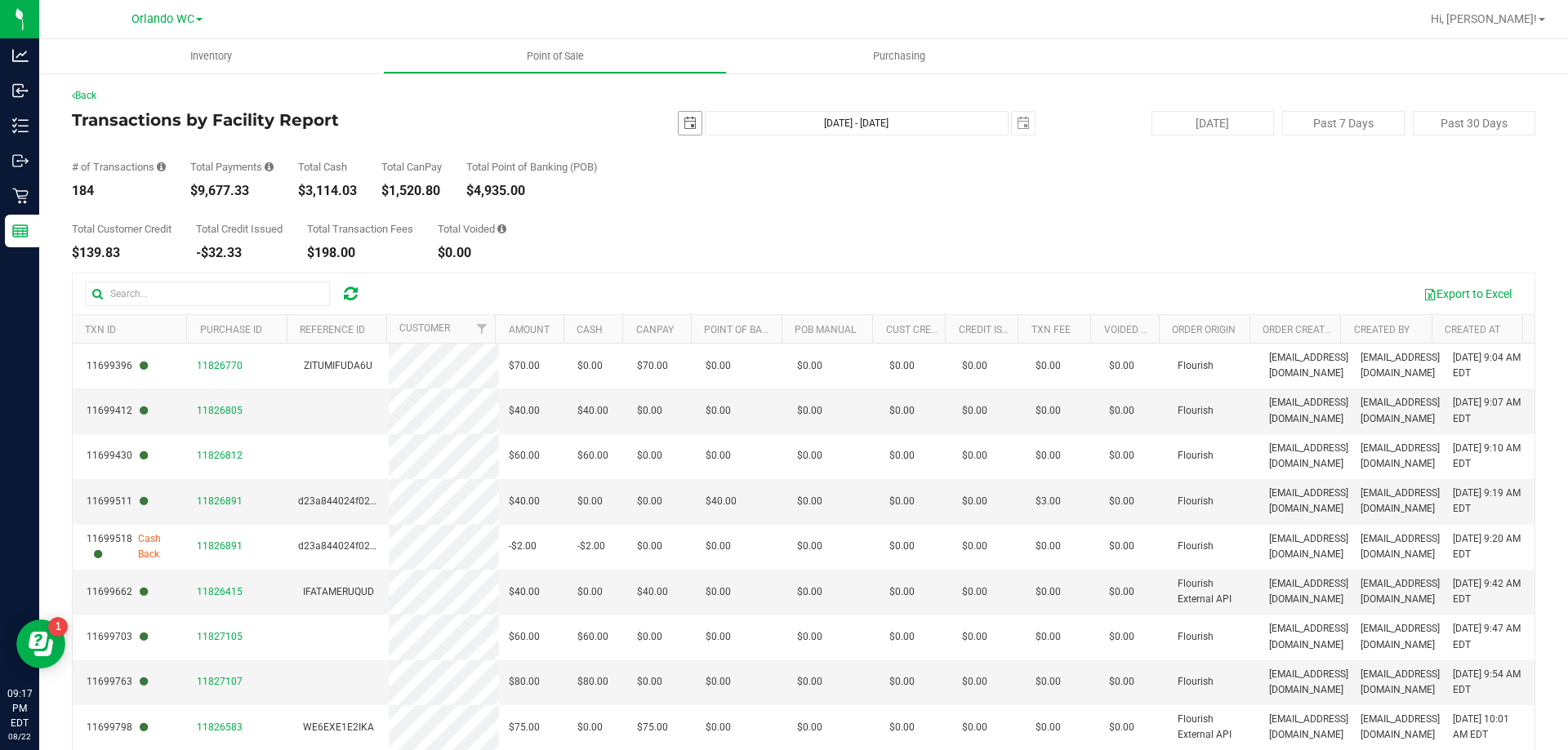
click at [688, 129] on span "select" at bounding box center [690, 123] width 23 height 23
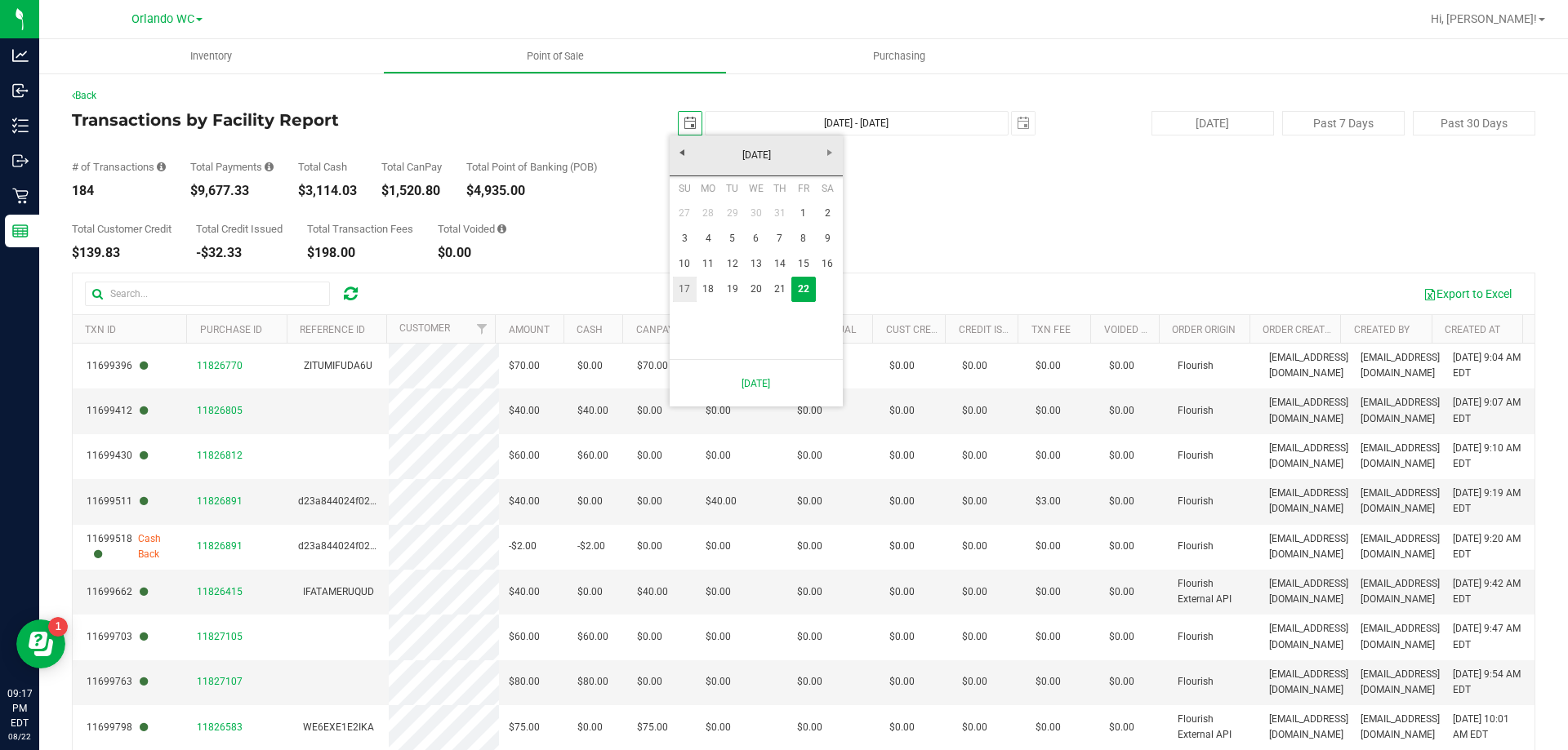
click at [689, 288] on link "17" at bounding box center [685, 290] width 24 height 25
type input "2025-08-17"
type input "Aug 17, 2025 - Aug 22, 2025"
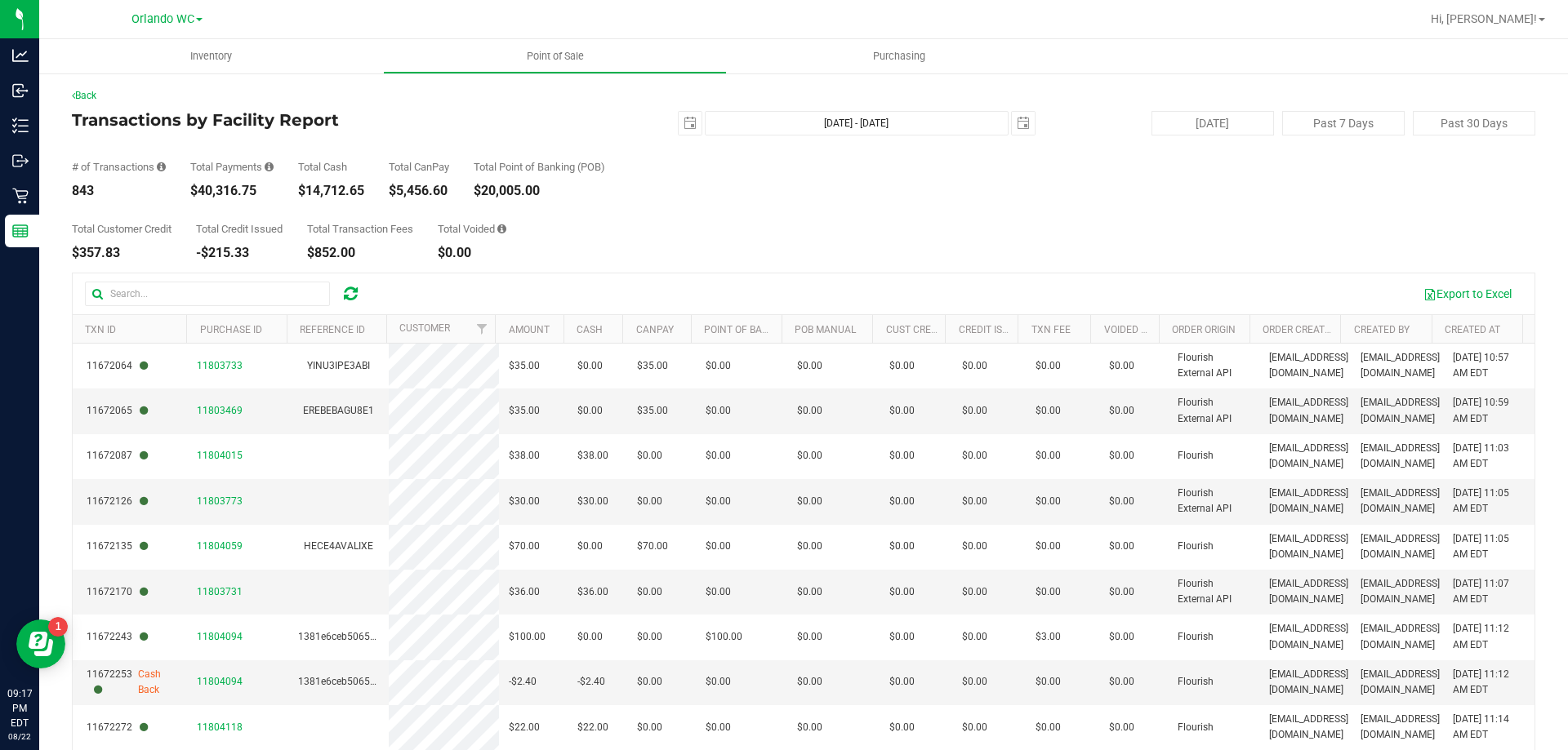
drag, startPoint x: 199, startPoint y: 191, endPoint x: 261, endPoint y: 195, distance: 62.1
click at [261, 195] on div "$40,316.75" at bounding box center [232, 190] width 83 height 13
copy div "40,316.75"
click at [684, 125] on span "select" at bounding box center [689, 122] width 13 height 13
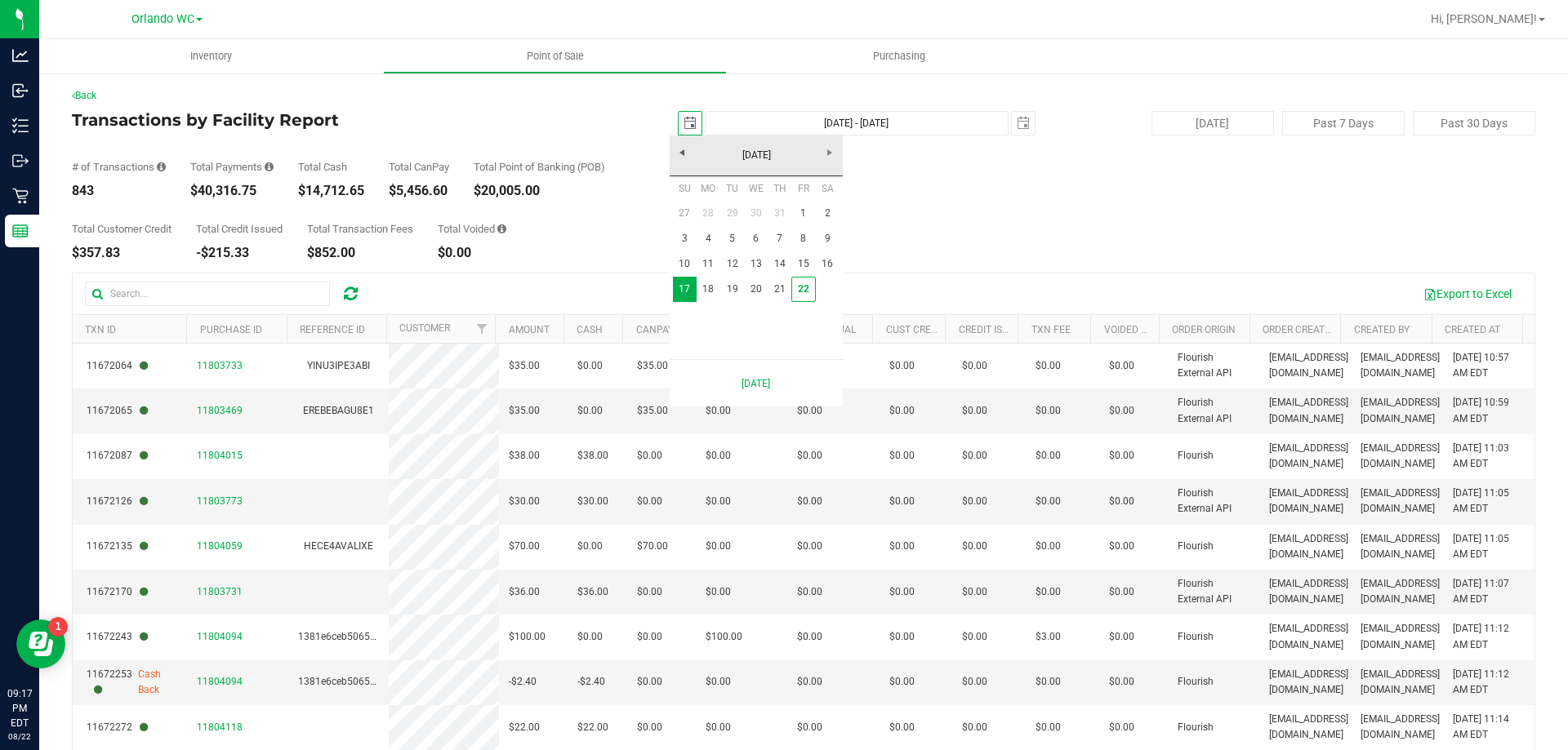
scroll to position [0, 41]
click at [808, 209] on link "1" at bounding box center [803, 213] width 24 height 25
type input "2025-08-01"
type input "Aug 1, 2025 - Aug 22, 2025"
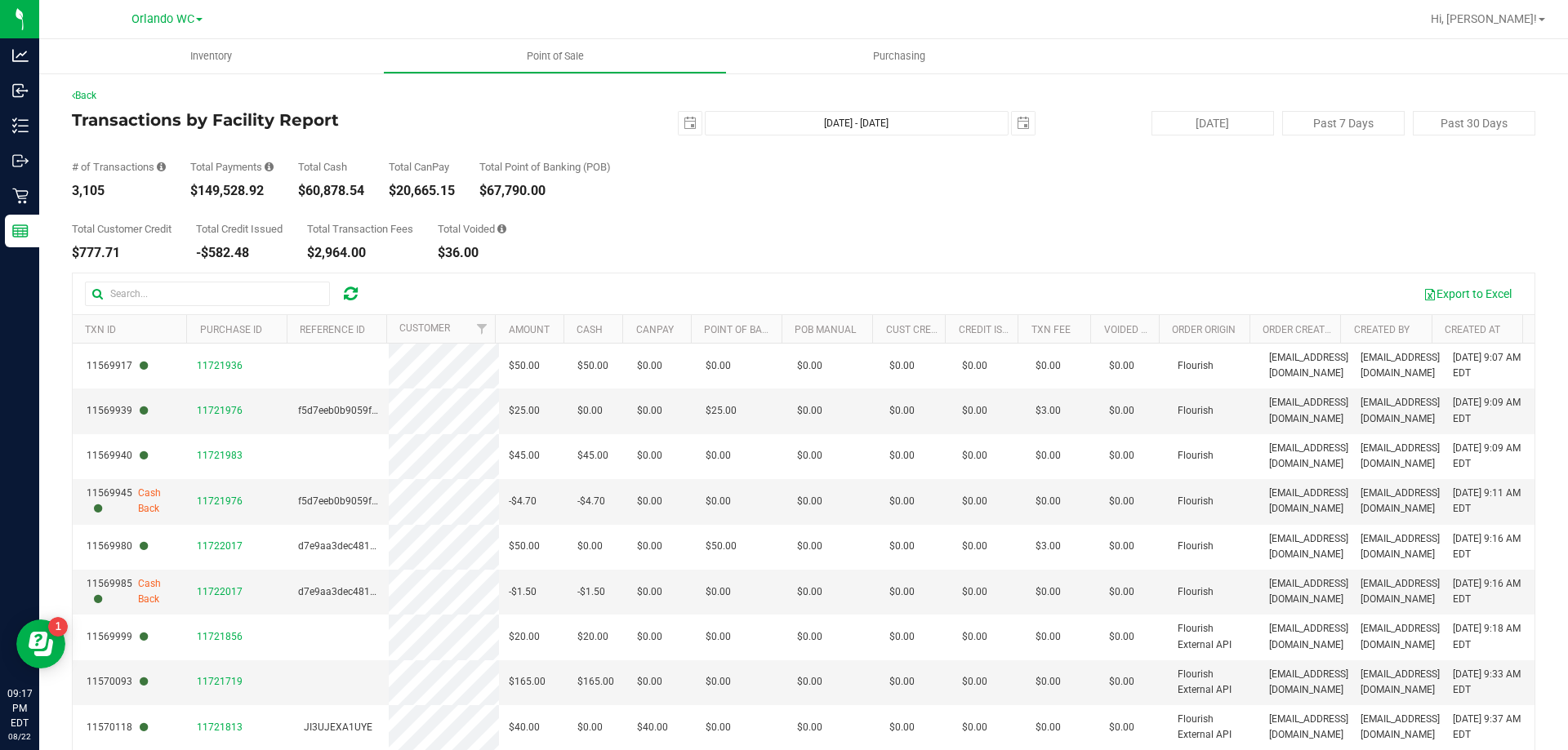
drag, startPoint x: 197, startPoint y: 190, endPoint x: 263, endPoint y: 190, distance: 66.0
click at [263, 190] on div "$149,528.92" at bounding box center [232, 190] width 83 height 13
copy div "149,528.92"
click at [683, 117] on span "select" at bounding box center [689, 122] width 13 height 13
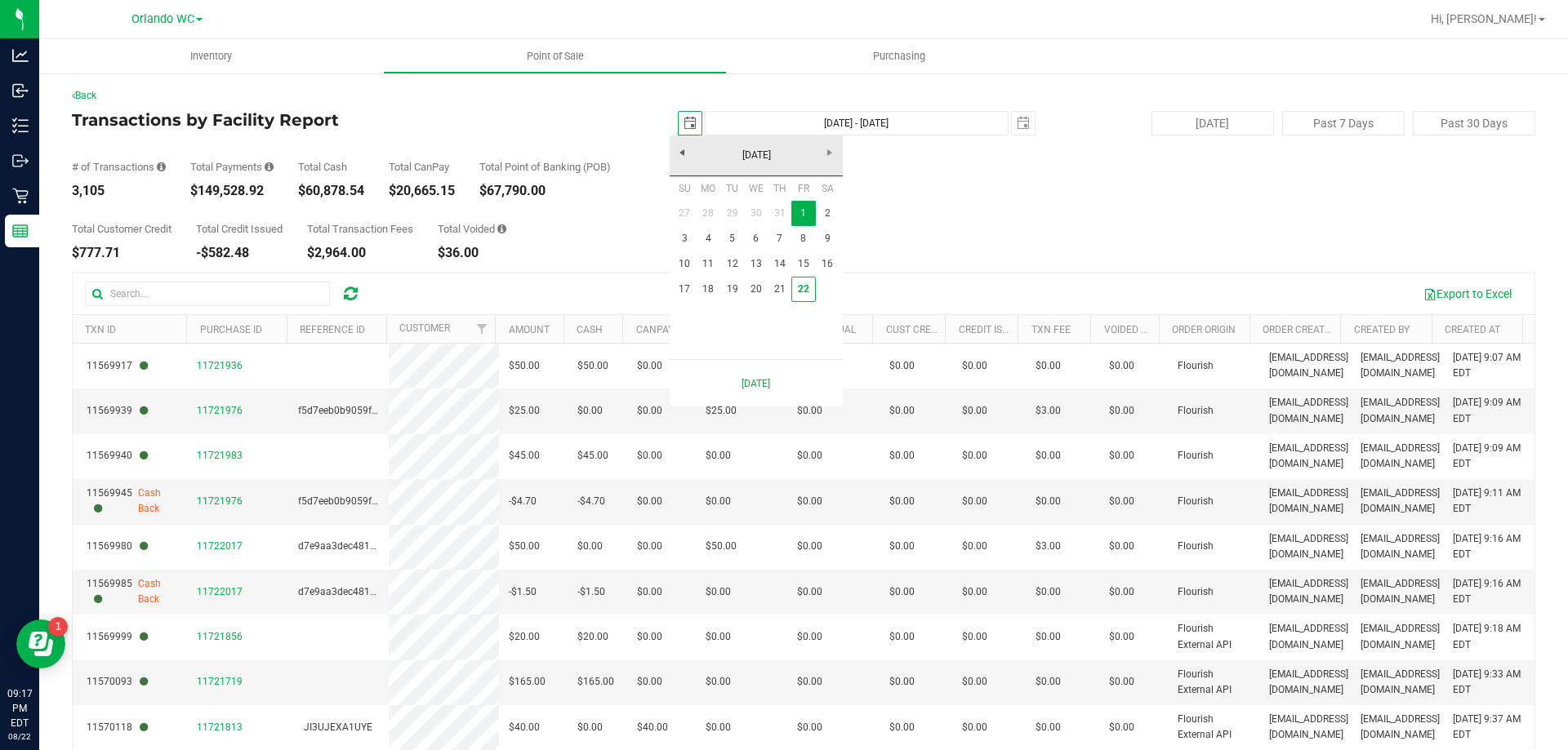
scroll to position [0, 41]
click at [805, 288] on link "22" at bounding box center [803, 290] width 24 height 25
type input "2025-08-22"
type input "Aug 22, 2025 - Aug 22, 2025"
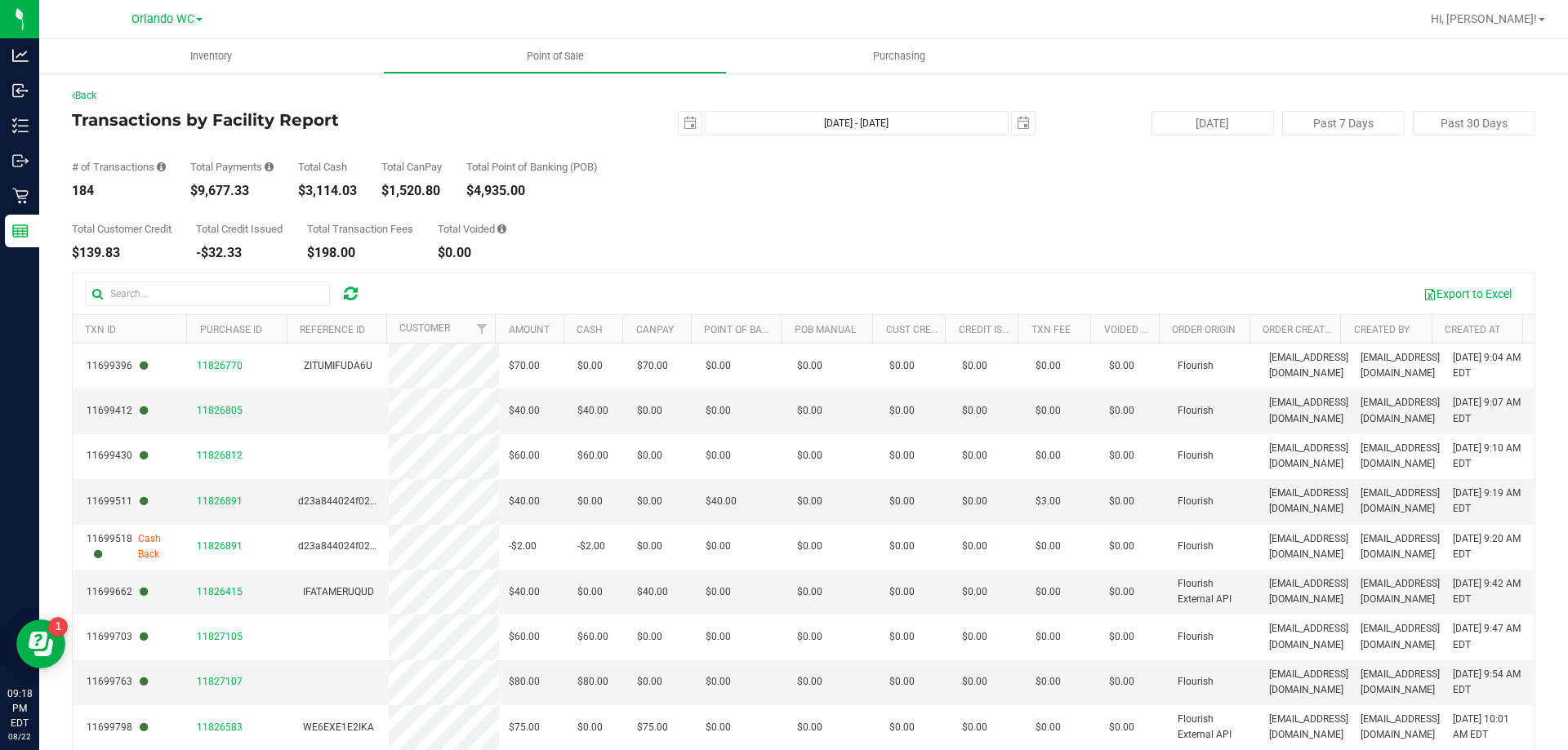
drag, startPoint x: 200, startPoint y: 189, endPoint x: 254, endPoint y: 195, distance: 54.3
click at [254, 195] on div "$9,677.33" at bounding box center [232, 190] width 83 height 13
copy div "9,677.33"
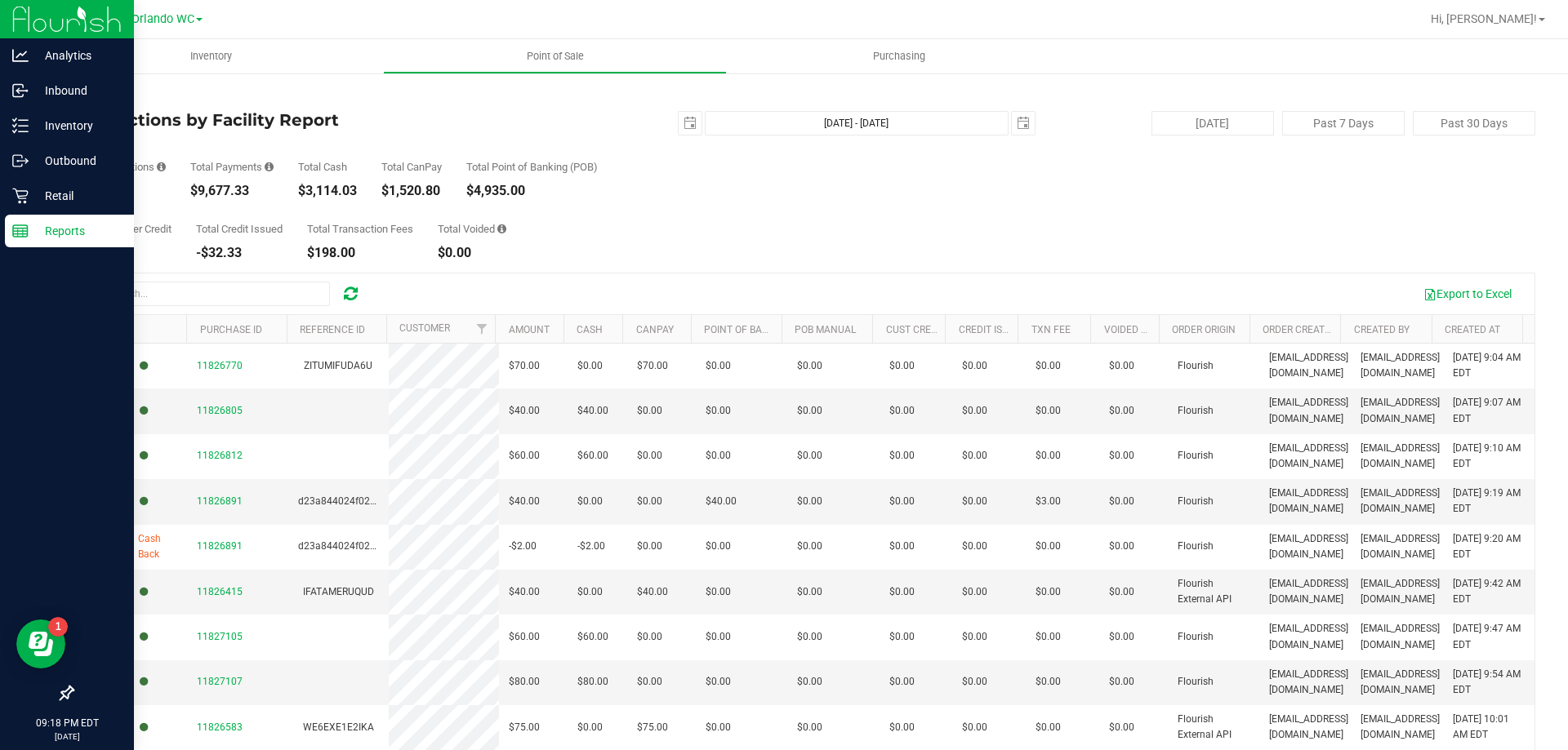
click at [53, 231] on p "Reports" at bounding box center [77, 230] width 98 height 20
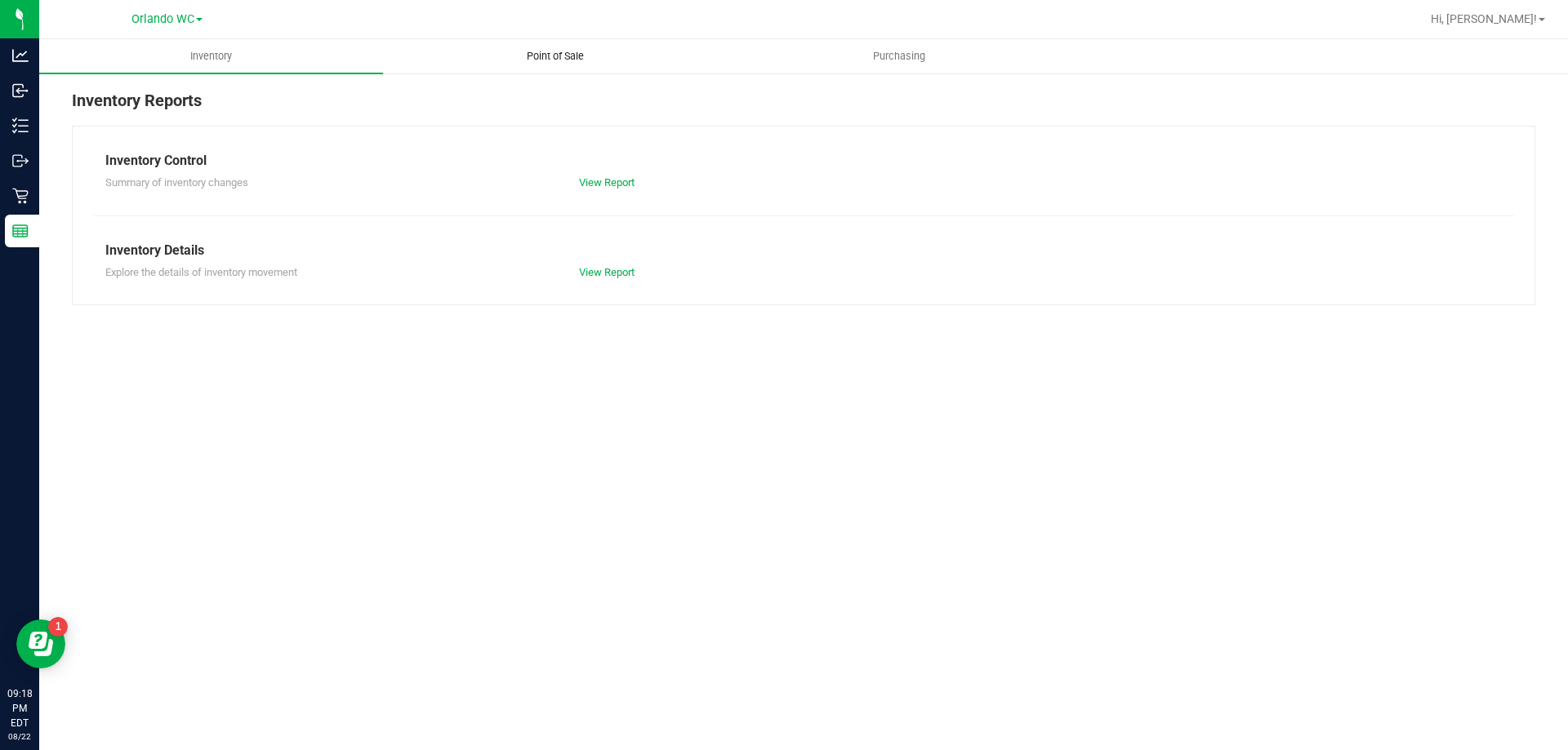
click at [544, 51] on span "Point of Sale" at bounding box center [555, 56] width 101 height 14
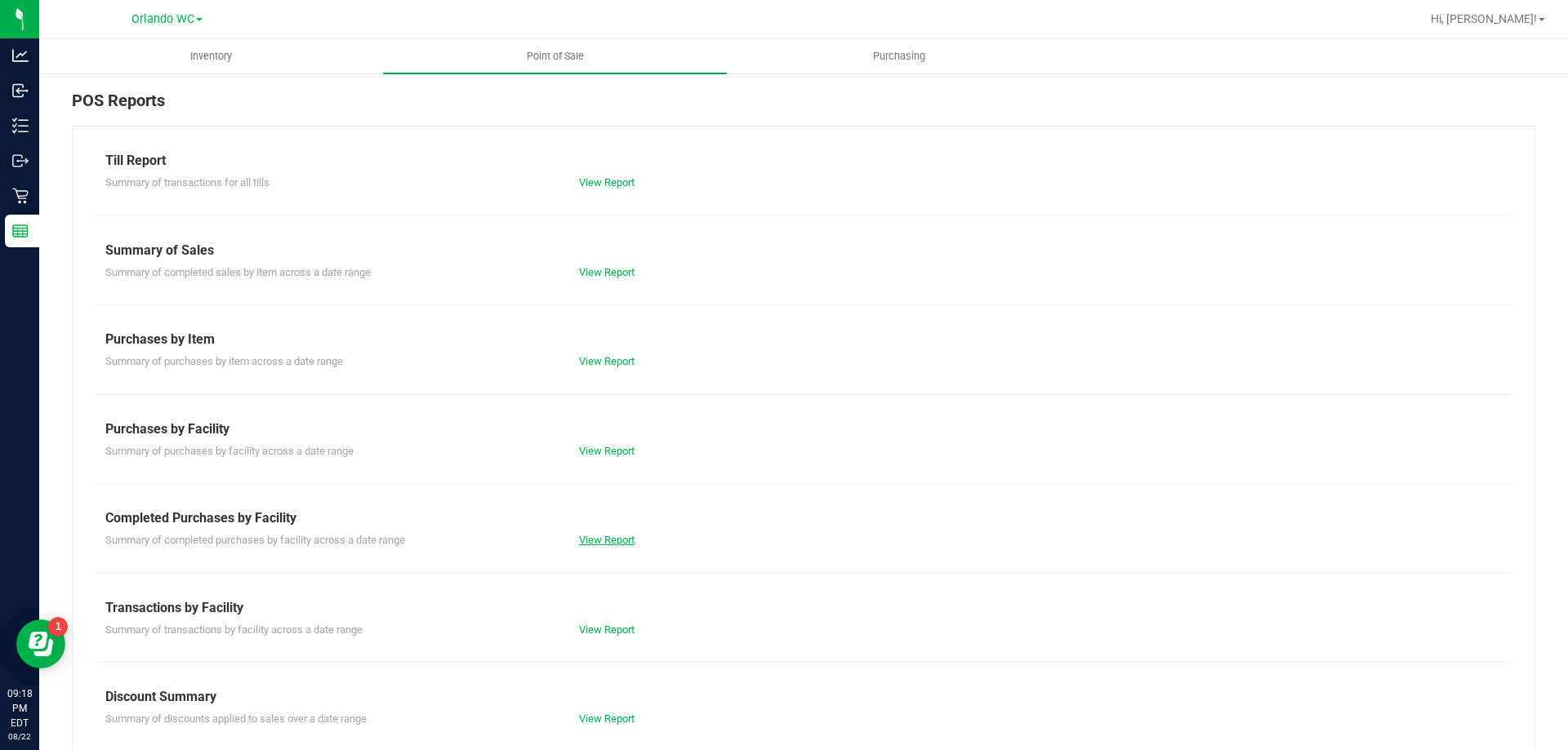
click at [618, 535] on link "View Report" at bounding box center [606, 540] width 55 height 12
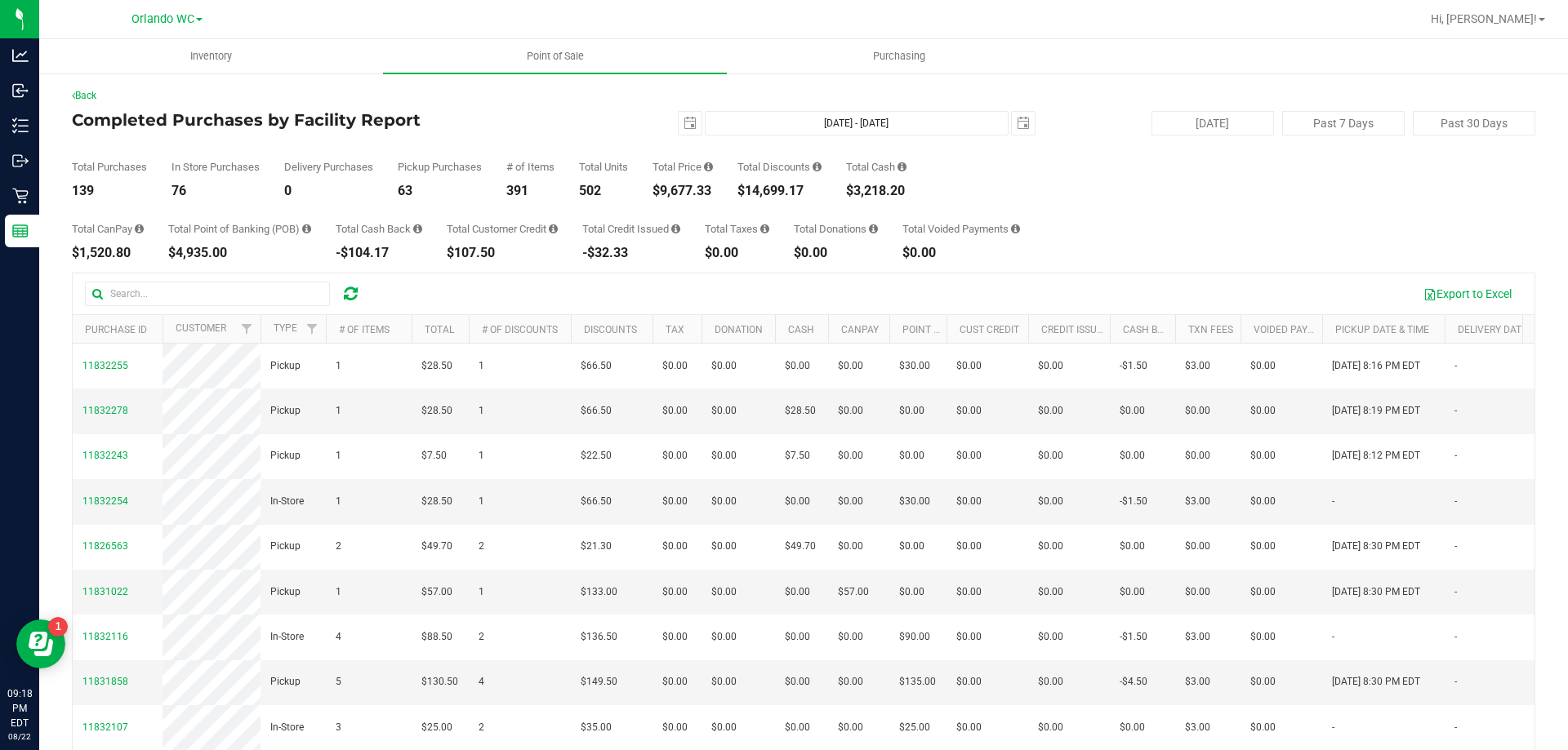
drag, startPoint x: 750, startPoint y: 187, endPoint x: 812, endPoint y: 186, distance: 62.0
click at [812, 186] on div "$14,699.17" at bounding box center [779, 190] width 84 height 13
copy div "14,699.17"
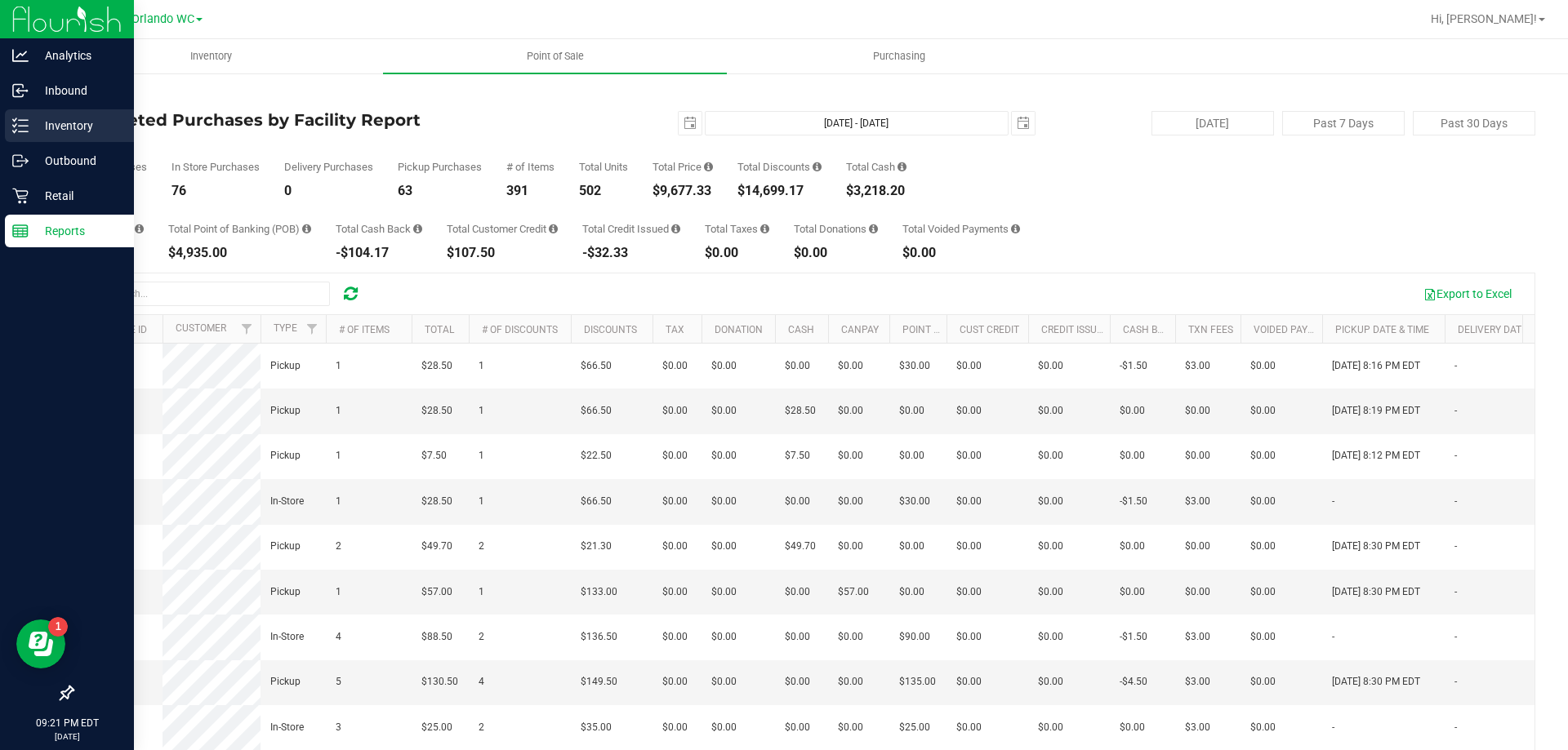
click at [62, 127] on p "Inventory" at bounding box center [77, 125] width 98 height 20
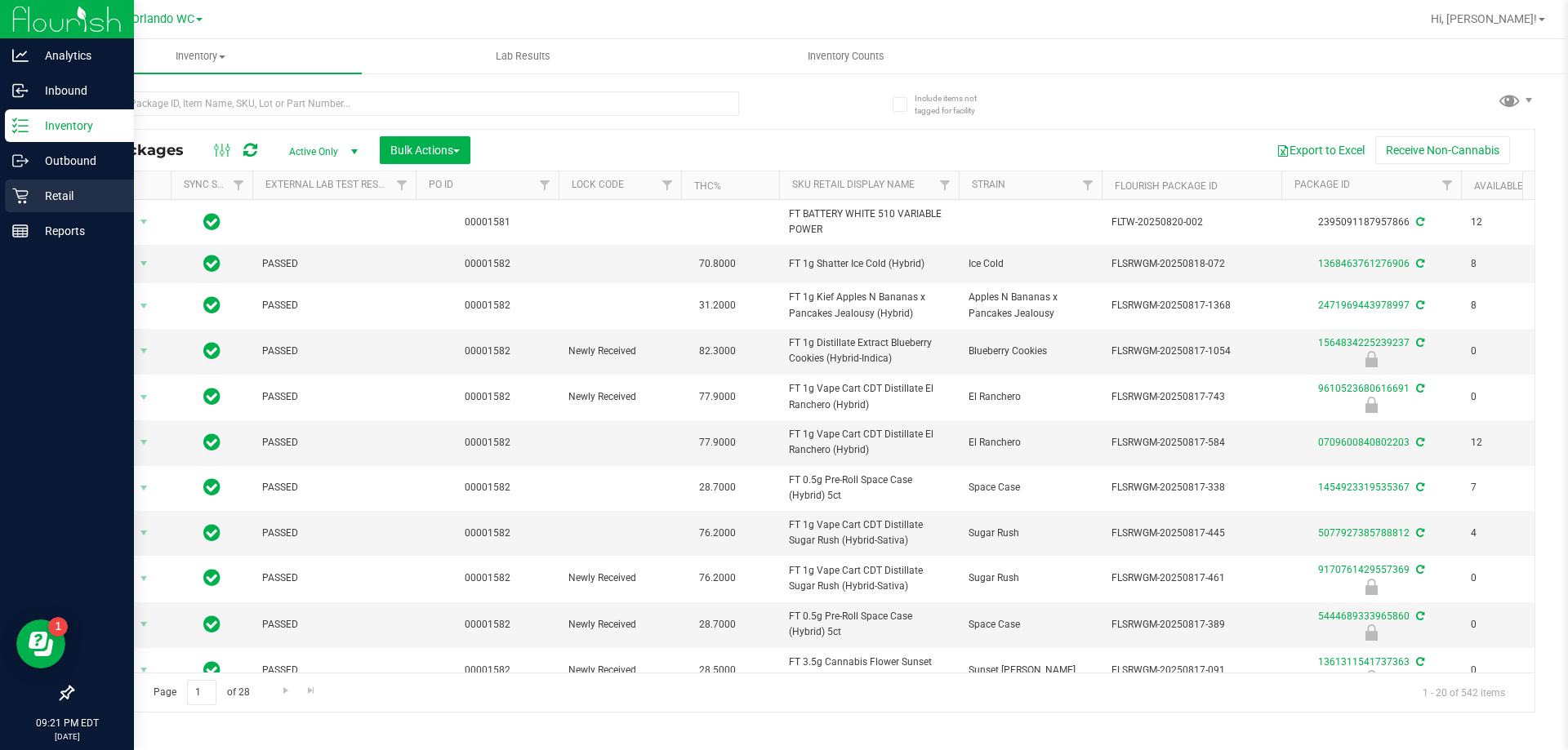
click at [71, 191] on p "Retail" at bounding box center [77, 195] width 98 height 20
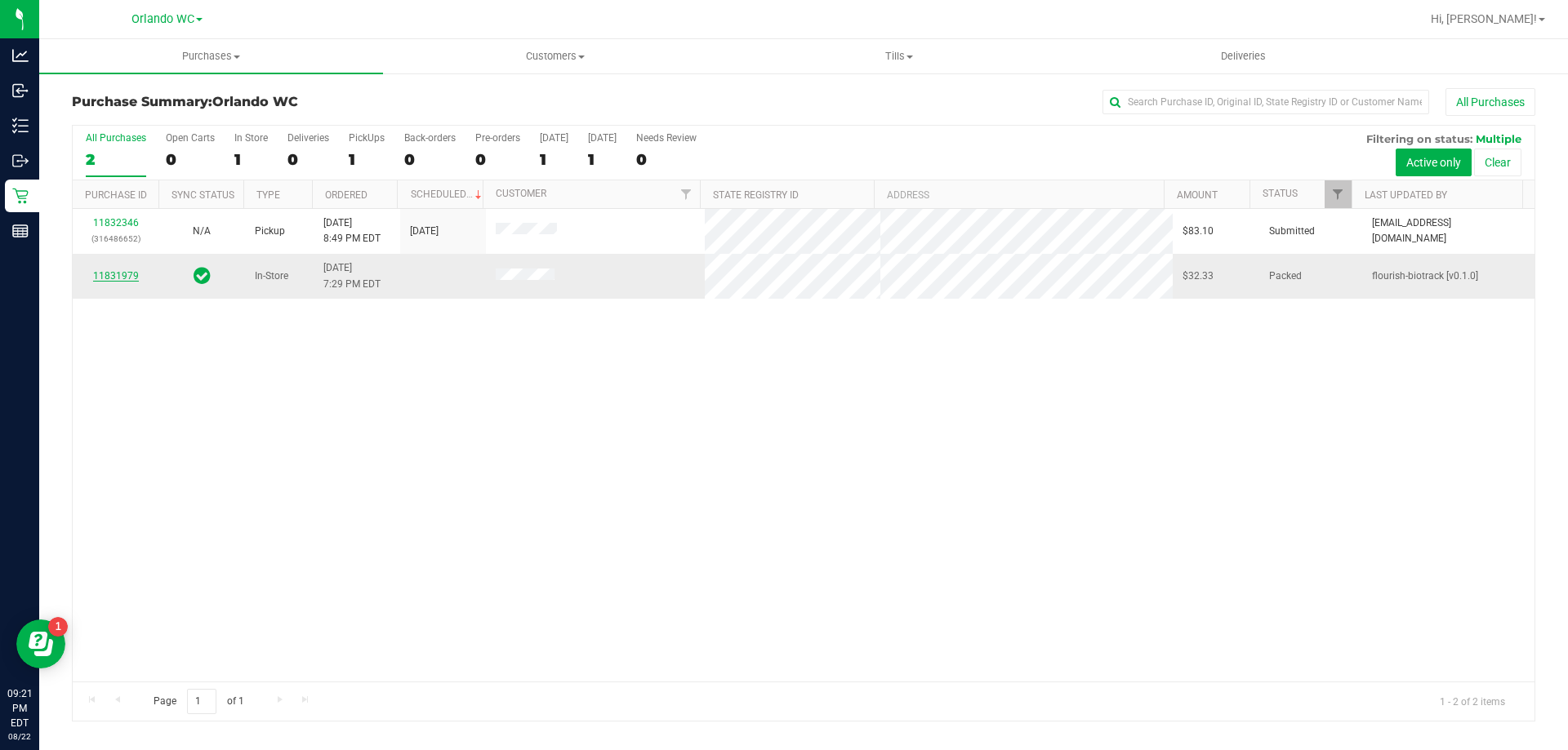
click at [116, 272] on link "11831979" at bounding box center [116, 275] width 46 height 11
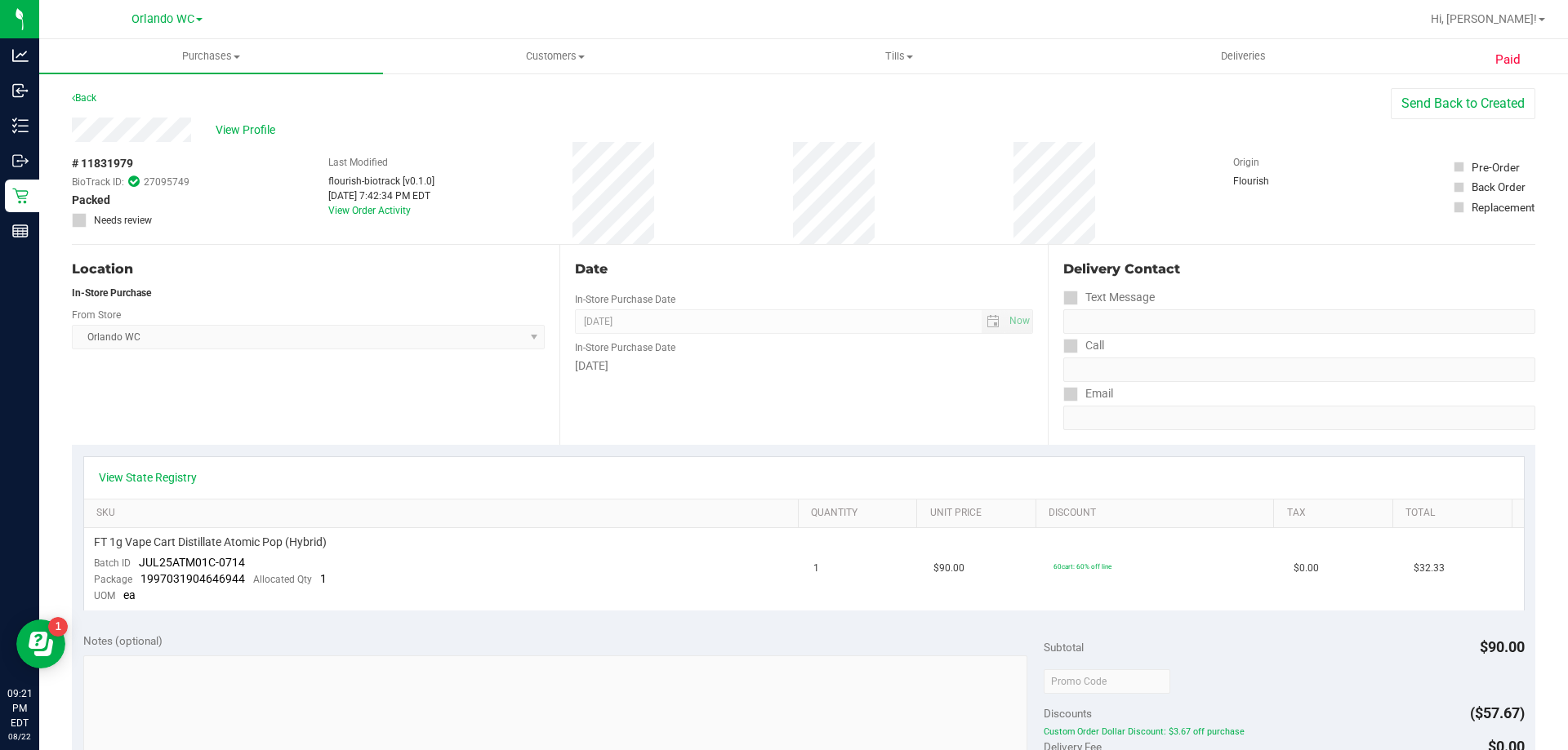
drag, startPoint x: 65, startPoint y: 161, endPoint x: 133, endPoint y: 167, distance: 68.3
click at [133, 167] on div "Paid Back Send Back to Created View Profile # 11831979 BioTrack ID: 27095749 Pa…" at bounding box center [803, 701] width 1529 height 1257
copy span "# 11831979"
click at [245, 133] on span "View Profile" at bounding box center [248, 130] width 65 height 17
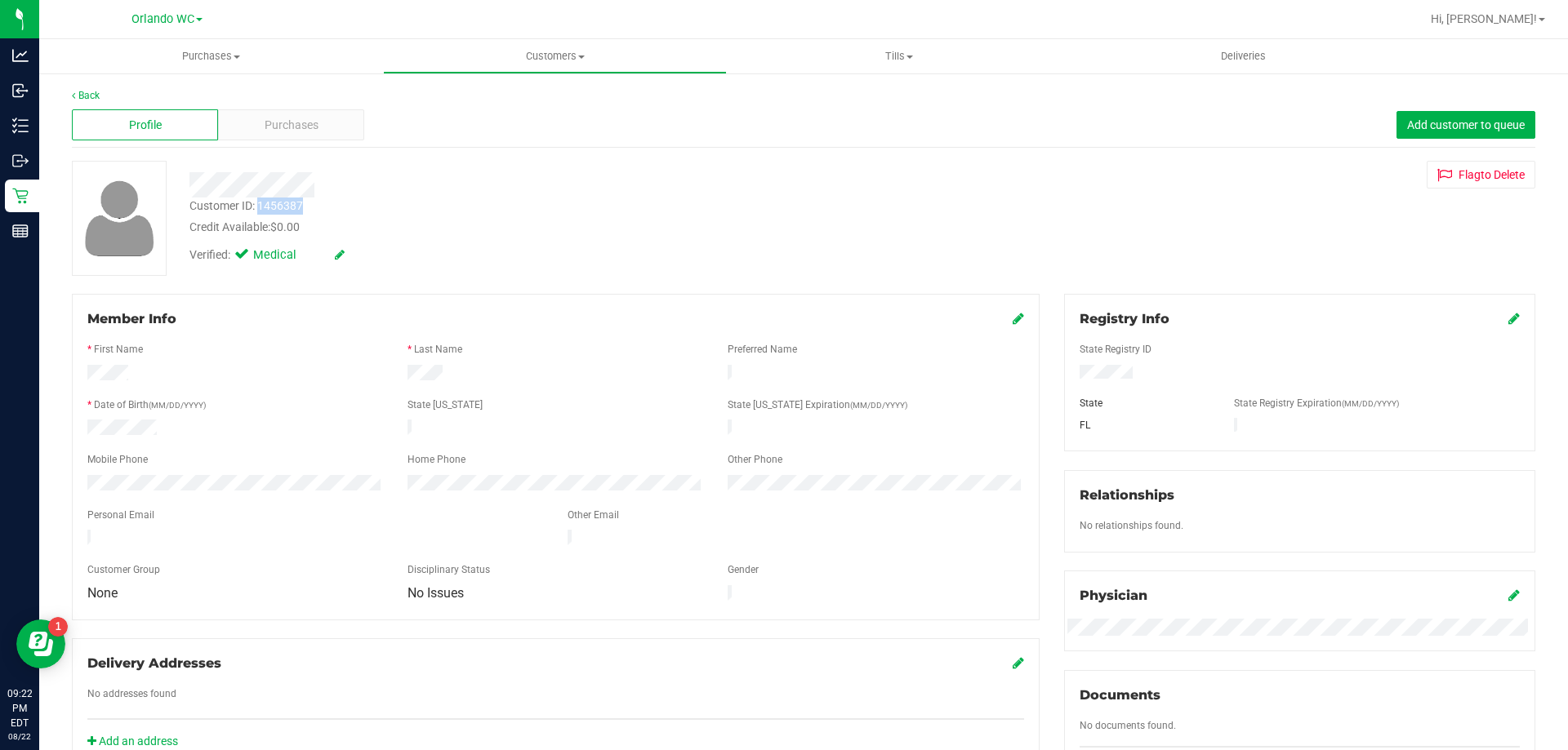
drag, startPoint x: 260, startPoint y: 205, endPoint x: 305, endPoint y: 209, distance: 45.2
click at [305, 209] on div "Customer ID: 1456387 Credit Available: $0.00" at bounding box center [550, 217] width 744 height 38
copy div "1456387"
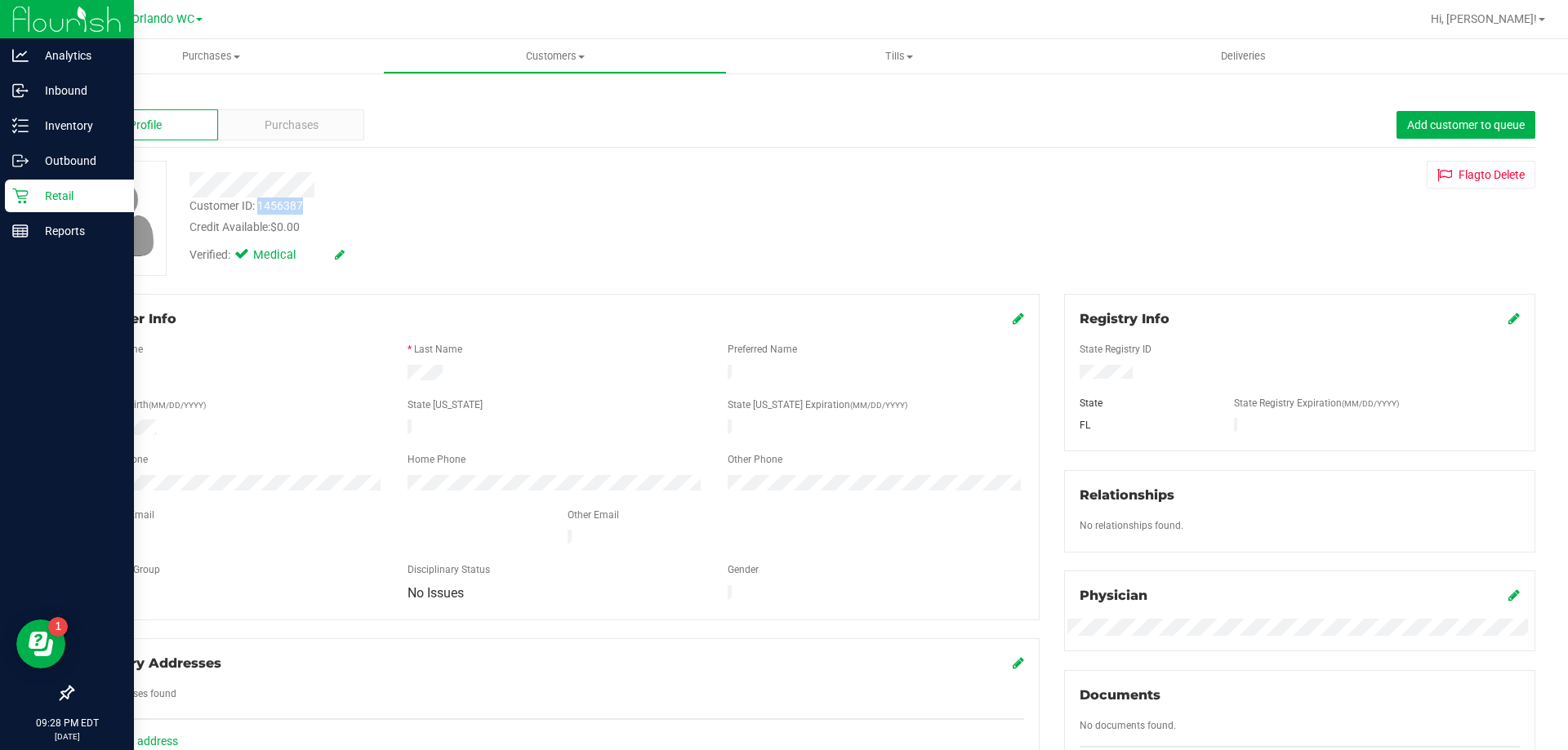
click at [25, 195] on icon at bounding box center [20, 195] width 16 height 16
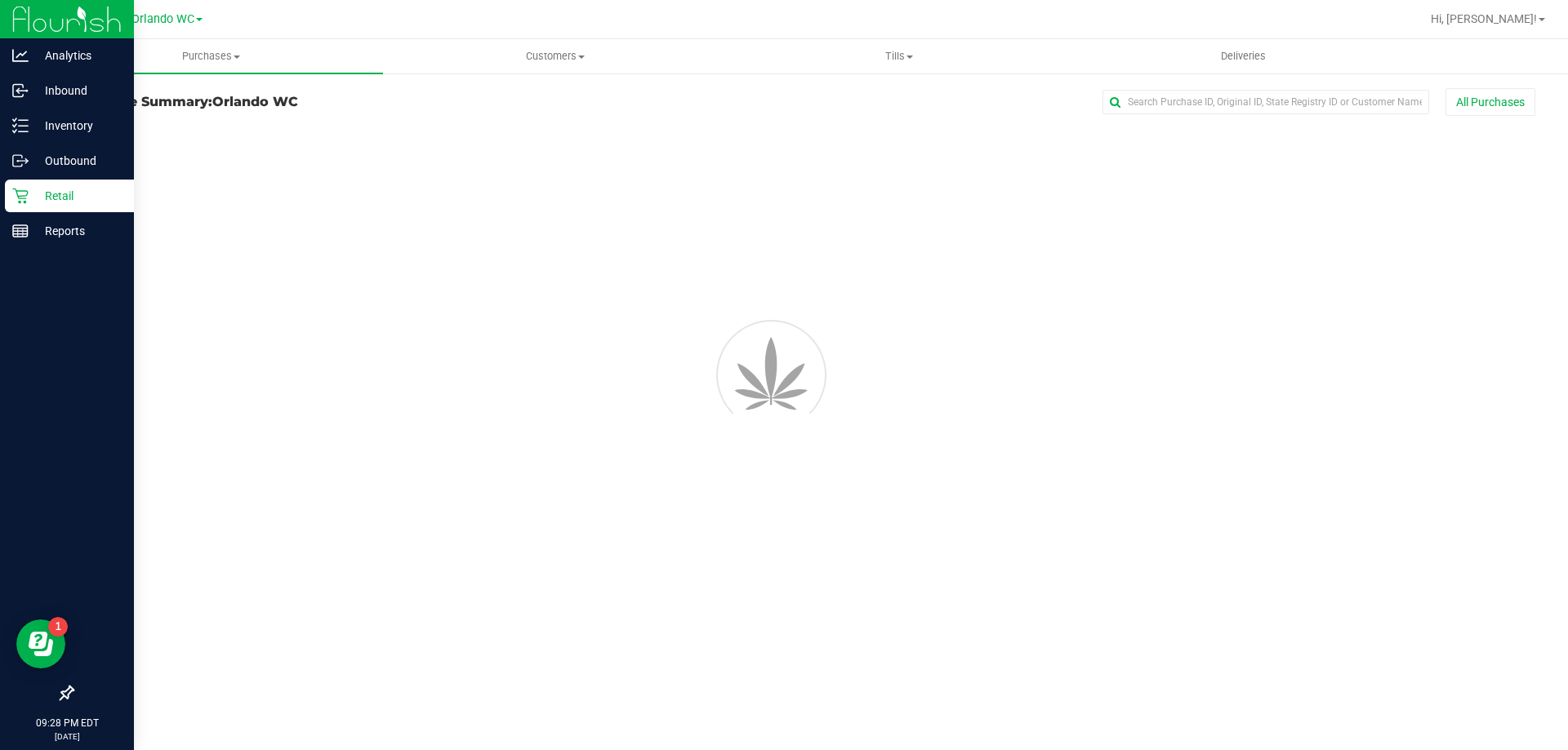
click at [40, 231] on p "Reports" at bounding box center [77, 230] width 98 height 20
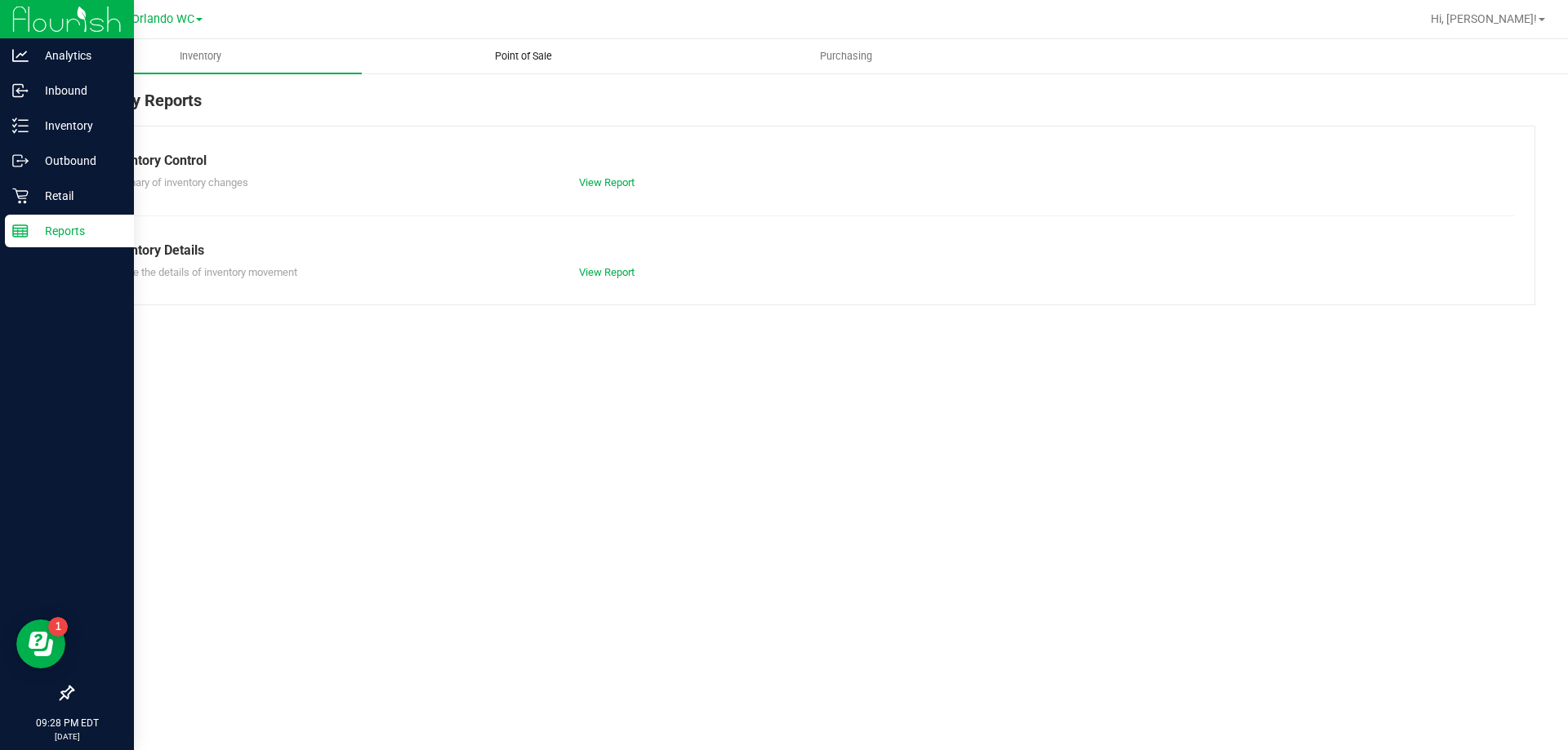
click at [529, 52] on span "Point of Sale" at bounding box center [524, 56] width 101 height 14
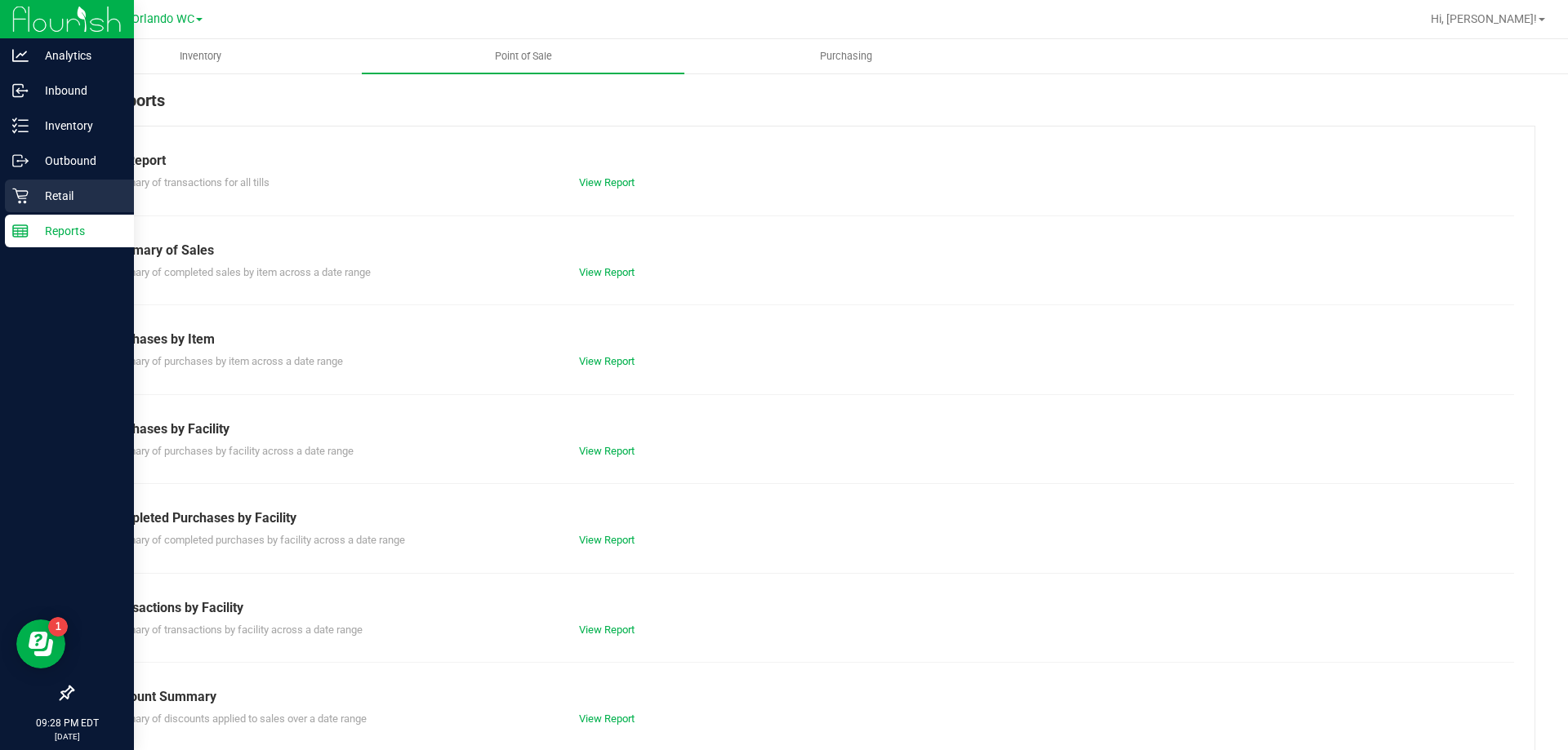
click at [13, 192] on icon at bounding box center [20, 195] width 16 height 16
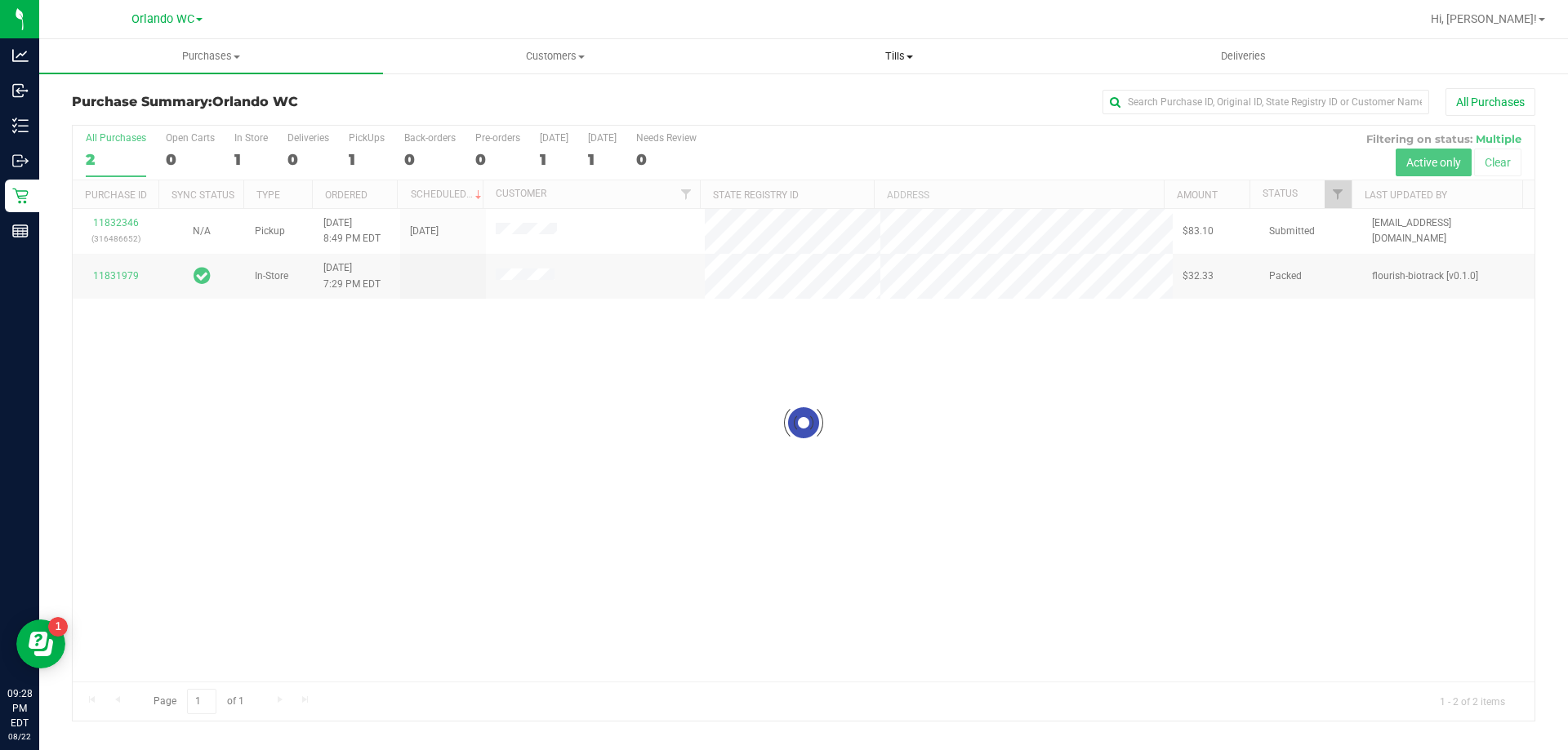
click at [899, 60] on span "Tills" at bounding box center [898, 56] width 342 height 14
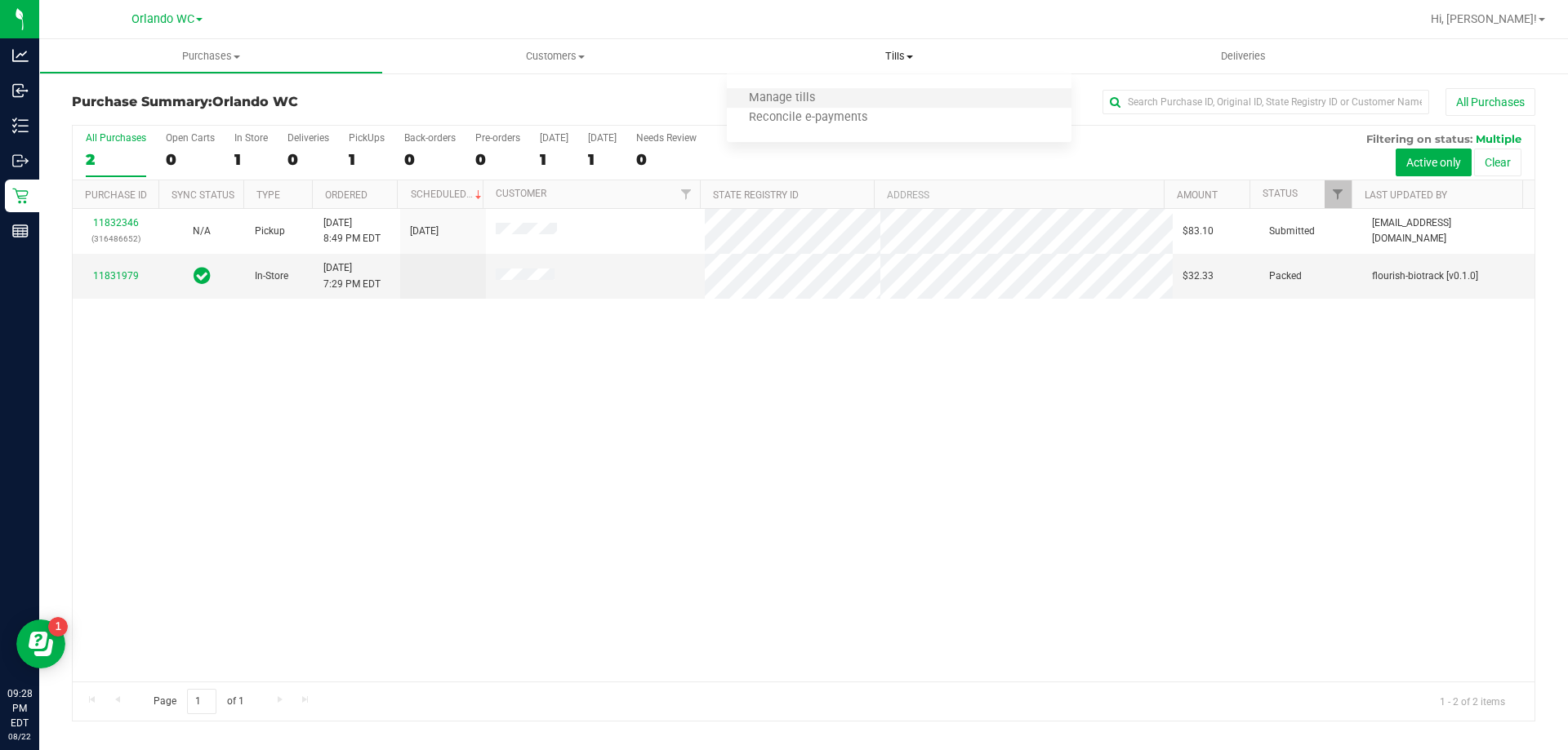
click at [791, 90] on li "Manage tills" at bounding box center [898, 99] width 344 height 20
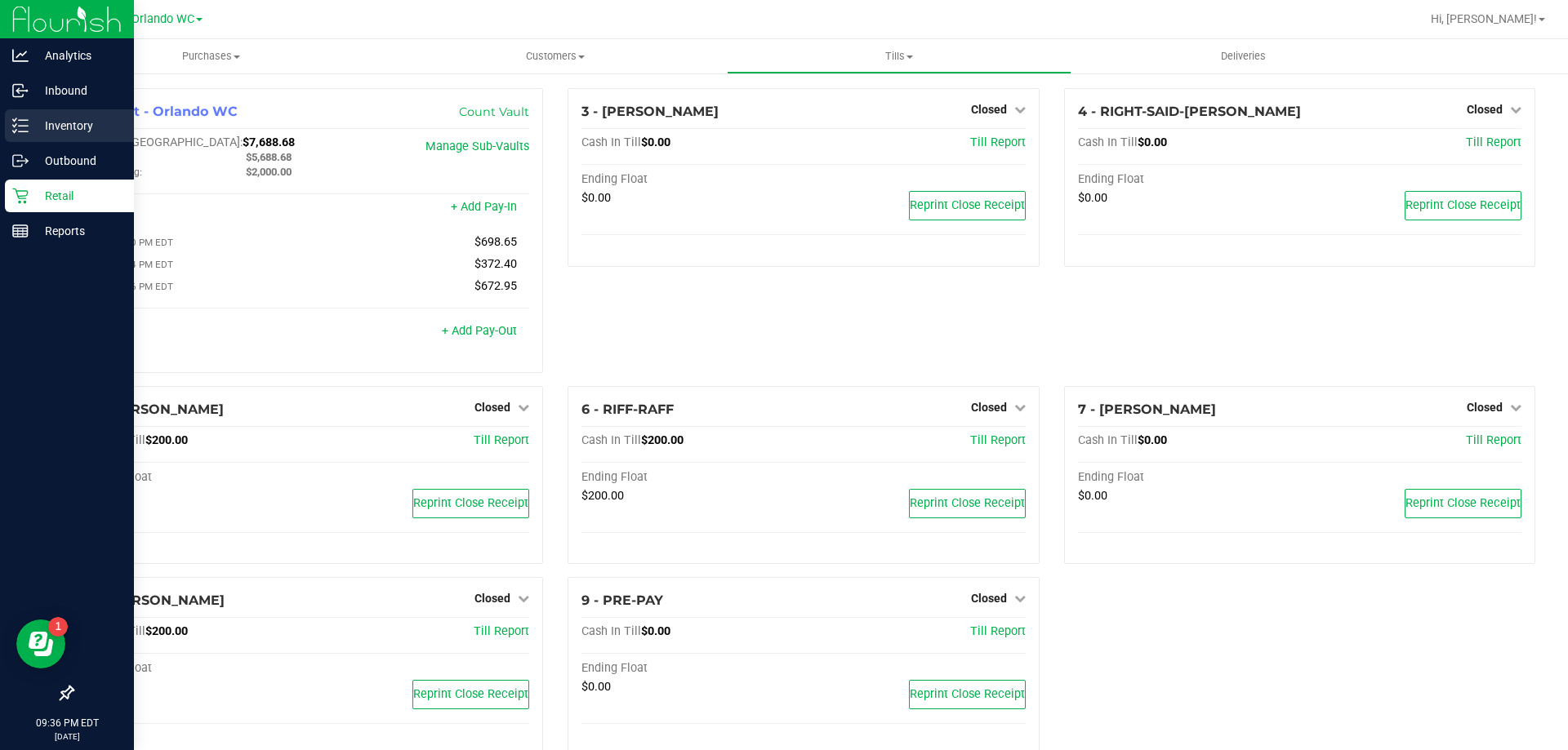
click at [77, 116] on div "Inventory" at bounding box center [70, 126] width 129 height 32
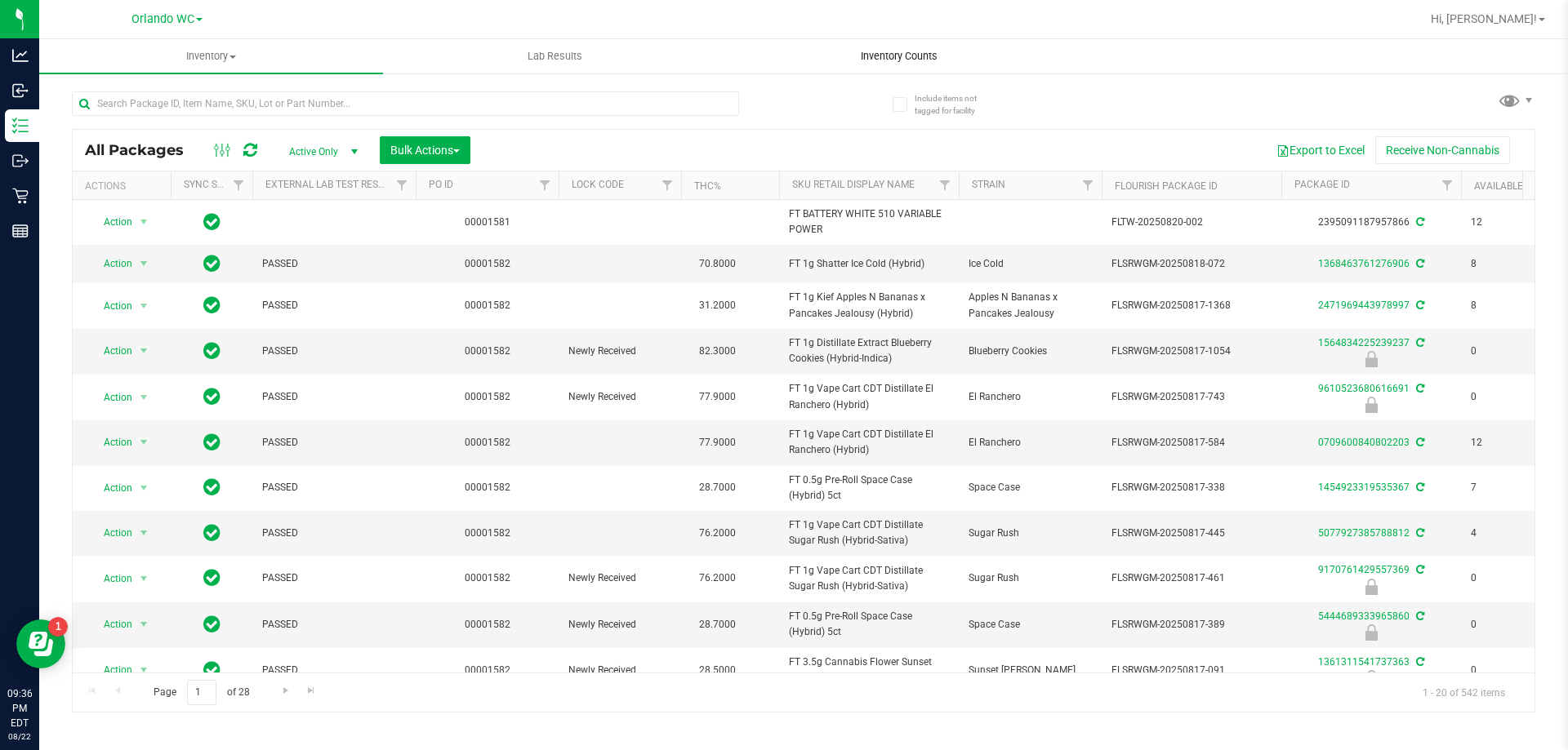
click at [928, 60] on span "Inventory Counts" at bounding box center [899, 56] width 121 height 14
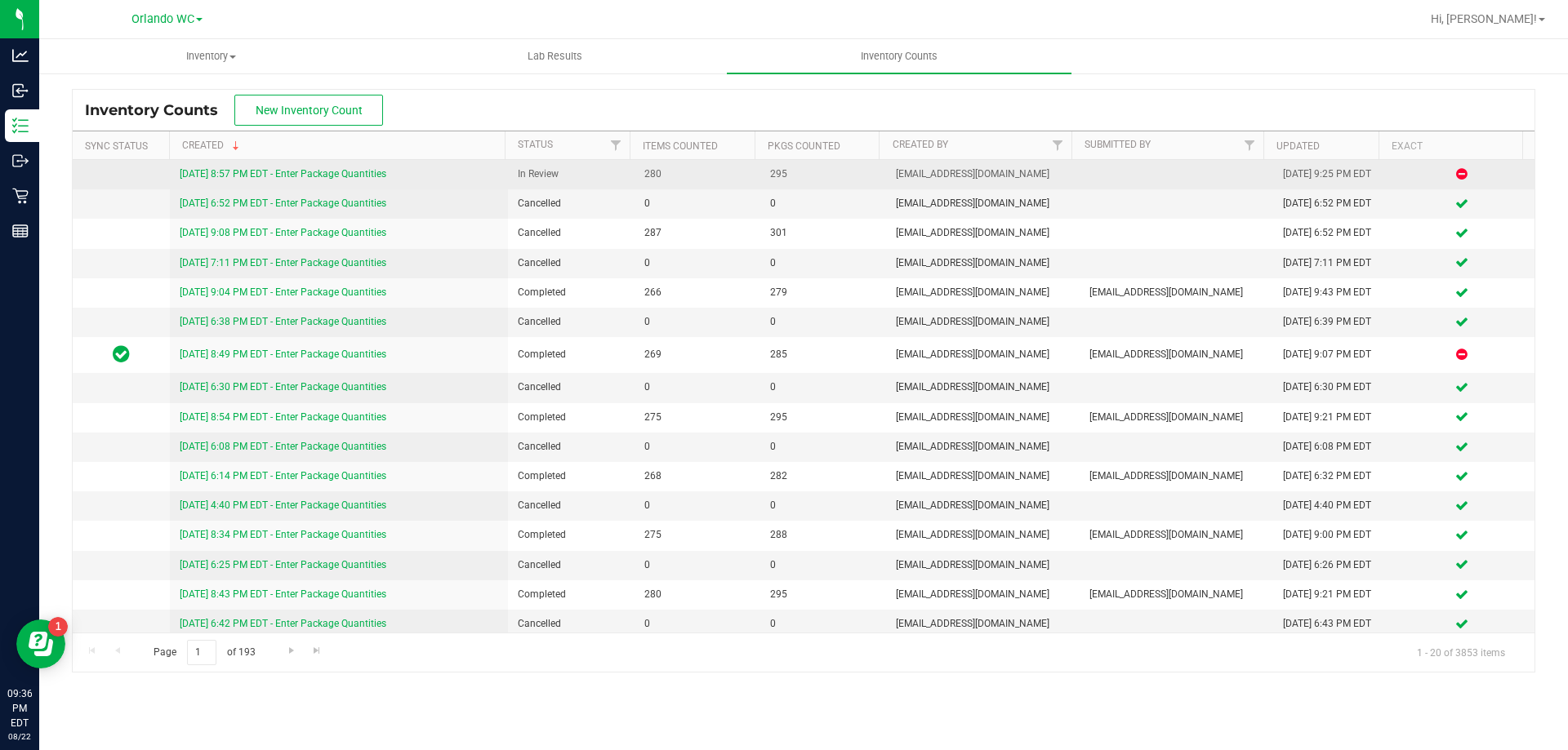
click at [356, 166] on div "8/22/25 8:57 PM EDT - Enter Package Quantities" at bounding box center [339, 174] width 320 height 15
click at [365, 171] on link "8/22/25 8:57 PM EDT - Enter Package Quantities" at bounding box center [282, 173] width 207 height 11
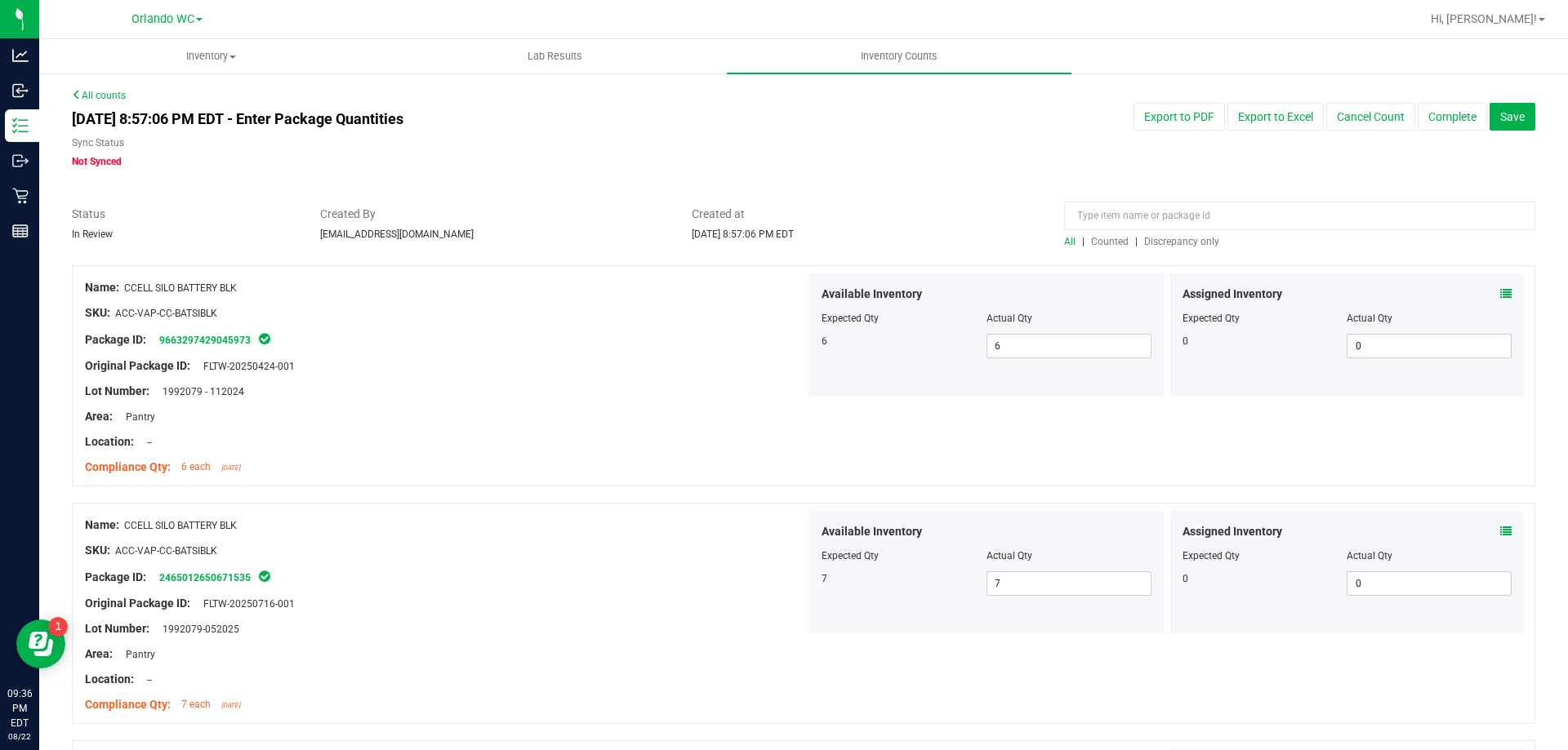
click at [1158, 236] on span "Discrepancy only" at bounding box center [1182, 241] width 75 height 11
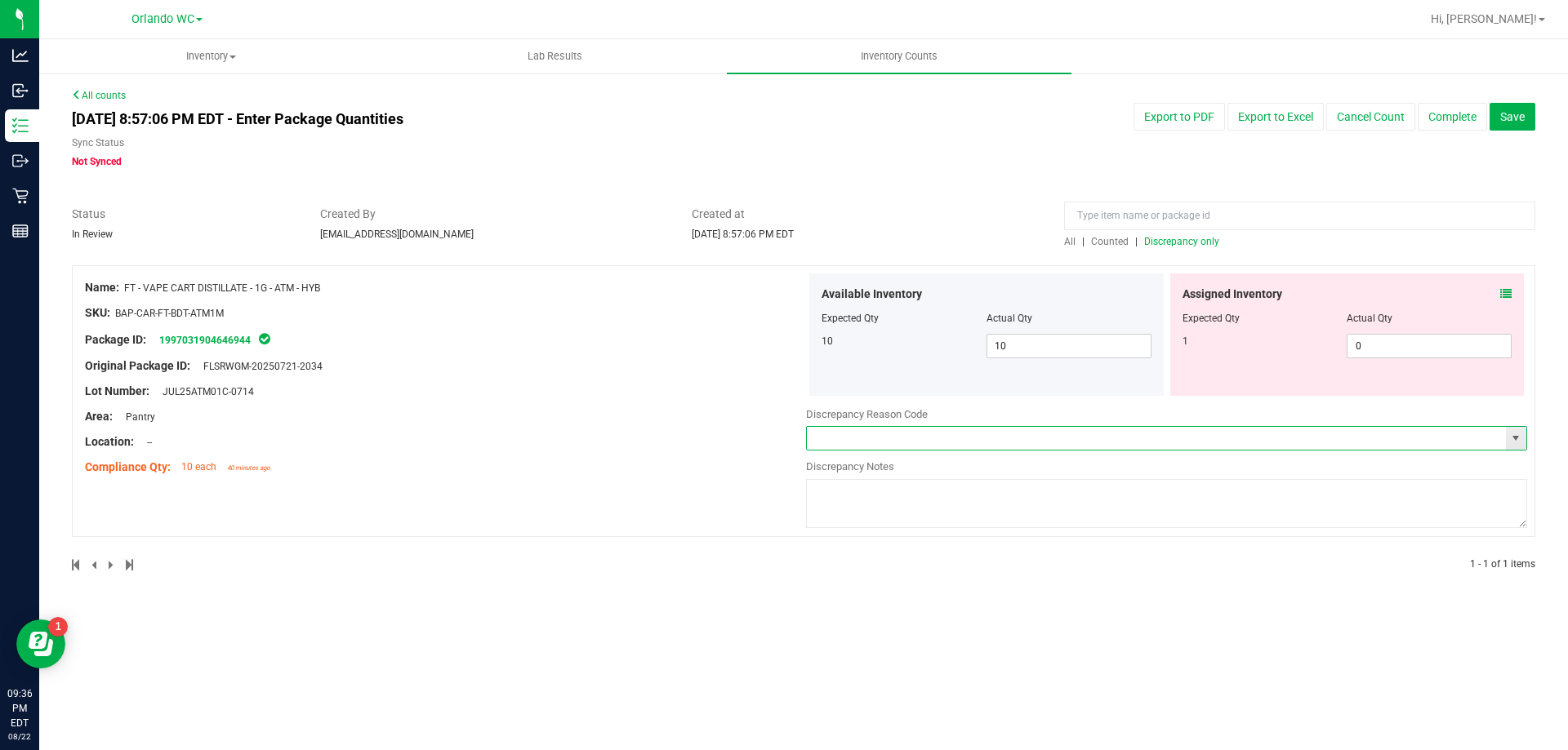
click at [838, 439] on input "text" at bounding box center [1157, 438] width 699 height 23
click at [1520, 439] on span "select" at bounding box center [1515, 437] width 13 height 13
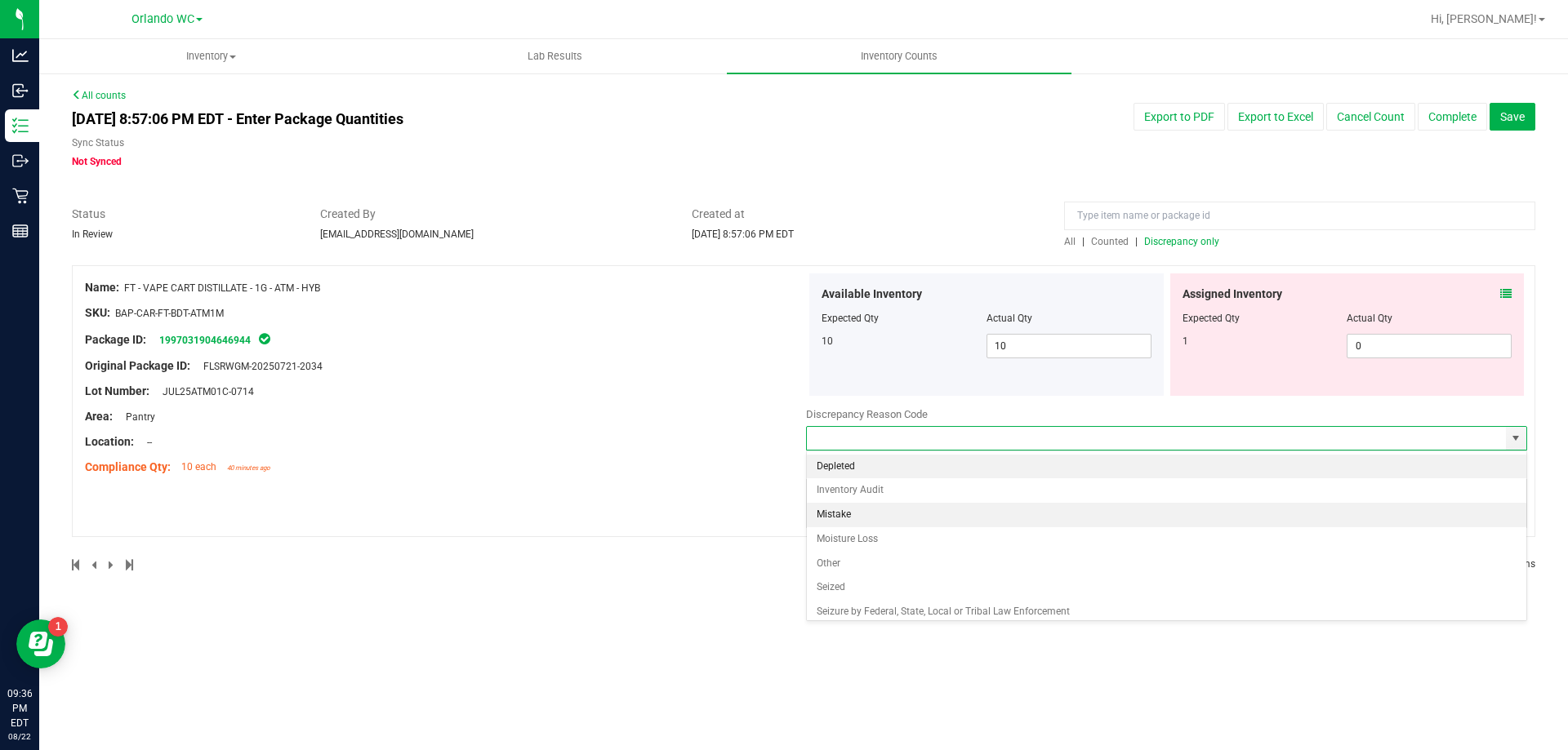
click at [873, 510] on li "Mistake" at bounding box center [1167, 515] width 720 height 25
type input "Mistake"
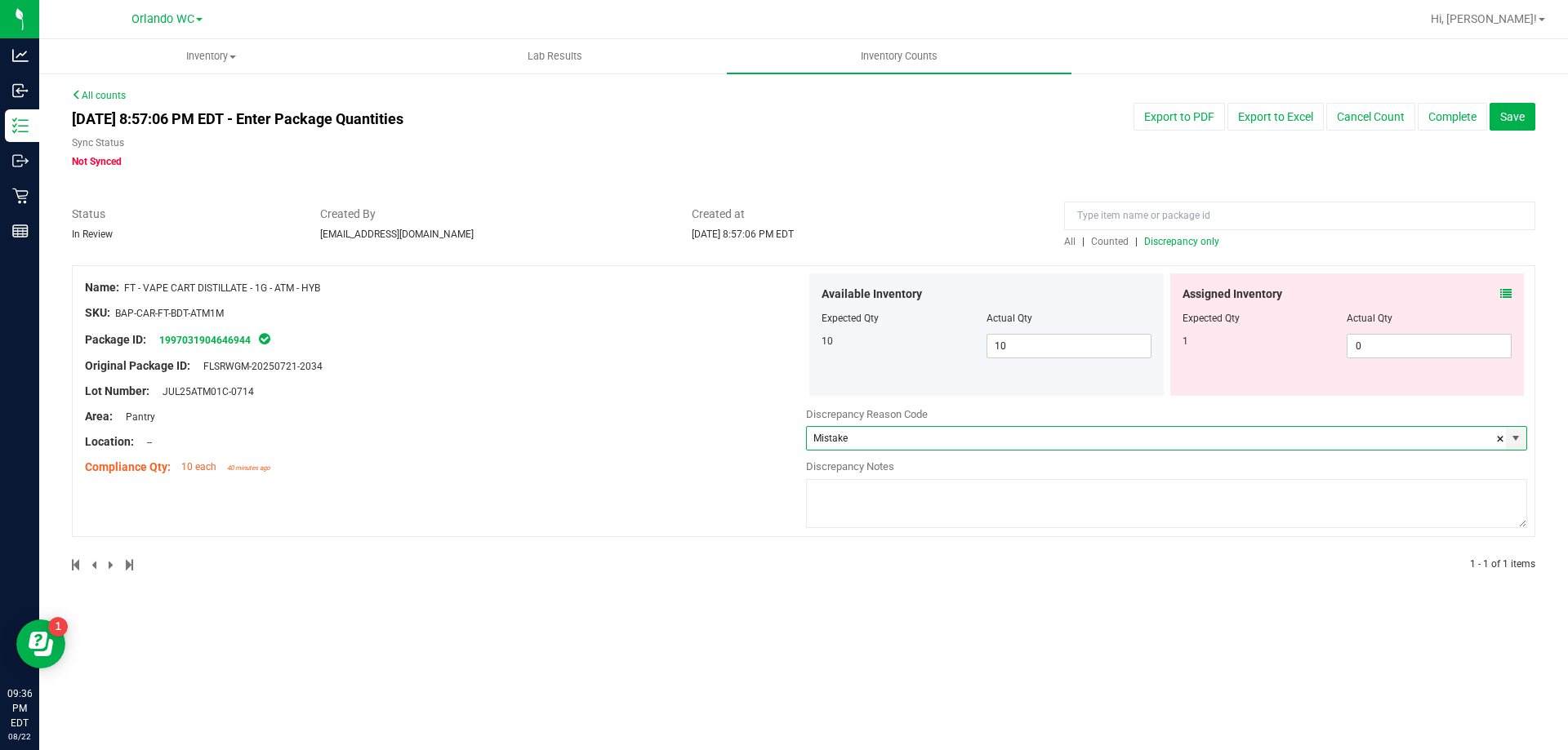
drag, startPoint x: 861, startPoint y: 441, endPoint x: 733, endPoint y: 437, distance: 128.1
click at [744, 439] on div "Name: FT - VAPE CART DISTILLATE - 1G - ATM - HYB SKU: BAP-CAR-FT-BDT-ATM1M Pack…" at bounding box center [804, 401] width 1463 height 272
click at [886, 433] on input "text" at bounding box center [1157, 438] width 699 height 23
click at [1513, 445] on span "select" at bounding box center [1515, 437] width 13 height 13
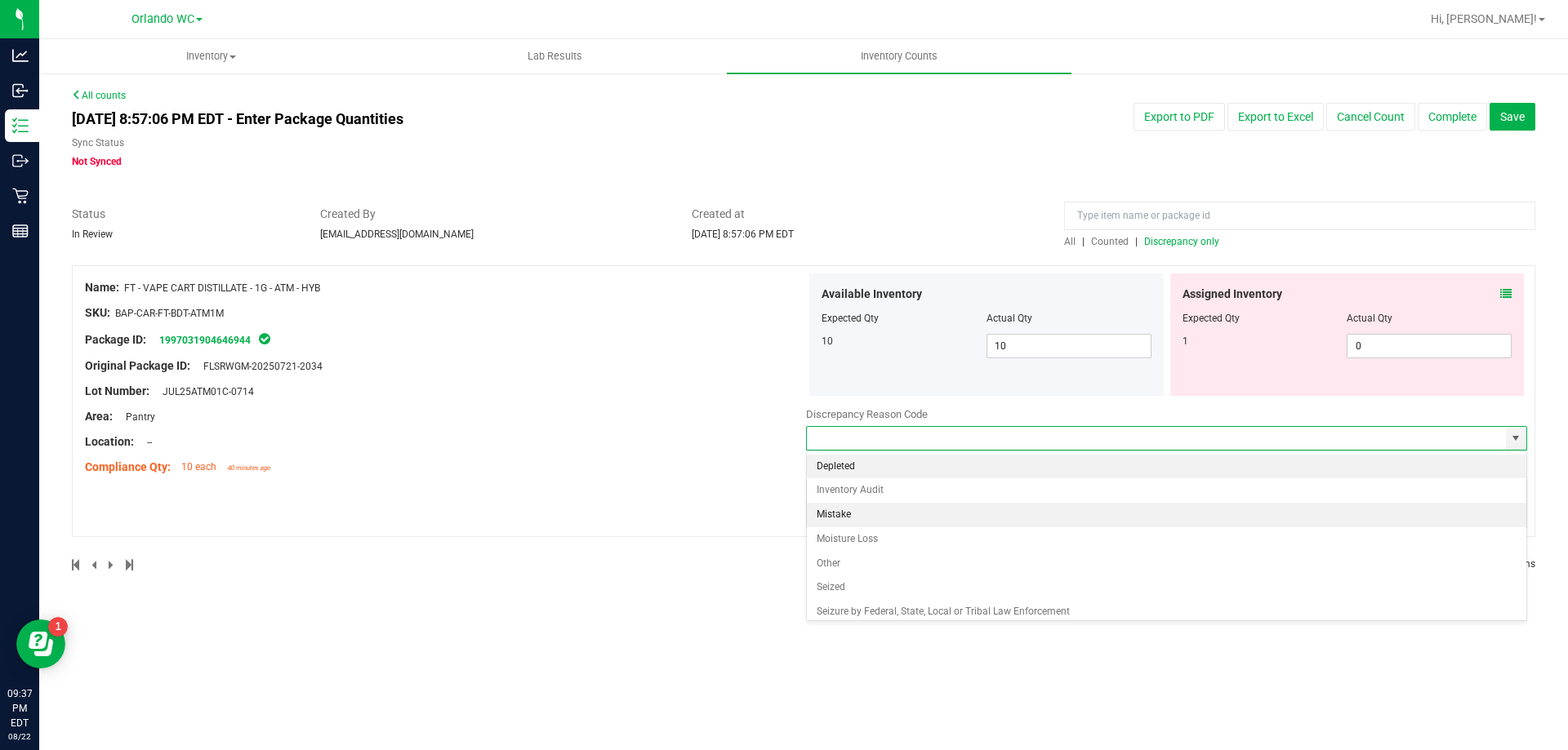
click at [915, 508] on li "Mistake" at bounding box center [1167, 515] width 720 height 25
type input "Mistake"
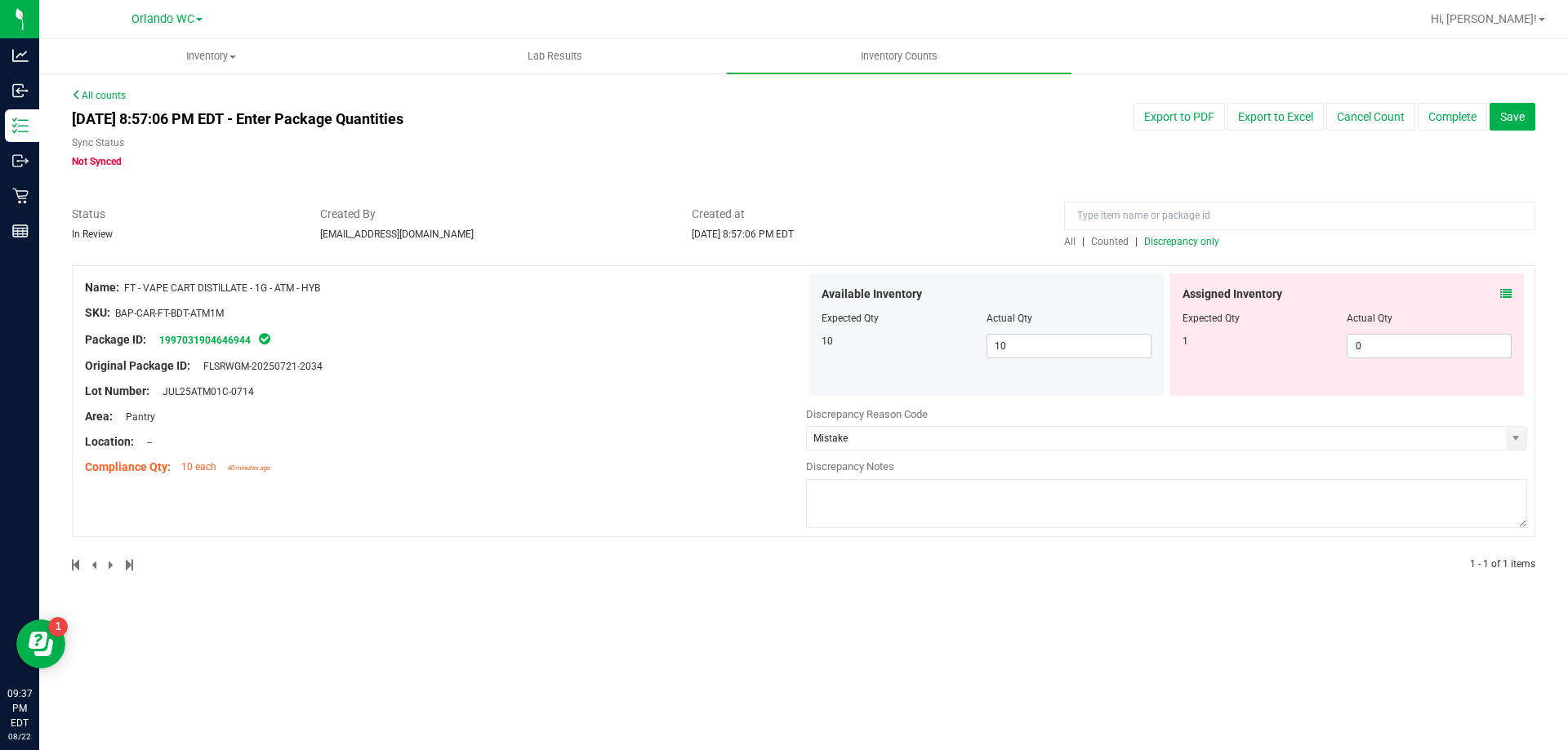
click at [870, 494] on textarea at bounding box center [1167, 504] width 722 height 49
type textarea "P"
type textarea "System error/glitch"
click at [1509, 116] on span "Save" at bounding box center [1513, 116] width 25 height 13
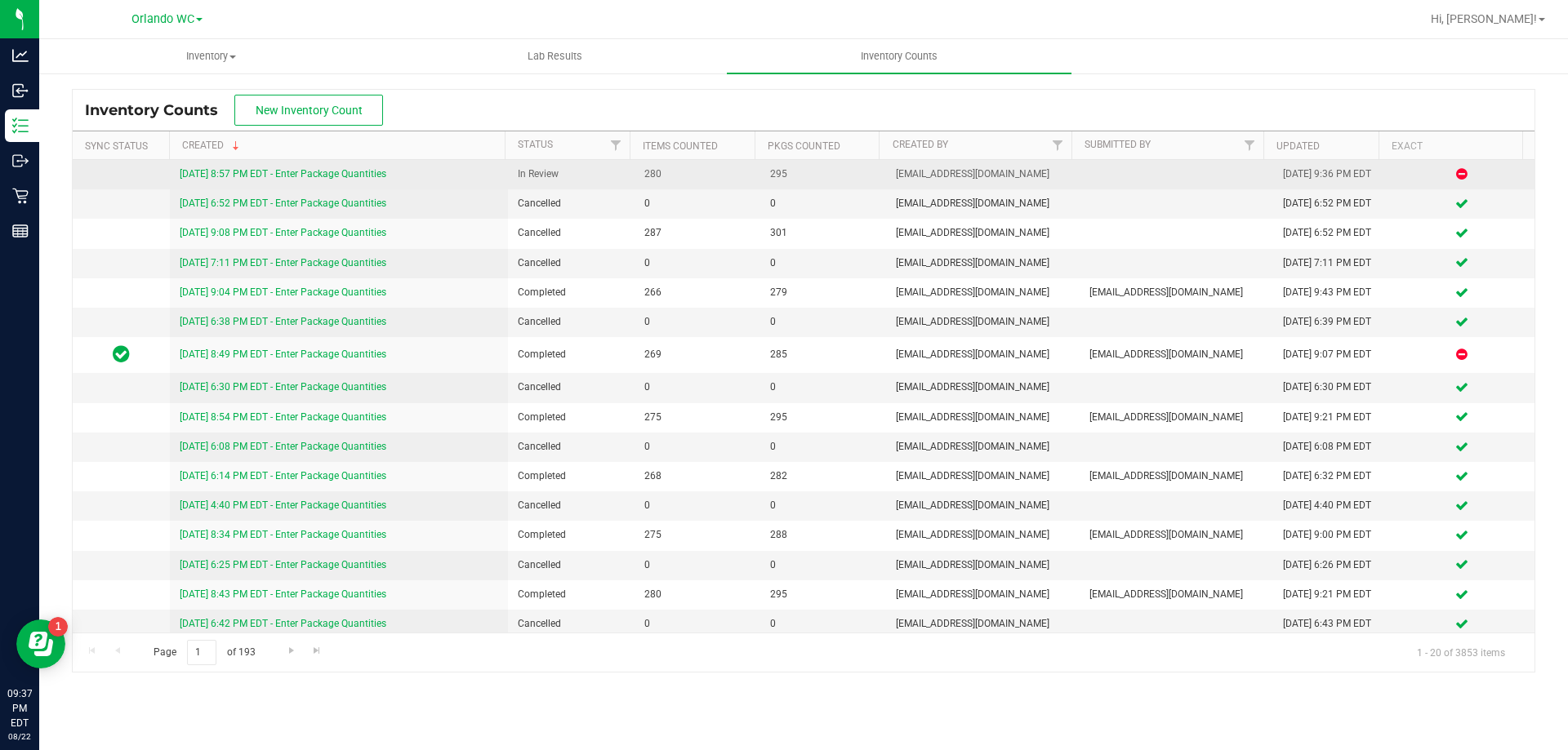
click at [374, 176] on link "8/22/25 8:57 PM EDT - Enter Package Quantities" at bounding box center [282, 173] width 207 height 11
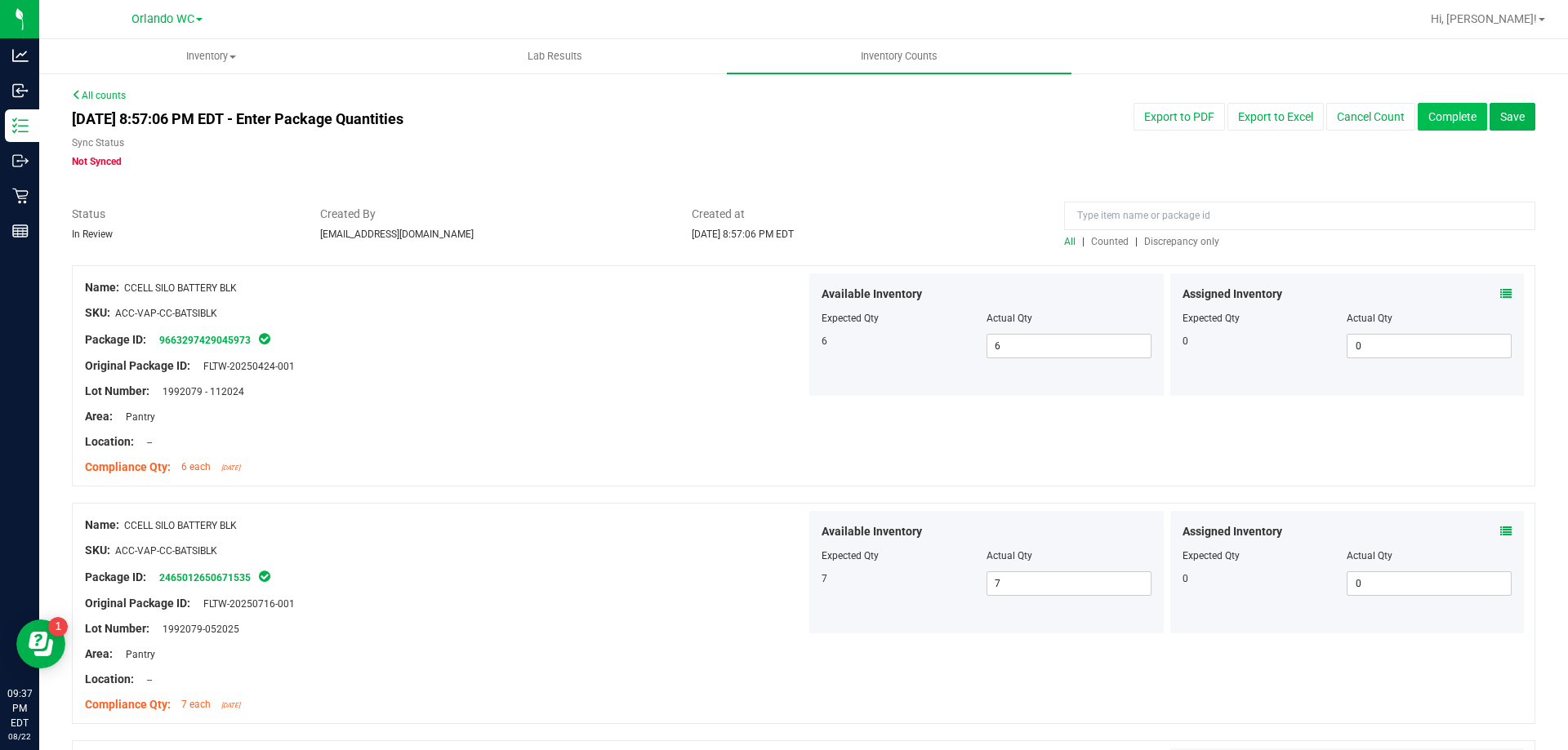
click at [1439, 114] on button "Complete" at bounding box center [1453, 116] width 70 height 28
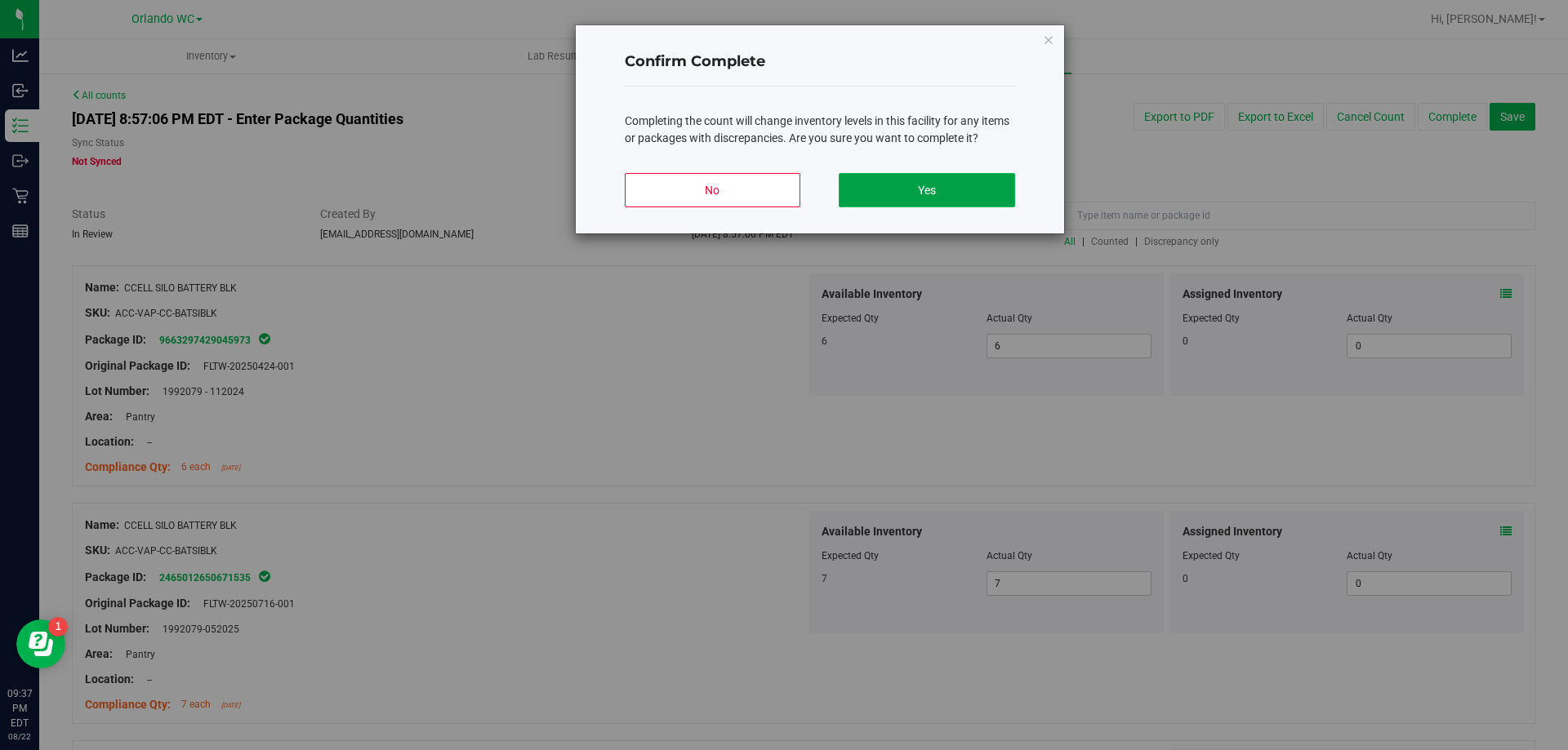
click at [956, 183] on button "Yes" at bounding box center [926, 190] width 176 height 34
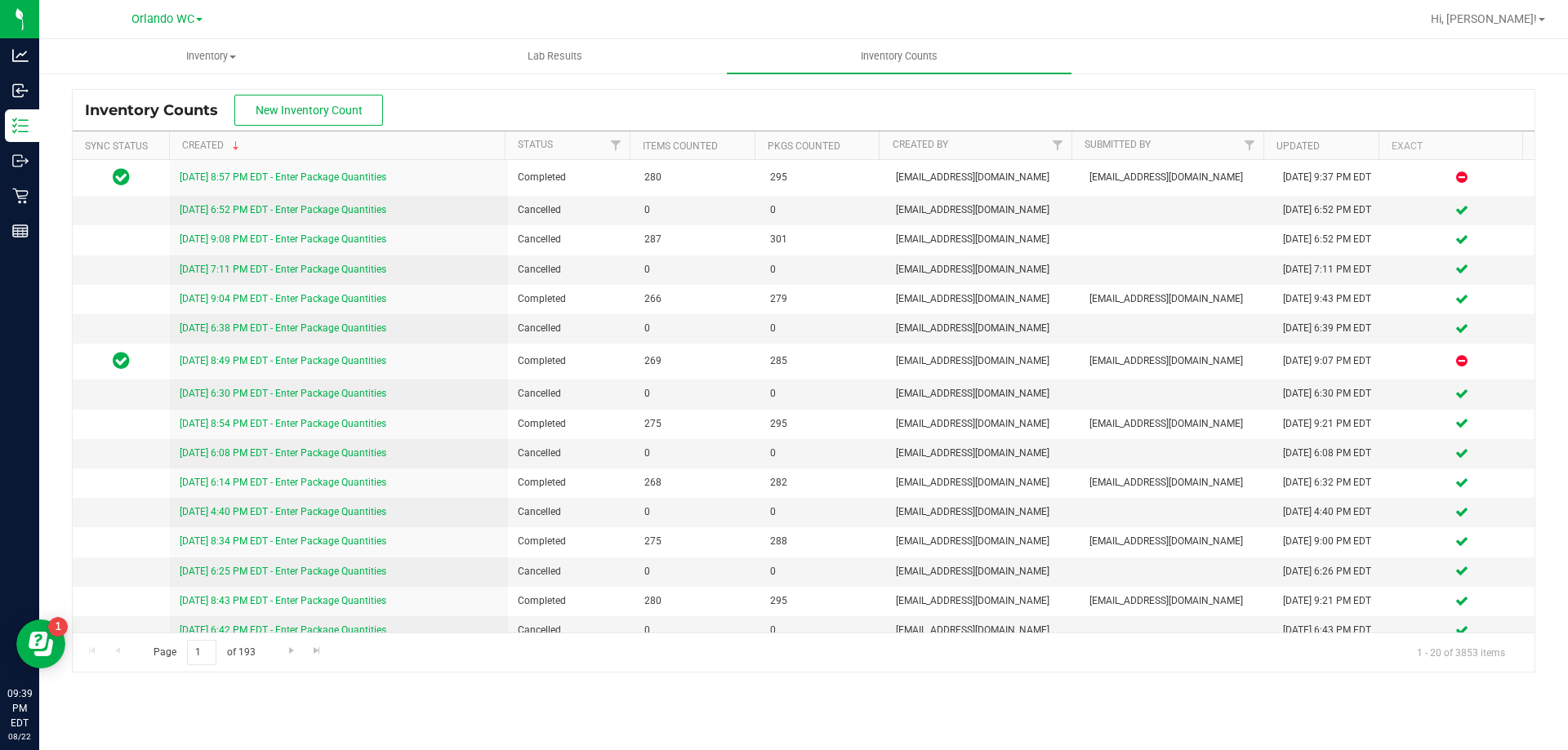
click at [1512, 9] on div "Hi, [PERSON_NAME]!" at bounding box center [1488, 20] width 127 height 29
click at [1512, 20] on span "Hi, [PERSON_NAME]!" at bounding box center [1484, 18] width 106 height 13
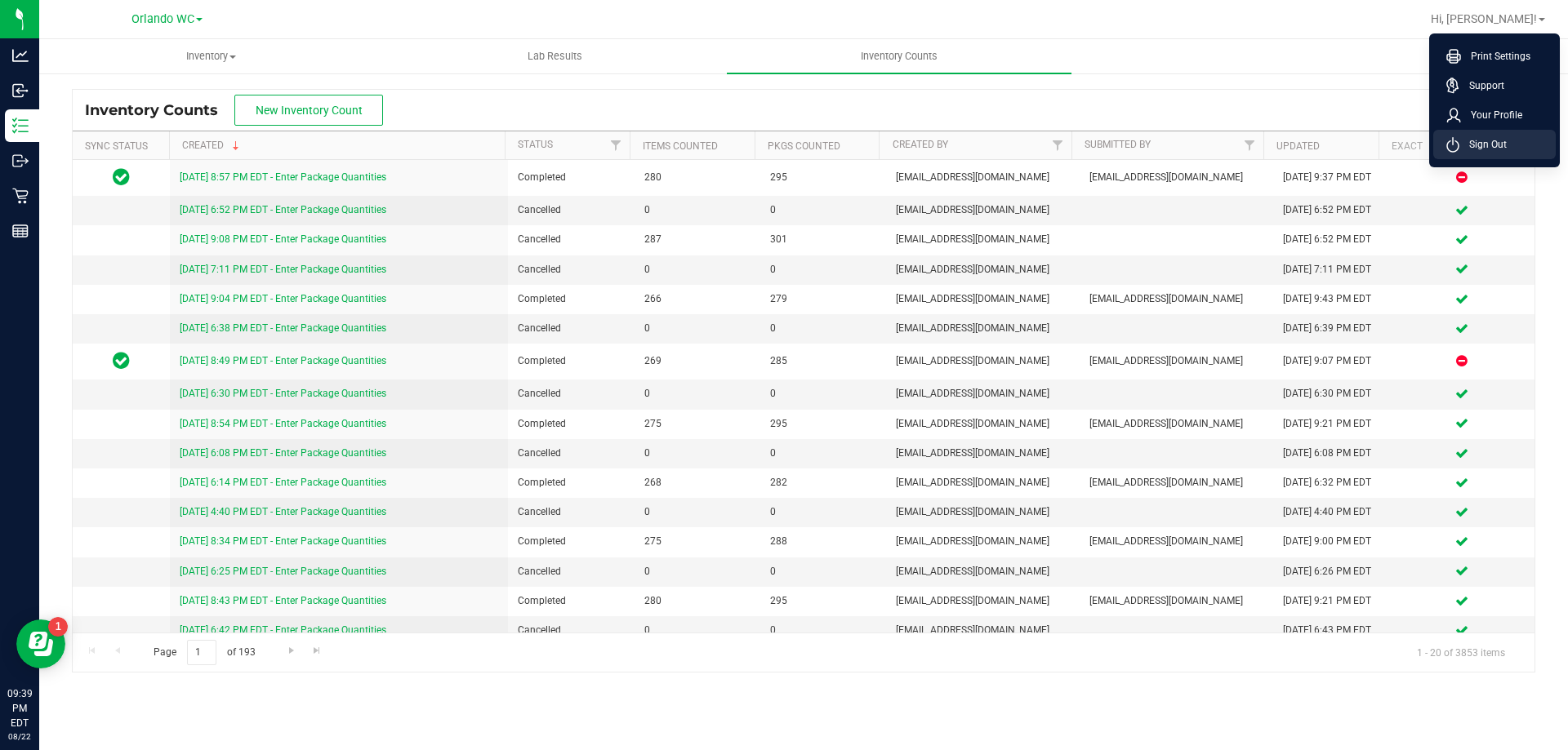
click at [1503, 149] on span "Sign Out" at bounding box center [1484, 144] width 48 height 16
